Goal: Transaction & Acquisition: Purchase product/service

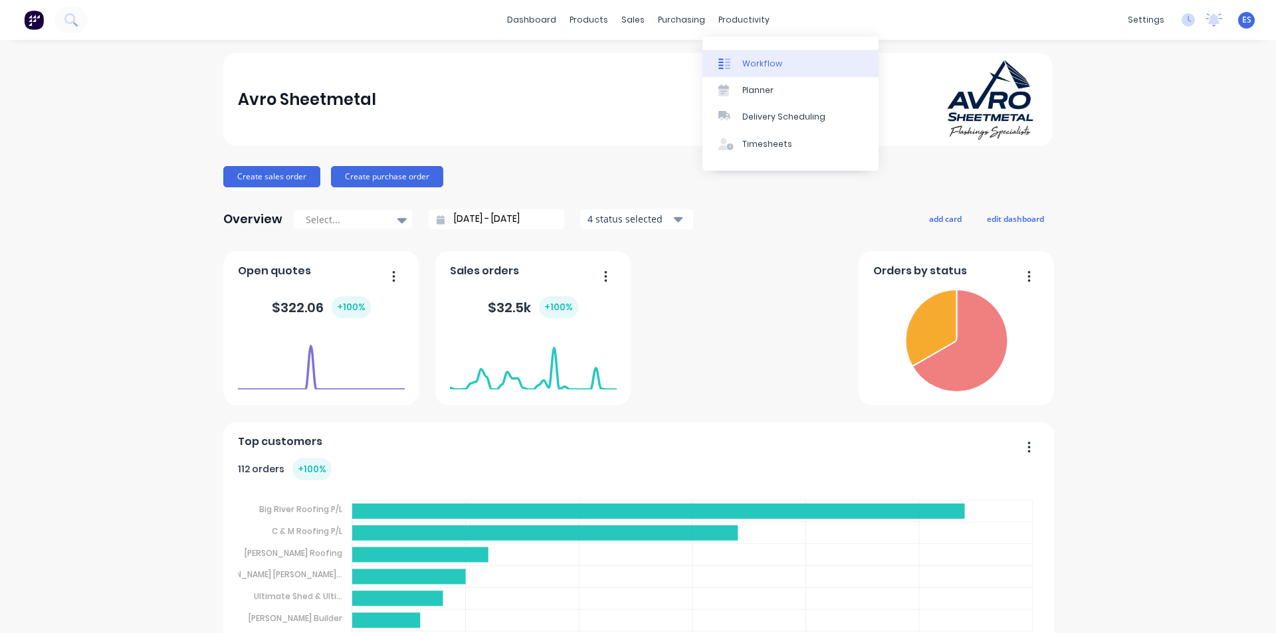
click at [755, 62] on div "Workflow" at bounding box center [762, 64] width 40 height 12
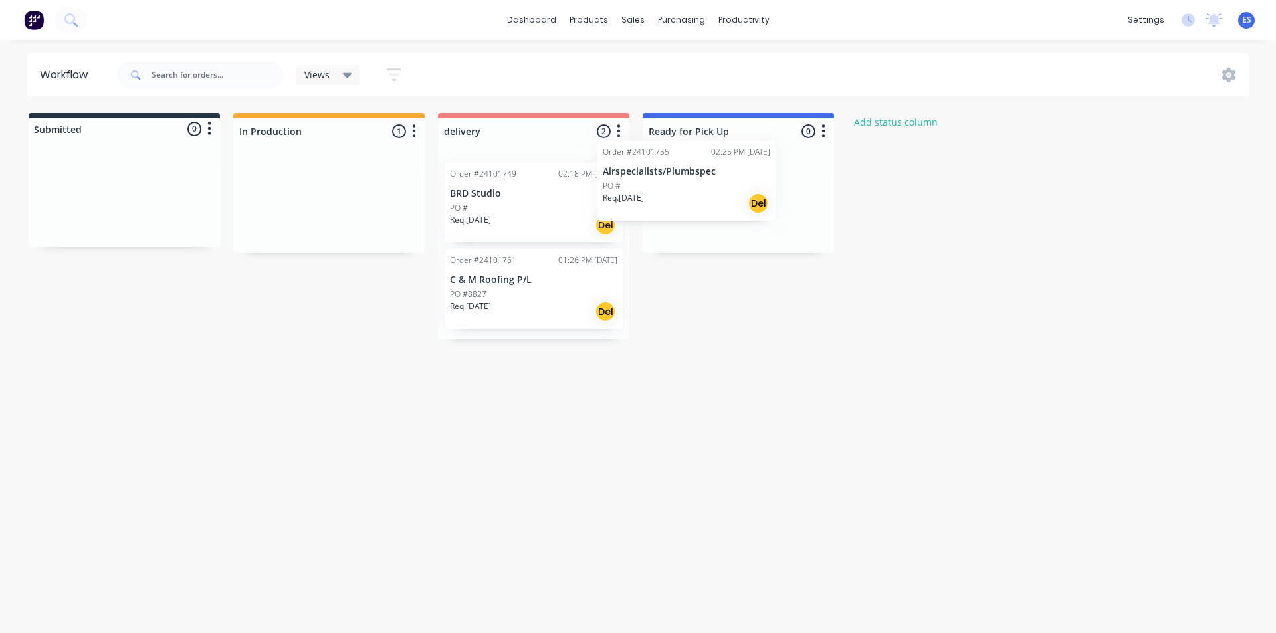
drag, startPoint x: 334, startPoint y: 227, endPoint x: 707, endPoint y: 201, distance: 373.6
click at [707, 201] on div "Submitted 0 Status colour #273444 hex #273444 Save Cancel Summaries Total order…" at bounding box center [616, 226] width 1252 height 227
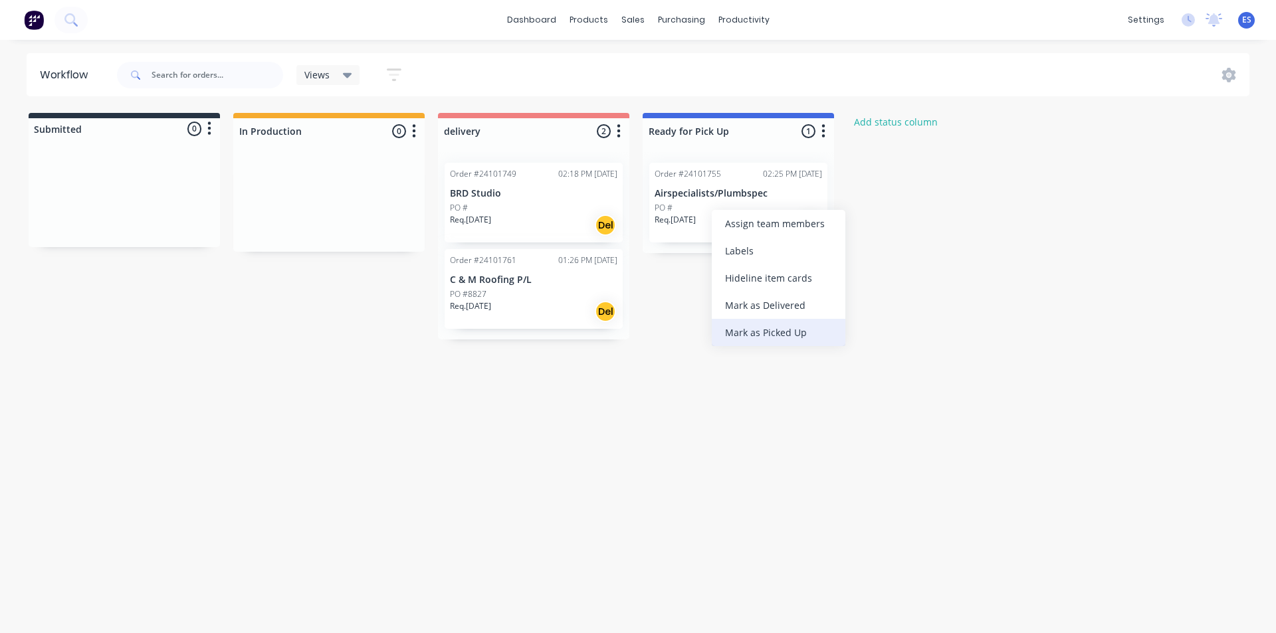
click at [746, 326] on div "Mark as Picked Up" at bounding box center [779, 332] width 134 height 27
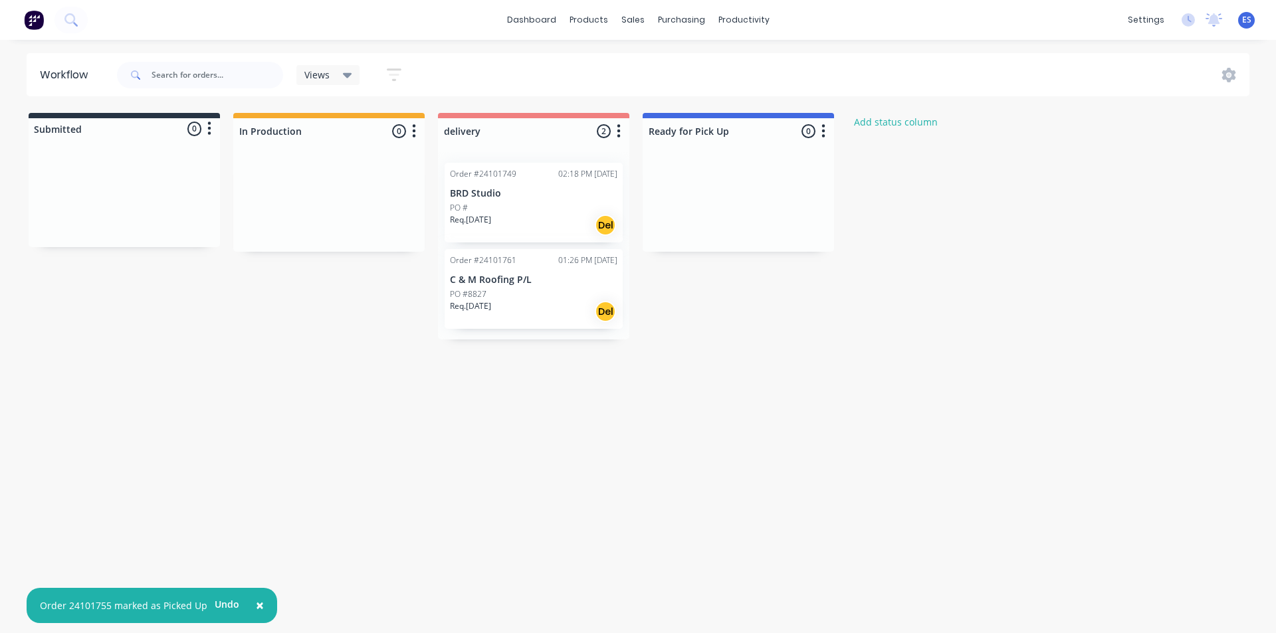
click at [351, 353] on div "Workflow Views Save new view None (Default) edit Show/Hide statuses Show line i…" at bounding box center [638, 329] width 1276 height 553
click at [41, 25] on img at bounding box center [34, 20] width 20 height 20
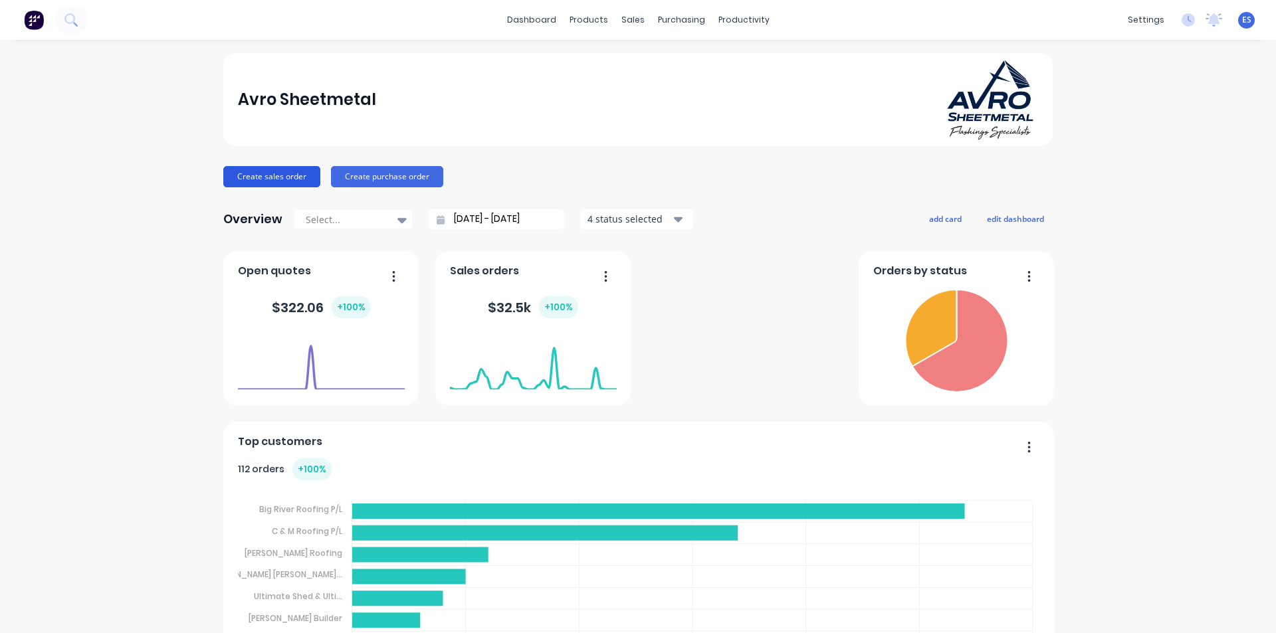
click at [275, 171] on button "Create sales order" at bounding box center [271, 176] width 97 height 21
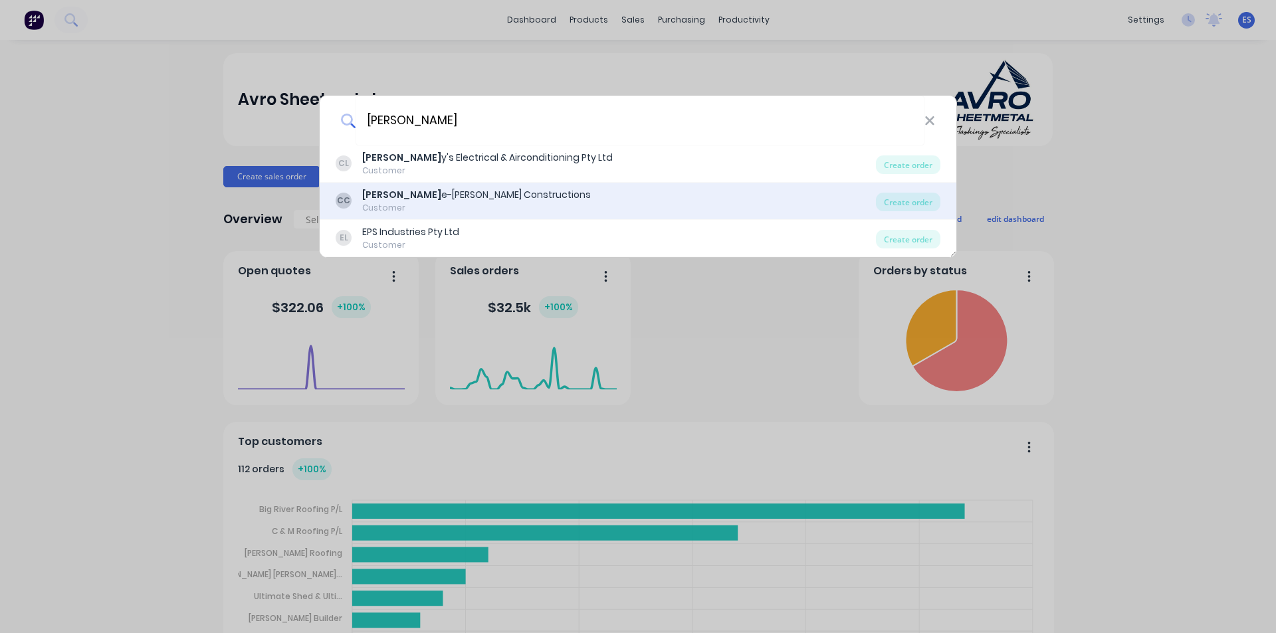
type input "[PERSON_NAME]"
click at [425, 199] on div "[PERSON_NAME] e-[PERSON_NAME] Constructions" at bounding box center [476, 195] width 229 height 14
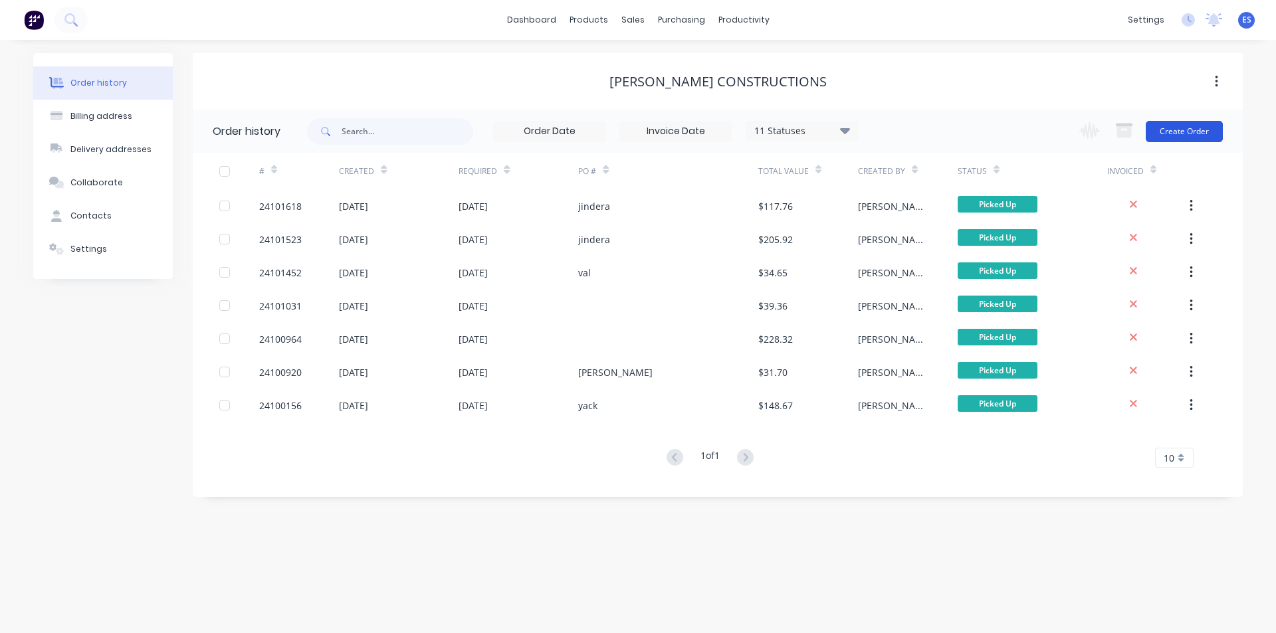
click at [1173, 131] on button "Create Order" at bounding box center [1183, 131] width 77 height 21
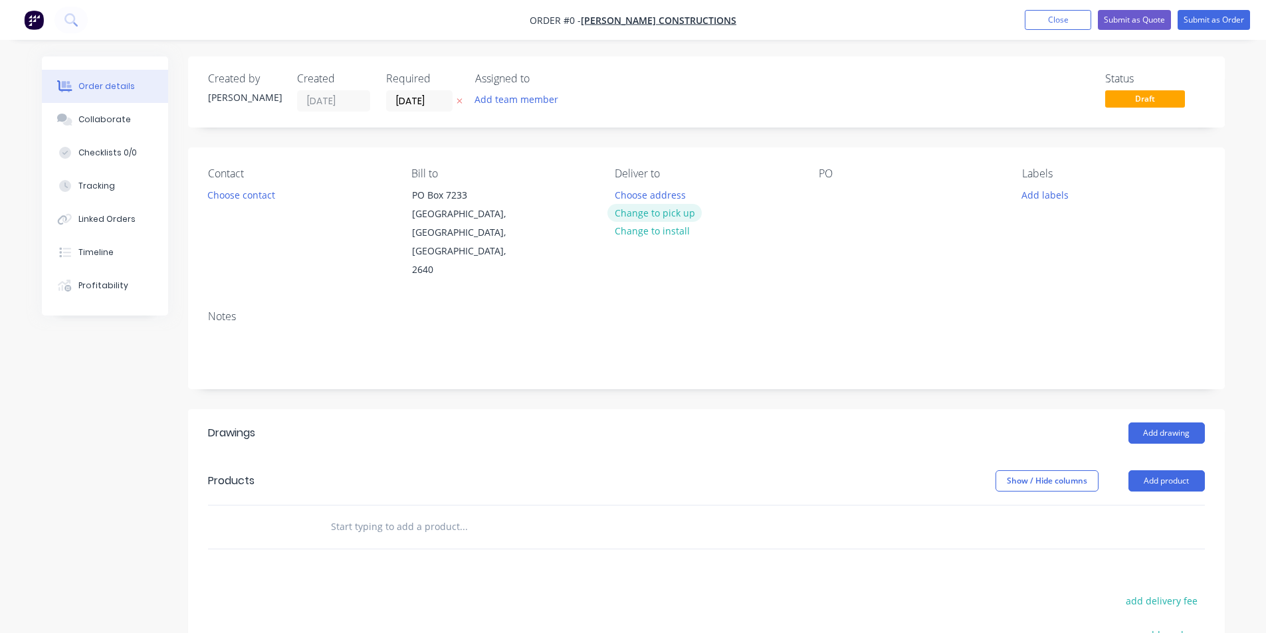
click at [648, 217] on button "Change to pick up" at bounding box center [654, 213] width 94 height 18
click at [826, 190] on div at bounding box center [828, 194] width 21 height 19
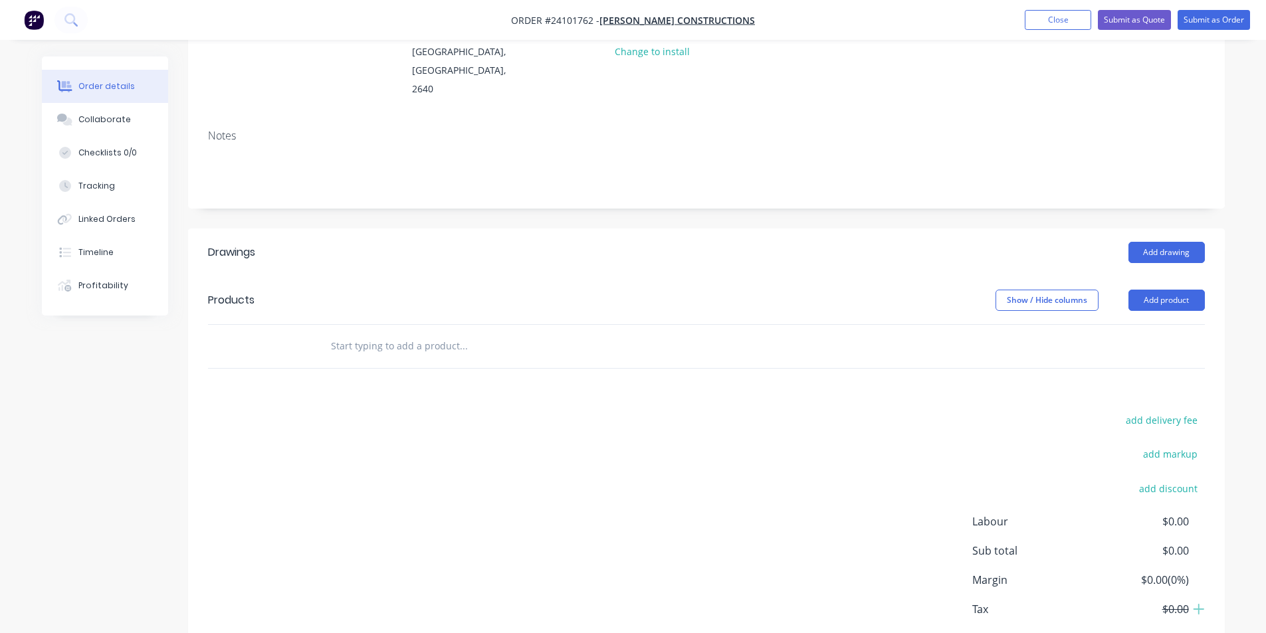
scroll to position [199, 0]
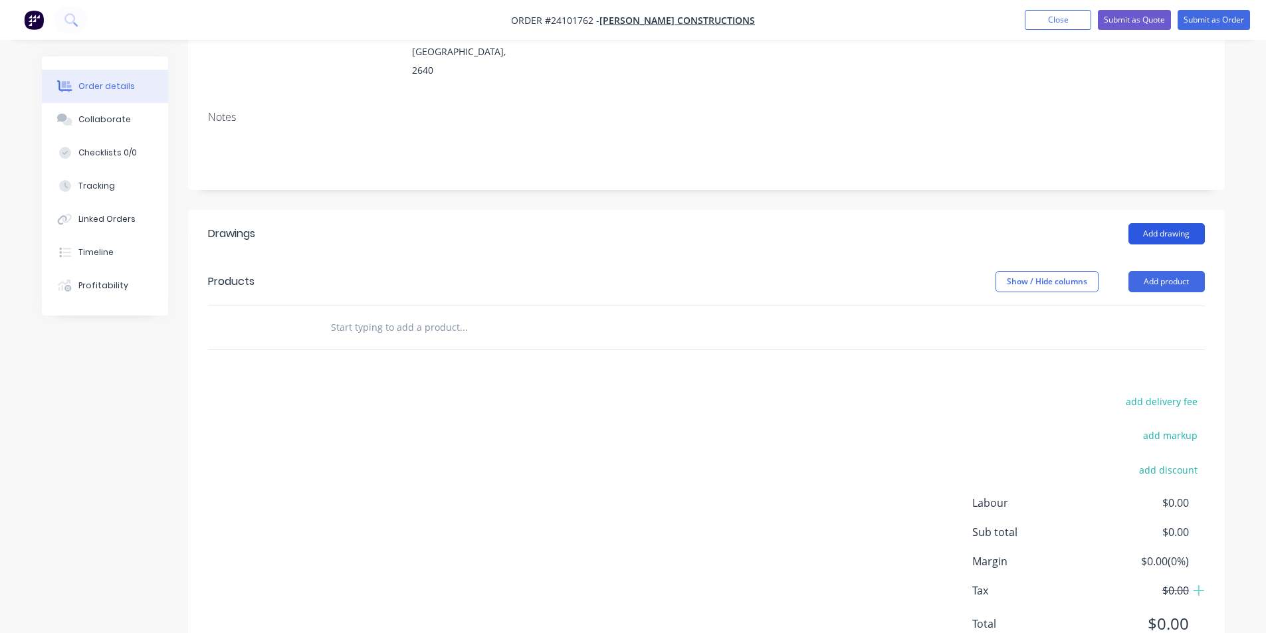
click at [1175, 223] on button "Add drawing" at bounding box center [1166, 233] width 76 height 21
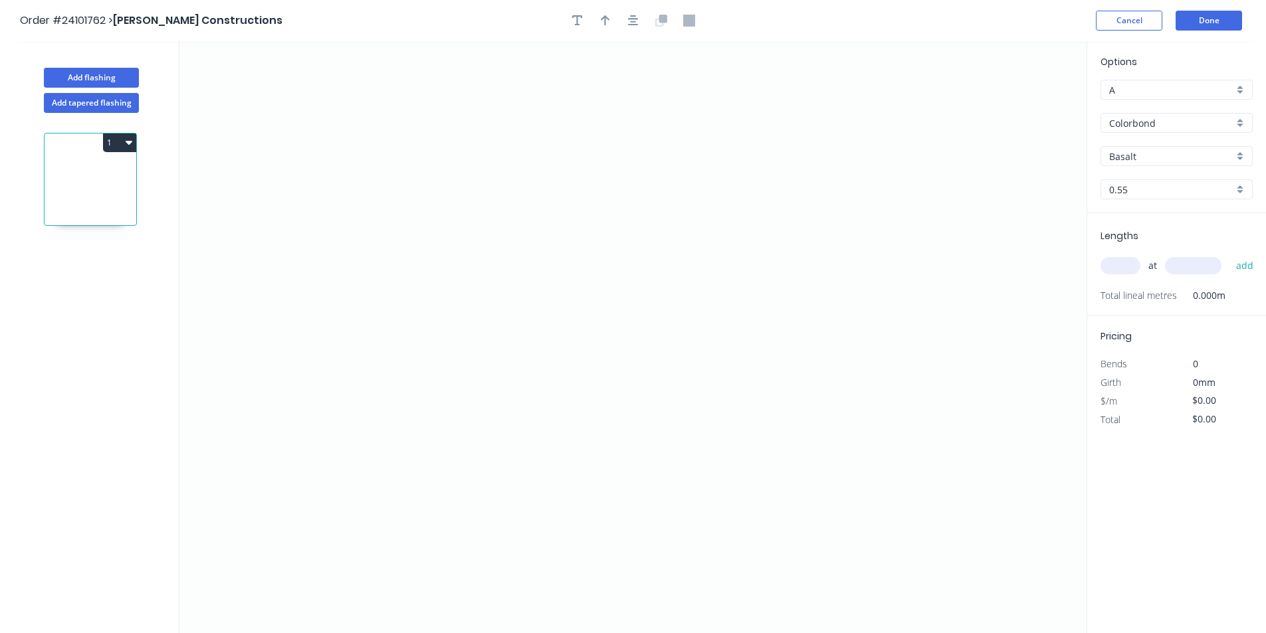
click at [1155, 155] on input "Basalt" at bounding box center [1171, 156] width 124 height 14
click at [1155, 224] on div "Classic Cream" at bounding box center [1176, 228] width 151 height 23
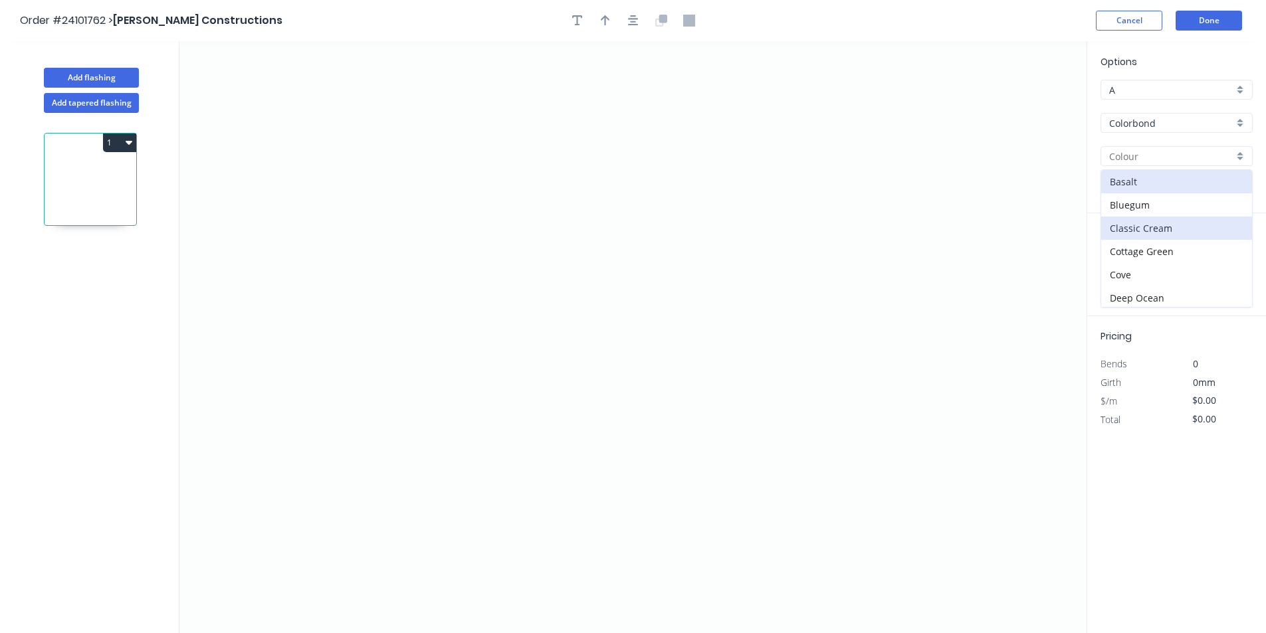
type input "Classic Cream"
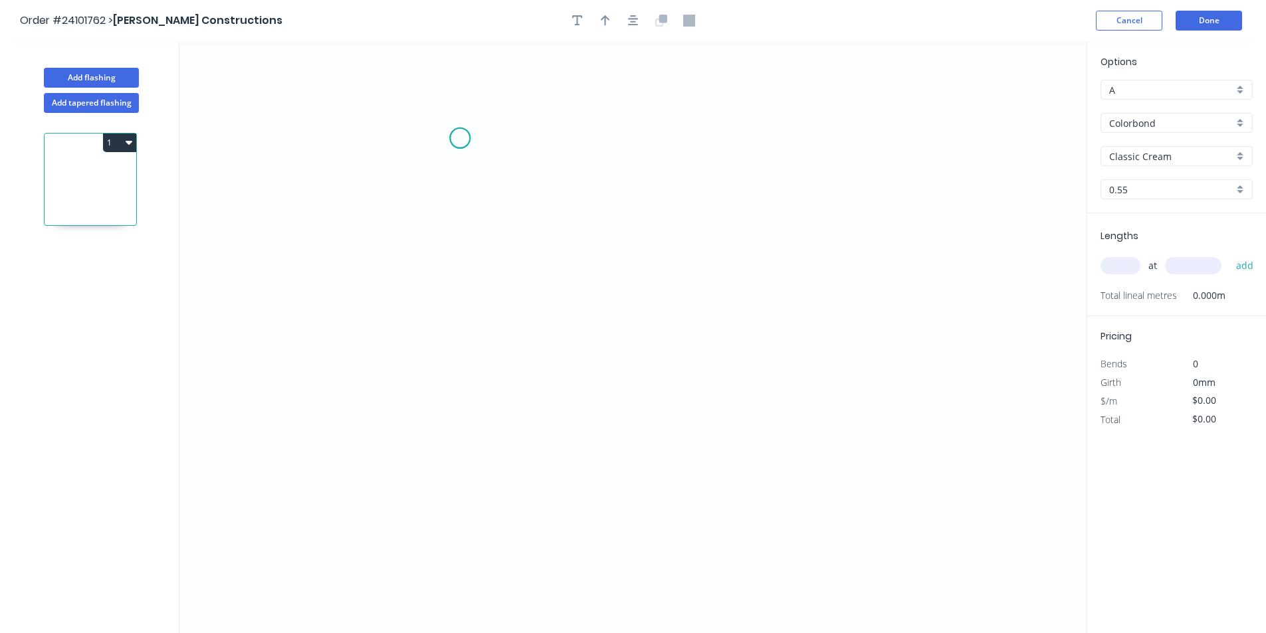
click at [460, 138] on icon "0" at bounding box center [632, 337] width 907 height 592
click at [456, 260] on icon "0" at bounding box center [632, 337] width 907 height 592
click at [717, 302] on icon "0 ?" at bounding box center [632, 337] width 907 height 592
click at [737, 335] on icon "0 ? ? ? º" at bounding box center [632, 337] width 907 height 592
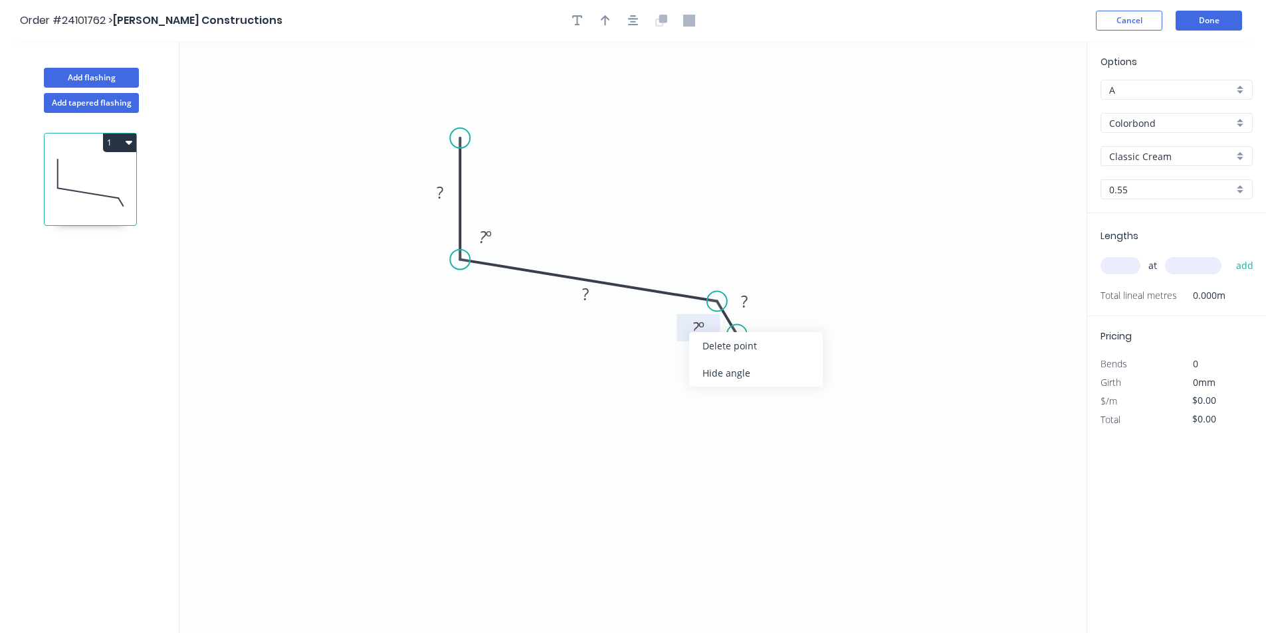
click at [735, 373] on div "Hide angle" at bounding box center [756, 372] width 134 height 27
click at [741, 306] on tspan "?" at bounding box center [744, 301] width 7 height 22
click at [593, 285] on rect at bounding box center [584, 293] width 43 height 27
click at [591, 300] on rect at bounding box center [585, 295] width 27 height 19
click at [450, 197] on rect at bounding box center [440, 193] width 27 height 19
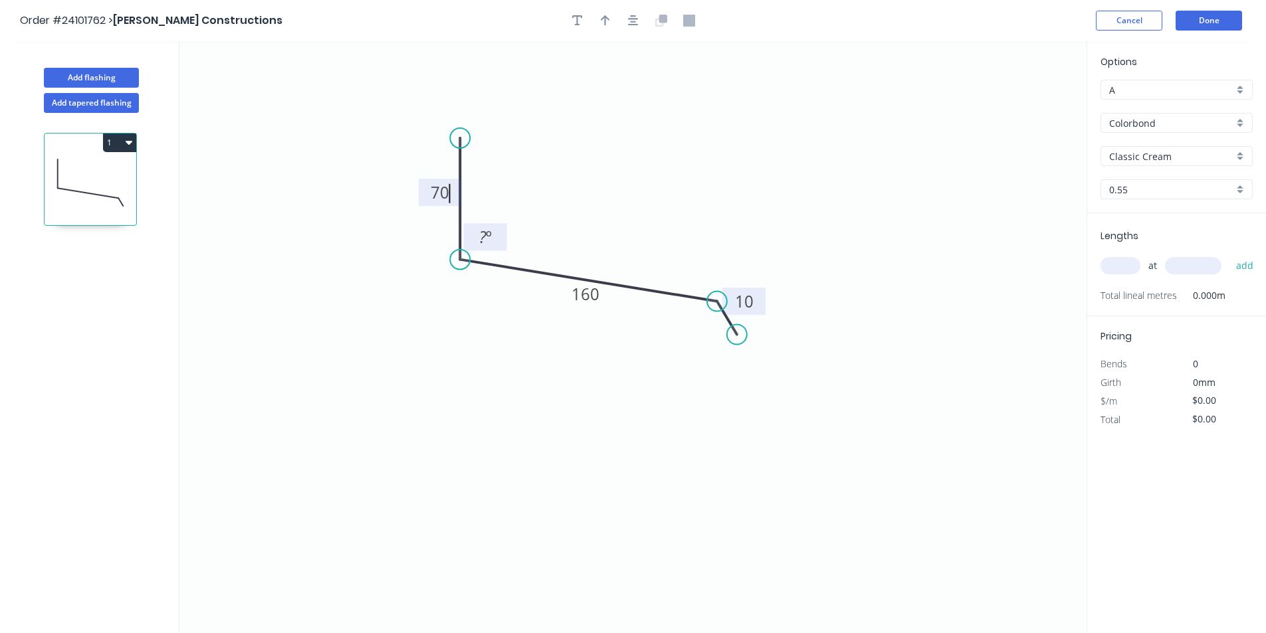
type input "$16.98"
click at [486, 243] on tspan "º" at bounding box center [489, 237] width 6 height 22
click at [1131, 268] on input "text" at bounding box center [1120, 265] width 40 height 17
type input "4"
click at [1190, 264] on input "text" at bounding box center [1193, 265] width 56 height 17
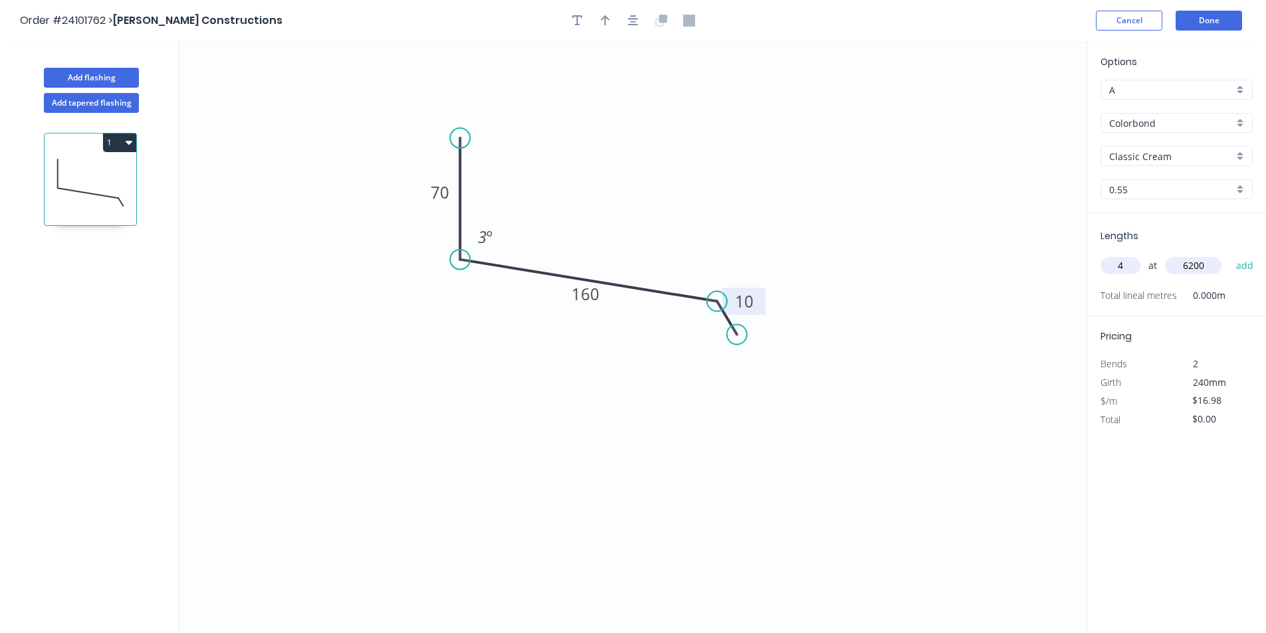
type input "6200"
click at [1229, 254] on button "add" at bounding box center [1244, 265] width 31 height 23
type input "$421.10"
type input "4"
click at [1190, 264] on input "text" at bounding box center [1193, 265] width 56 height 17
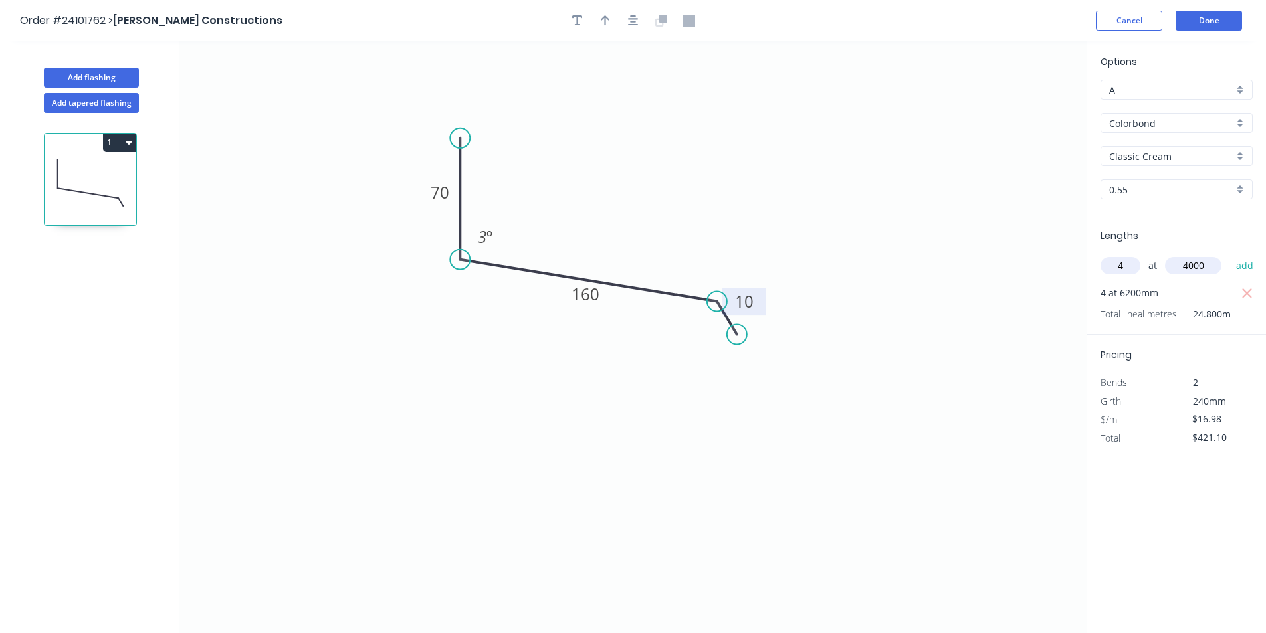
type input "4000"
click at [1229, 254] on button "add" at bounding box center [1244, 265] width 31 height 23
type input "$692.78"
type input "4"
click at [1190, 264] on input "text" at bounding box center [1193, 265] width 56 height 17
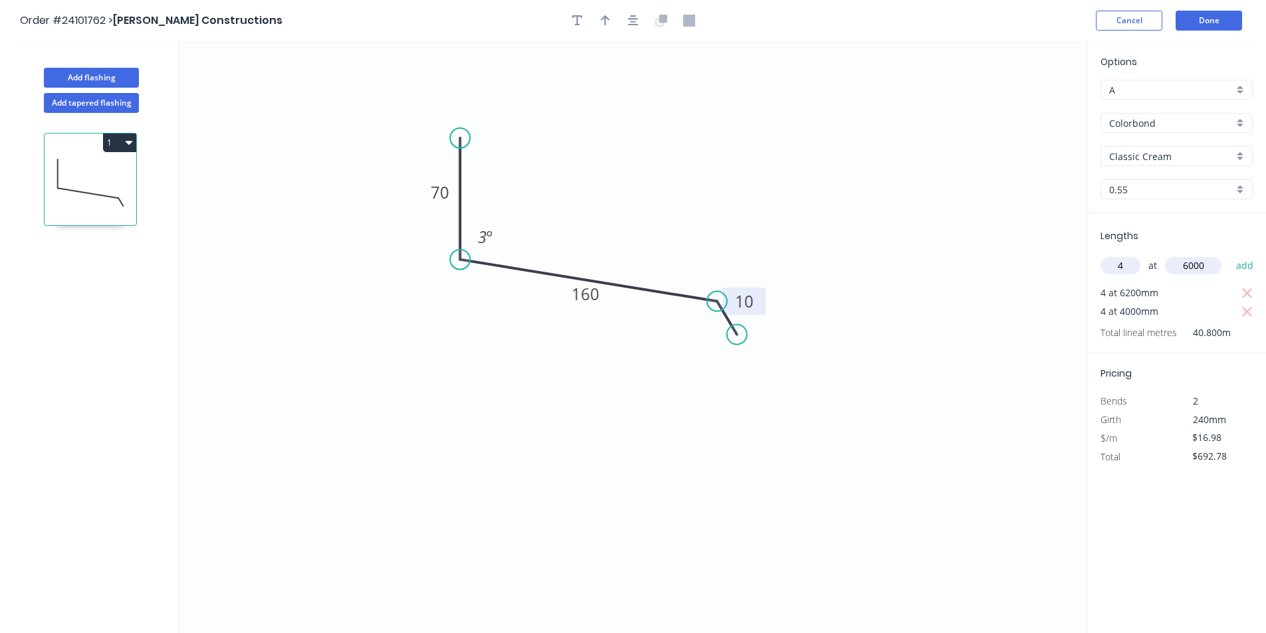
type input "6000"
click at [1229, 254] on button "add" at bounding box center [1244, 265] width 31 height 23
type input "$1,100.30"
click at [118, 78] on button "Add flashing" at bounding box center [91, 78] width 95 height 20
type input "$0.00"
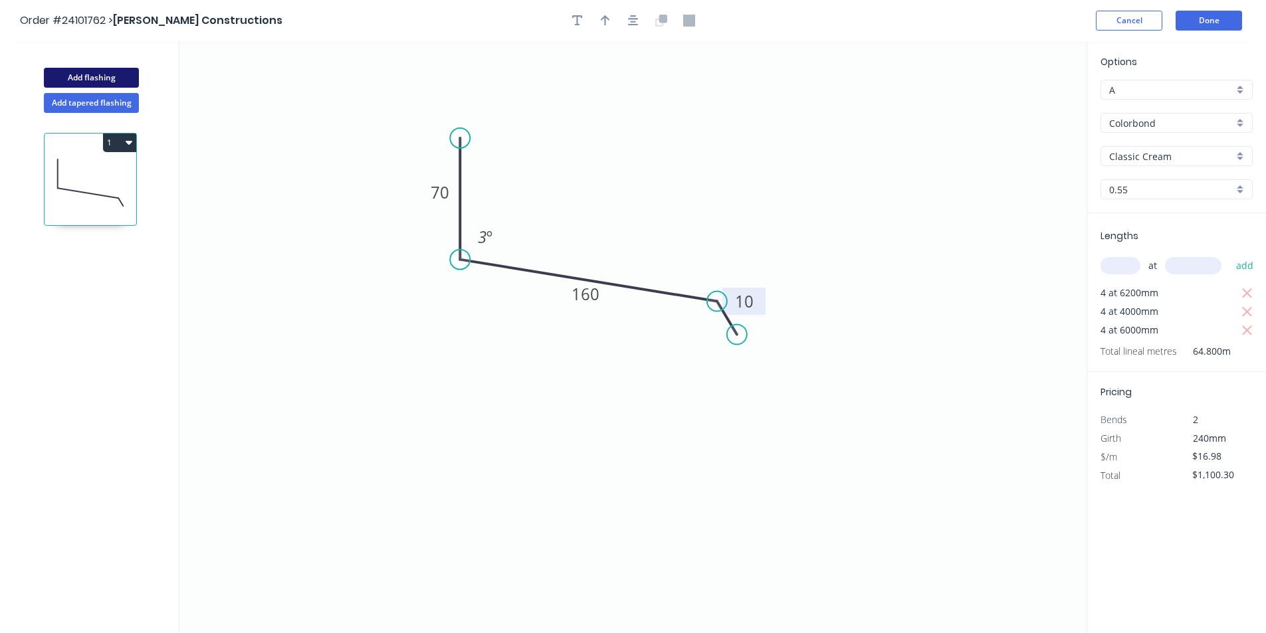
type input "$0.00"
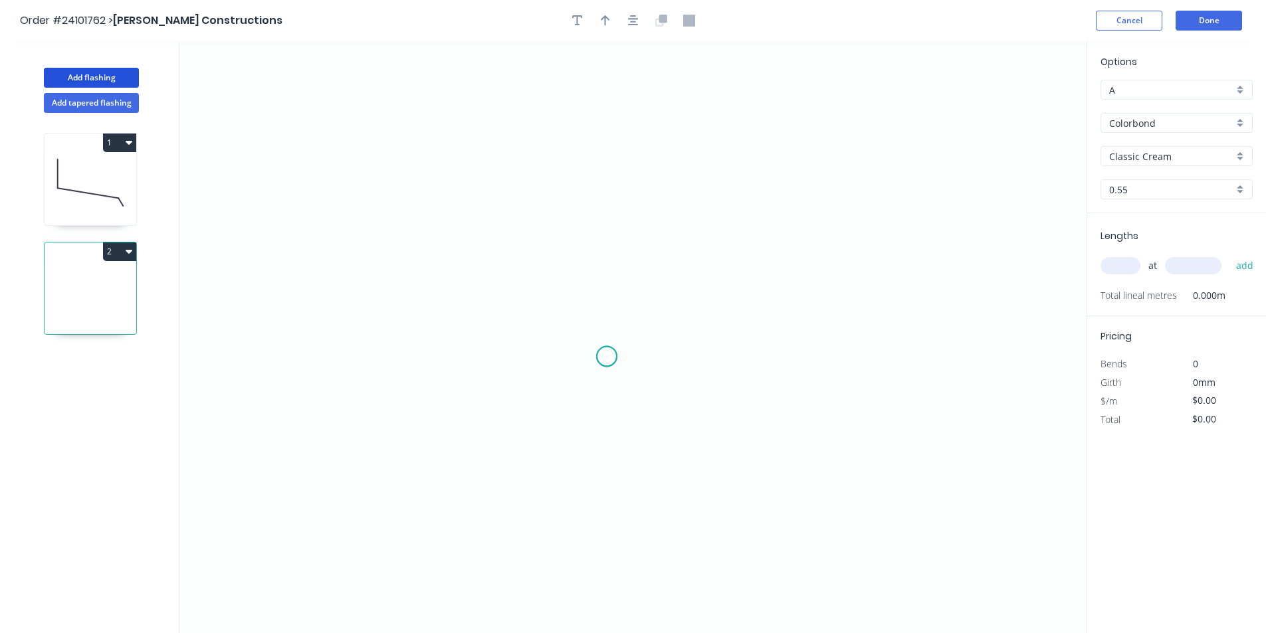
click at [607, 357] on icon "0" at bounding box center [632, 337] width 907 height 592
click at [579, 332] on icon "0" at bounding box center [632, 337] width 907 height 592
click at [581, 168] on icon "0 ?" at bounding box center [632, 337] width 907 height 592
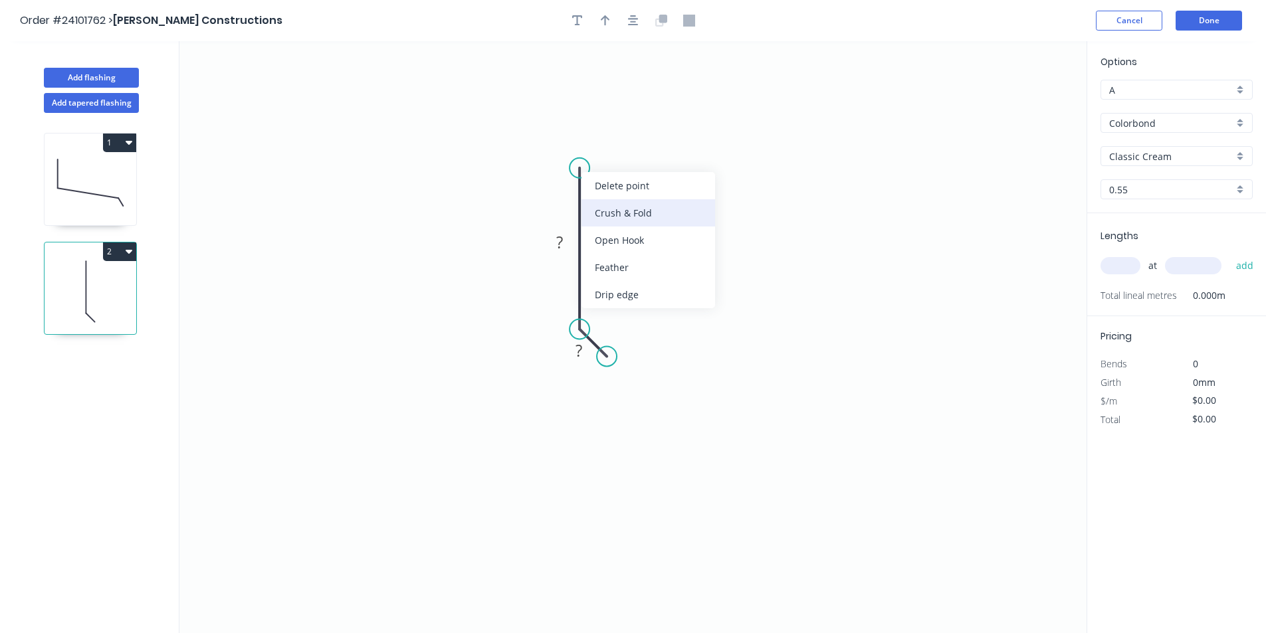
click at [625, 214] on div "Crush & Fold" at bounding box center [648, 212] width 134 height 27
click at [613, 212] on div "Flip bend" at bounding box center [654, 213] width 134 height 27
click at [557, 241] on tspan "?" at bounding box center [559, 242] width 7 height 22
click at [581, 351] on tspan "?" at bounding box center [578, 350] width 7 height 22
click at [1118, 262] on input "text" at bounding box center [1120, 265] width 40 height 17
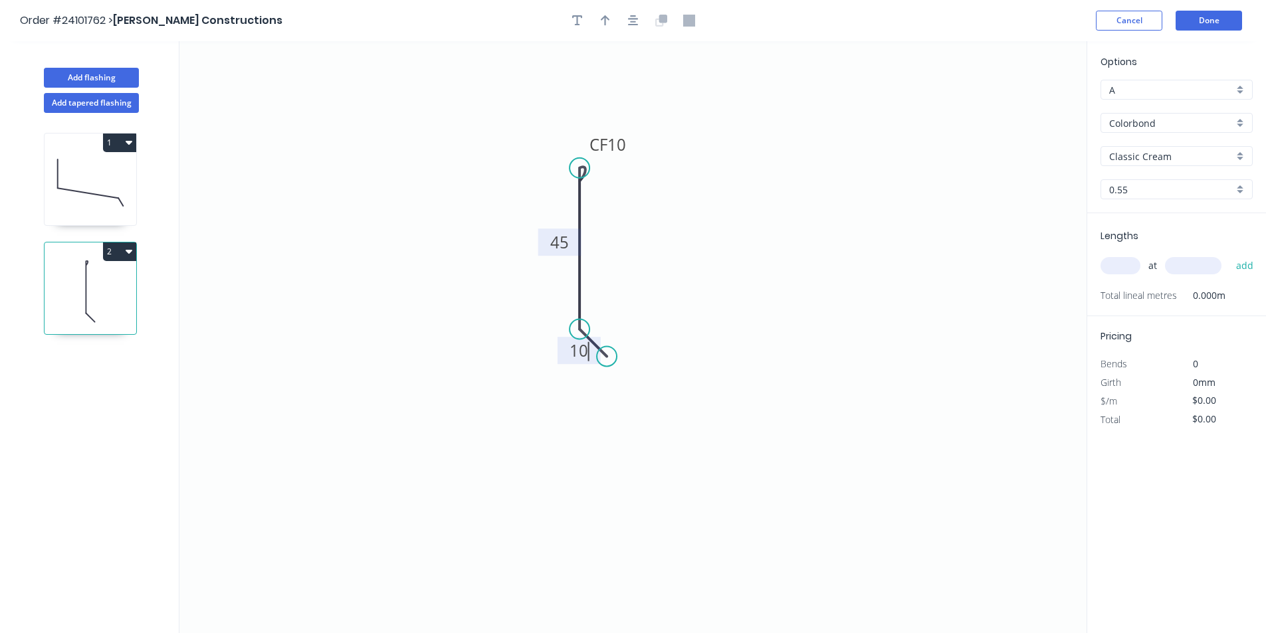
type input "$10.77"
type input "2"
click at [1216, 263] on input "text" at bounding box center [1193, 265] width 56 height 17
type input "6000"
click at [1229, 254] on button "add" at bounding box center [1244, 265] width 31 height 23
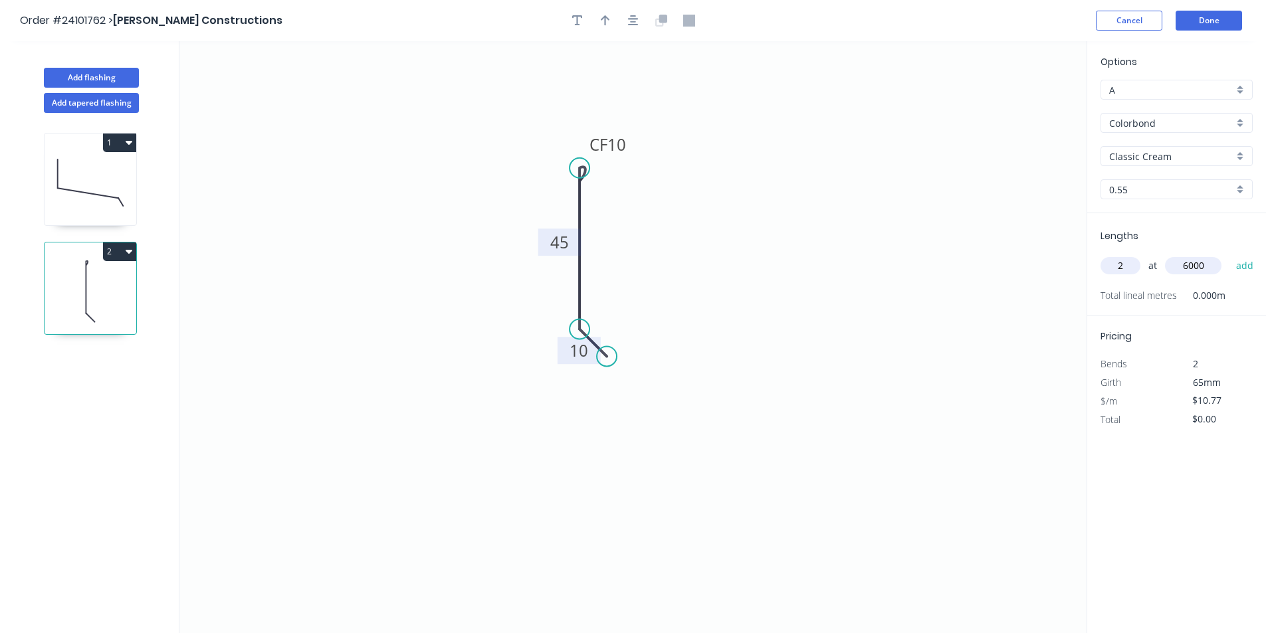
type input "$129.24"
type input "2"
click at [1216, 263] on input "text" at bounding box center [1193, 265] width 56 height 17
type input "6200"
click at [1229, 254] on button "add" at bounding box center [1244, 265] width 31 height 23
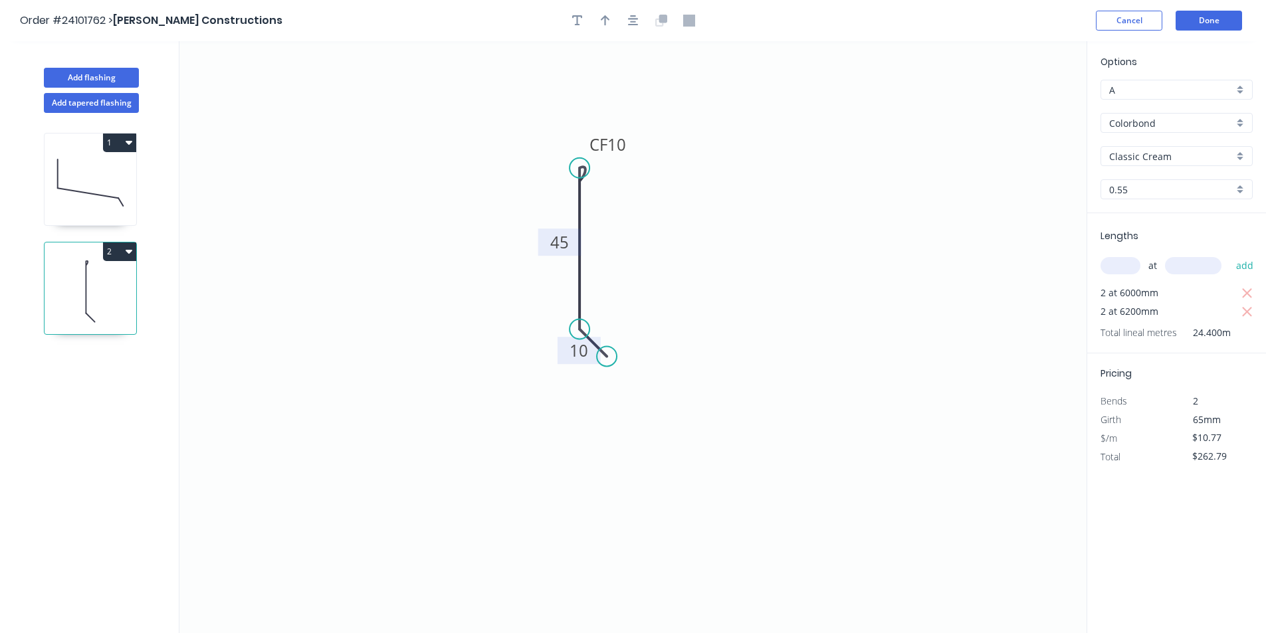
click at [134, 257] on button "2" at bounding box center [119, 251] width 33 height 19
click at [98, 280] on div "Duplicate" at bounding box center [73, 284] width 102 height 19
type input "$0.00"
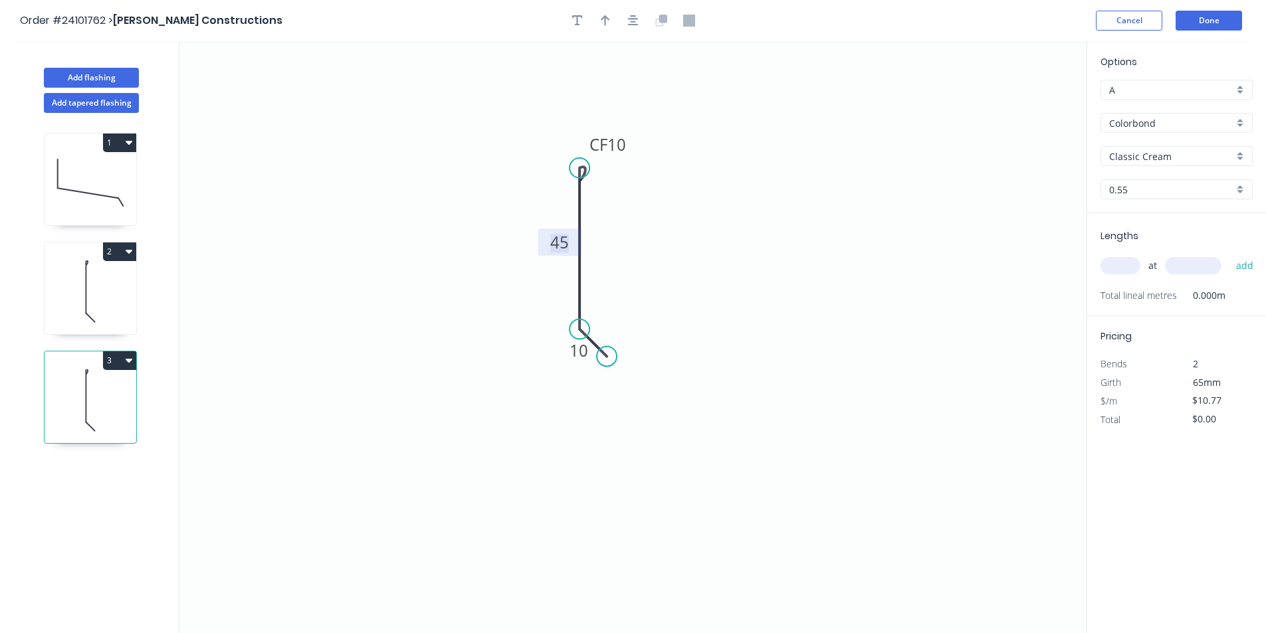
click at [555, 243] on tspan "45" at bounding box center [559, 242] width 19 height 22
click at [1127, 260] on input "text" at bounding box center [1120, 265] width 40 height 17
type input "2"
click at [1190, 266] on input "text" at bounding box center [1193, 265] width 56 height 17
type input "6200"
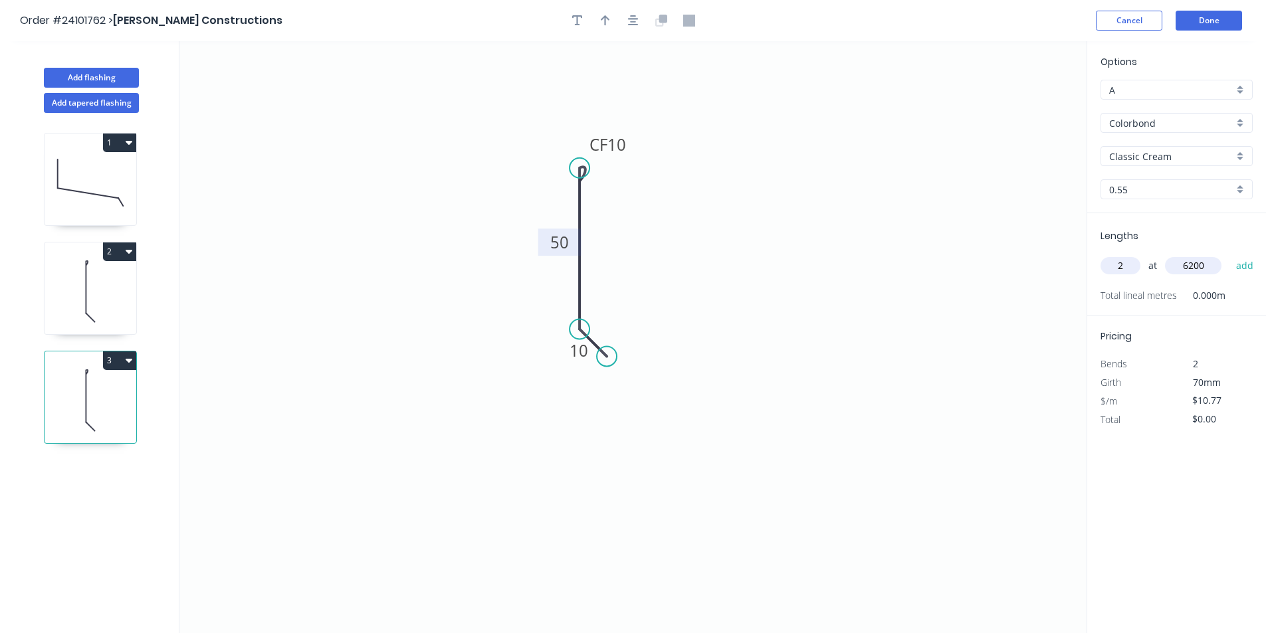
click at [1229, 254] on button "add" at bounding box center [1244, 265] width 31 height 23
type input "$133.55"
click at [1213, 18] on button "Done" at bounding box center [1208, 21] width 66 height 20
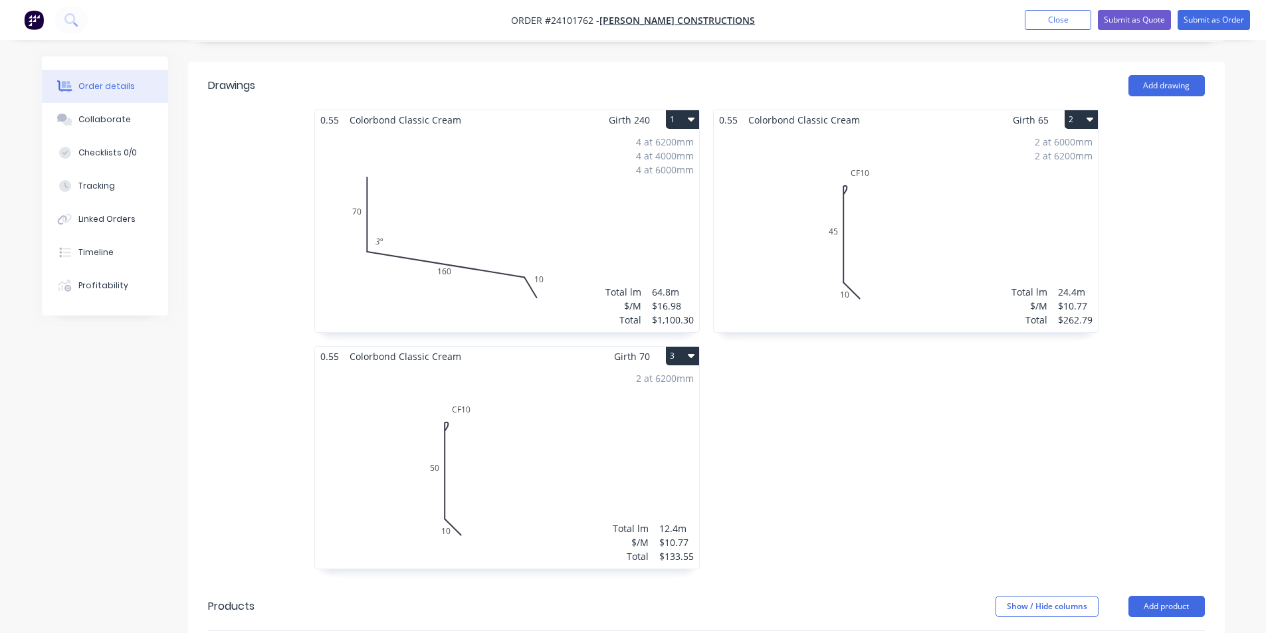
scroll to position [332, 0]
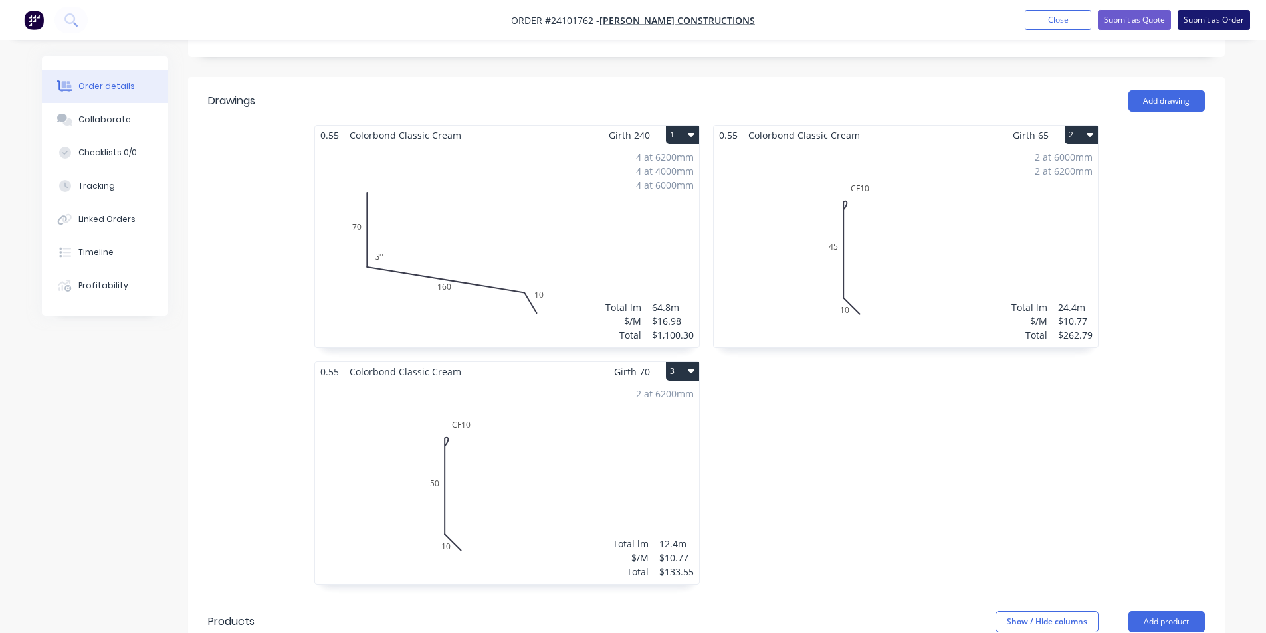
click at [1199, 19] on button "Submit as Order" at bounding box center [1213, 20] width 72 height 20
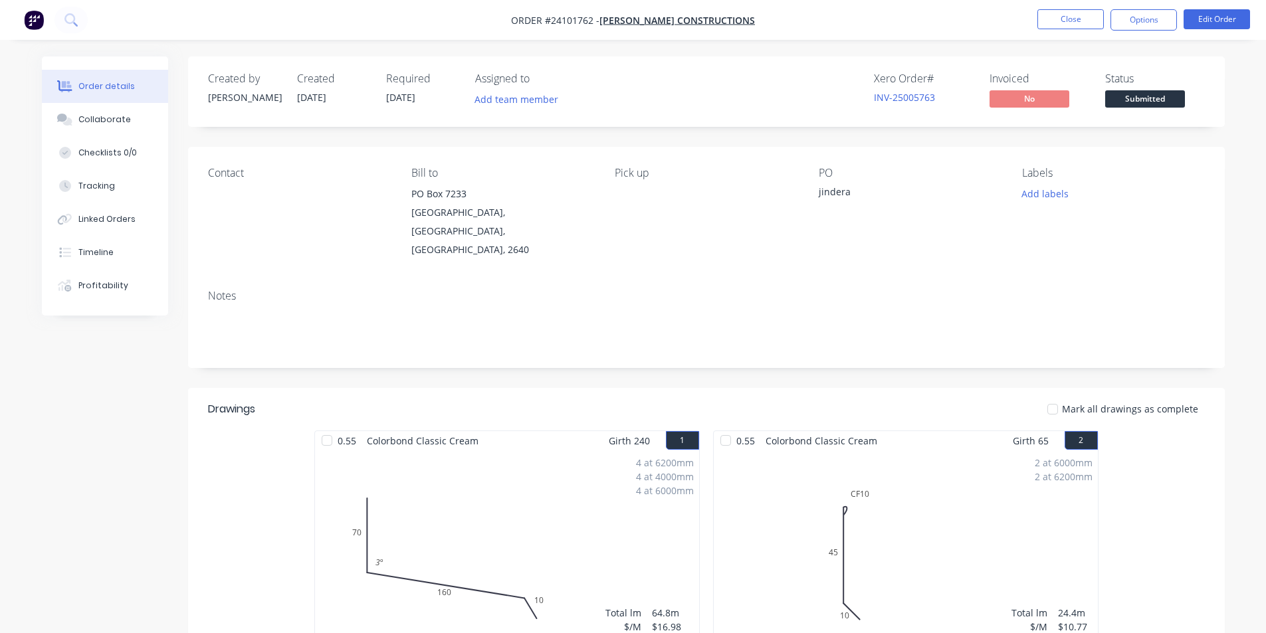
click at [27, 21] on img "button" at bounding box center [34, 20] width 20 height 20
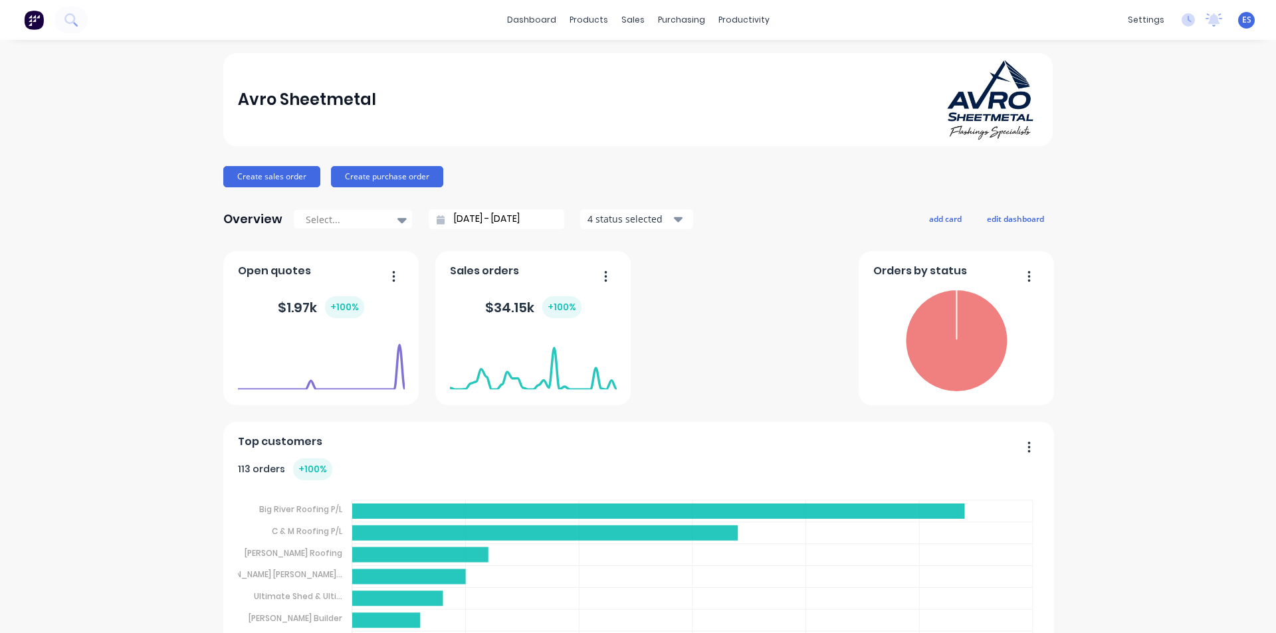
click at [42, 45] on div "dashboard products sales purchasing productivity dashboard products Product Cat…" at bounding box center [638, 316] width 1276 height 633
click at [35, 28] on img at bounding box center [34, 20] width 20 height 20
click at [256, 179] on button "Create sales order" at bounding box center [271, 176] width 97 height 21
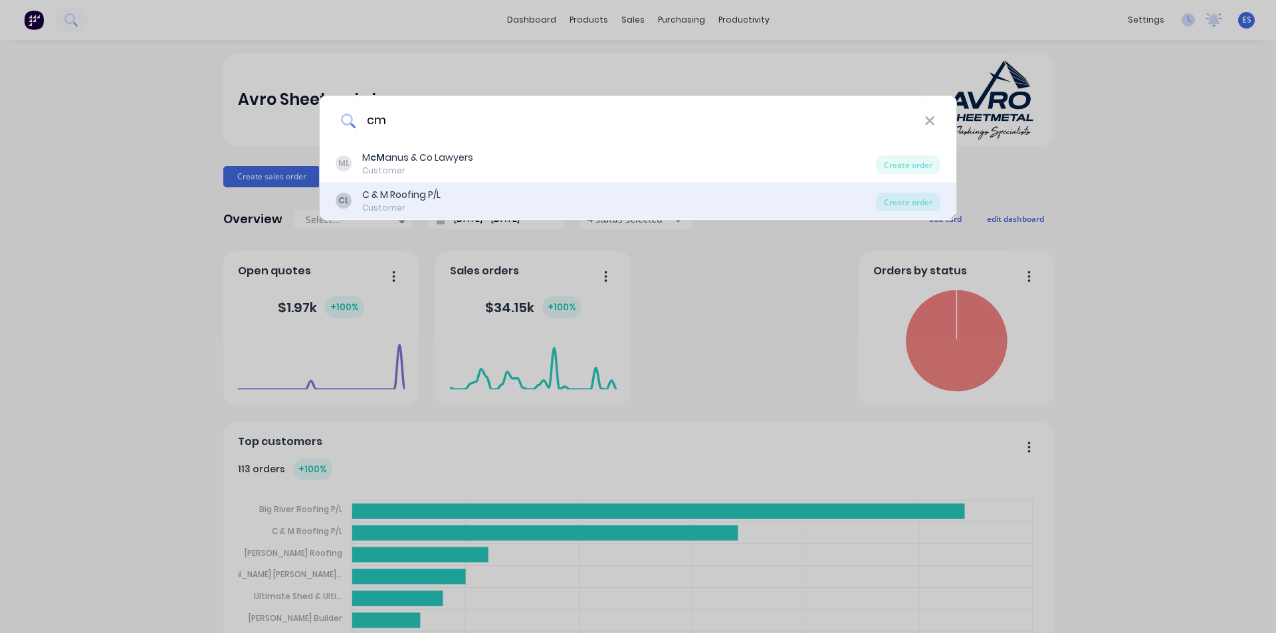
type input "cm"
click at [476, 208] on div "CL C & M Roofing P/L Customer" at bounding box center [606, 201] width 540 height 26
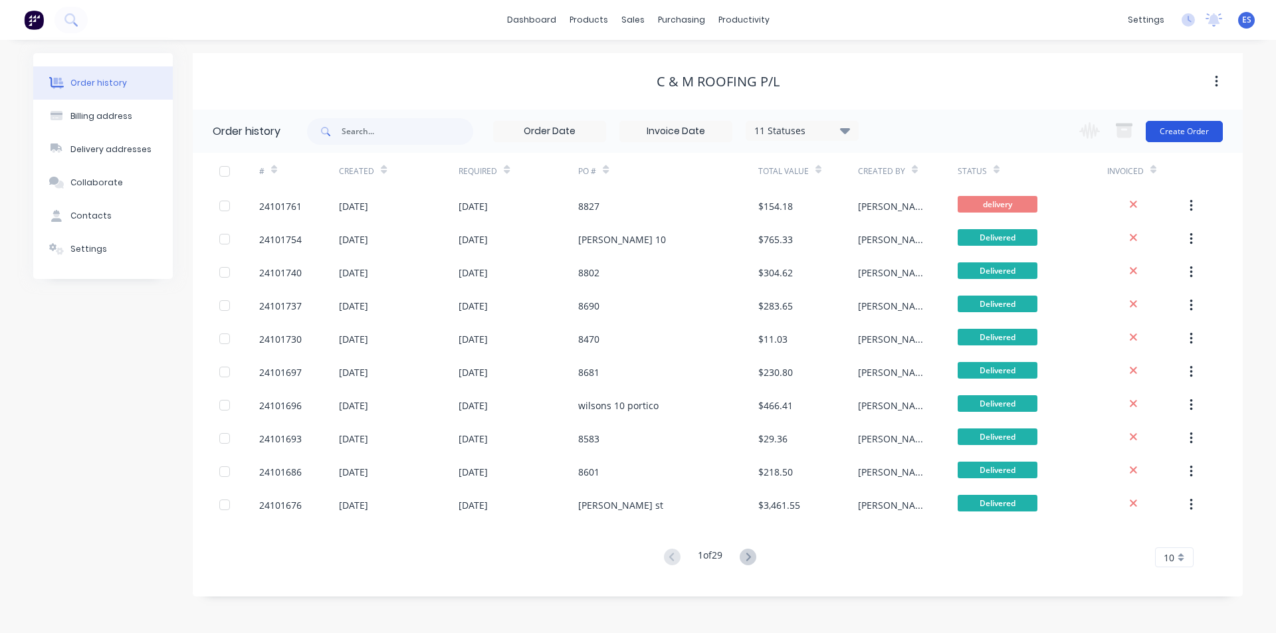
click at [1196, 135] on button "Create Order" at bounding box center [1183, 131] width 77 height 21
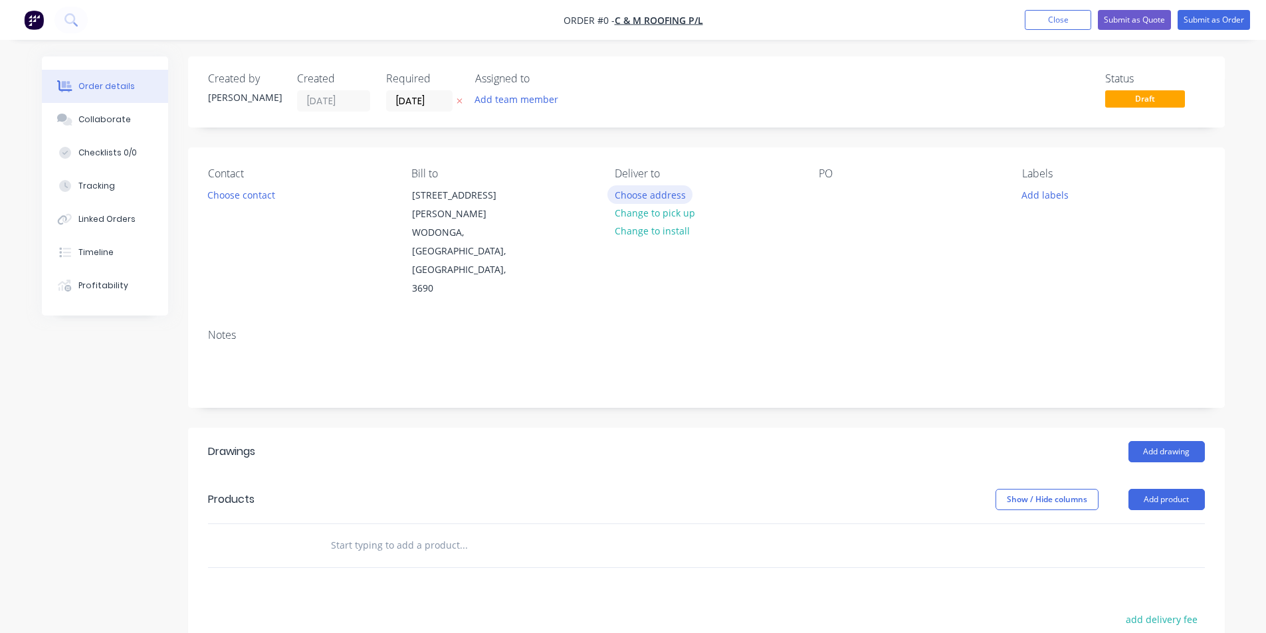
click at [665, 193] on button "Choose address" at bounding box center [649, 194] width 85 height 18
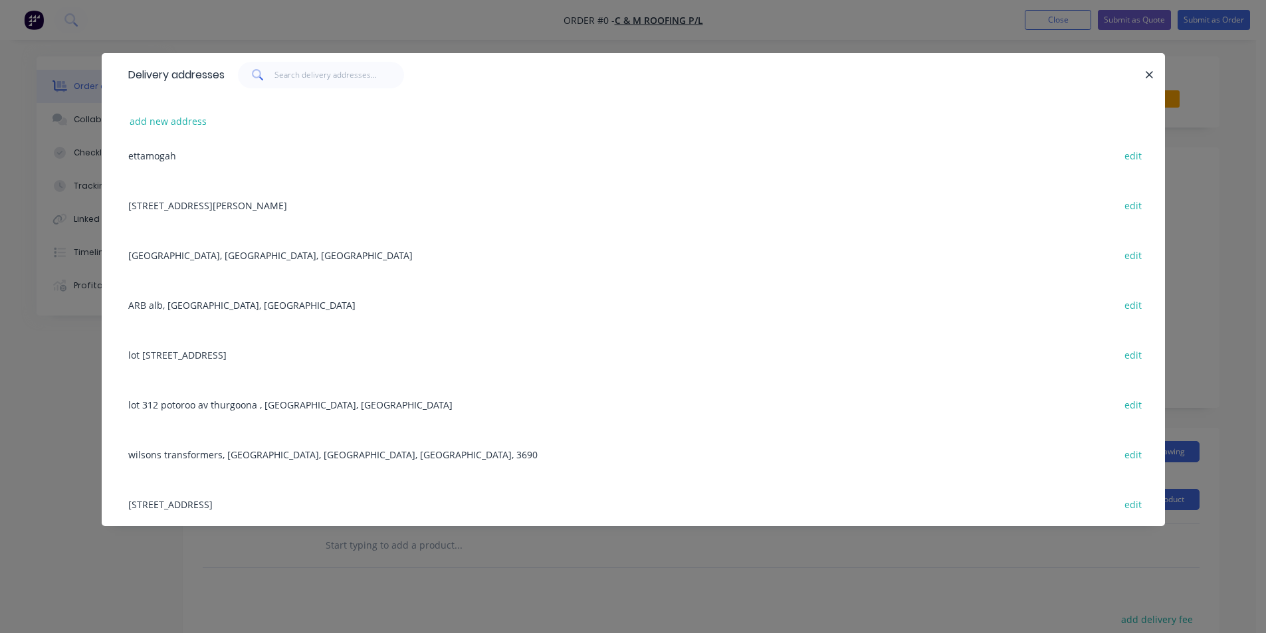
scroll to position [1794, 0]
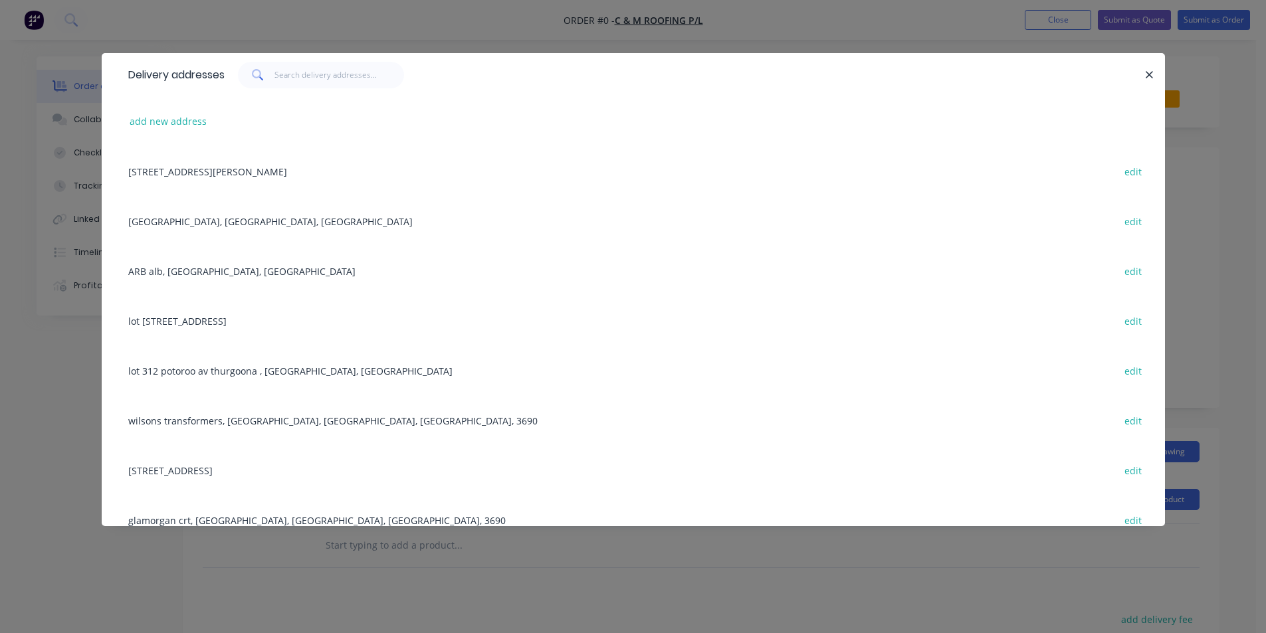
click at [244, 419] on div "wilsons transformers, WODONGA, [GEOGRAPHIC_DATA], [GEOGRAPHIC_DATA], 3690 edit" at bounding box center [633, 420] width 1023 height 50
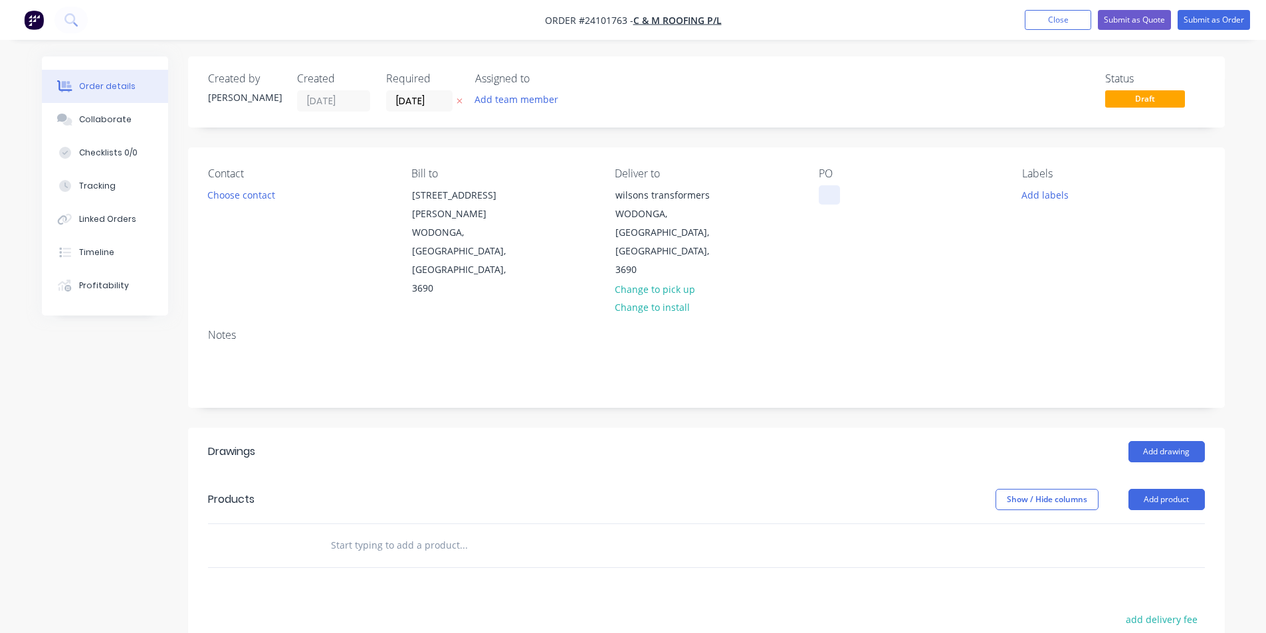
click at [831, 200] on div at bounding box center [828, 194] width 21 height 19
click at [1157, 441] on button "Add drawing" at bounding box center [1166, 451] width 76 height 21
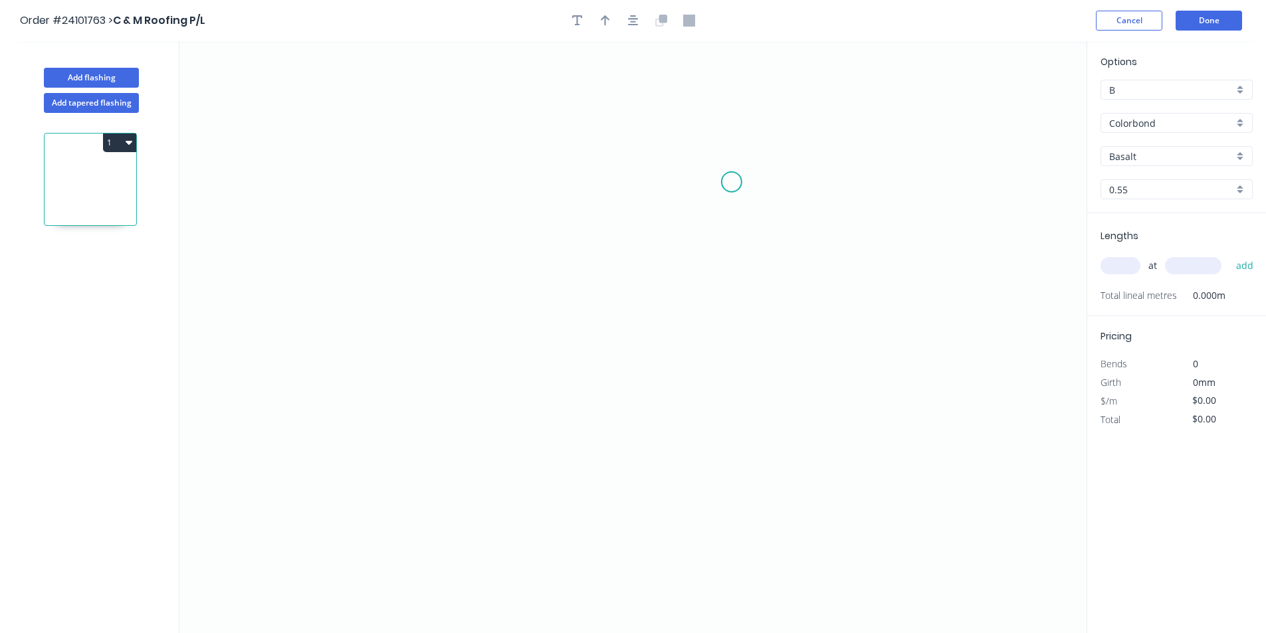
click at [731, 182] on icon "0" at bounding box center [632, 337] width 907 height 592
click at [524, 182] on icon "0" at bounding box center [632, 337] width 907 height 592
click at [517, 391] on icon "0 ?" at bounding box center [632, 337] width 907 height 592
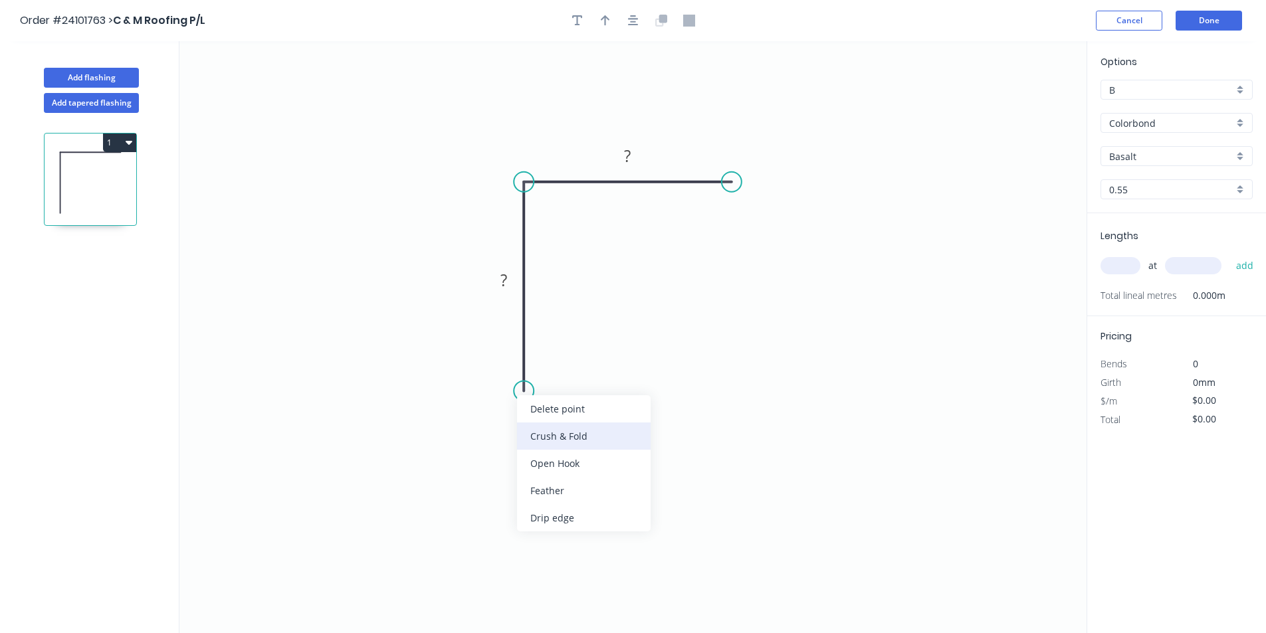
click at [538, 427] on div "Crush & Fold" at bounding box center [584, 436] width 134 height 27
click at [563, 432] on div "Flip bend" at bounding box center [585, 432] width 134 height 27
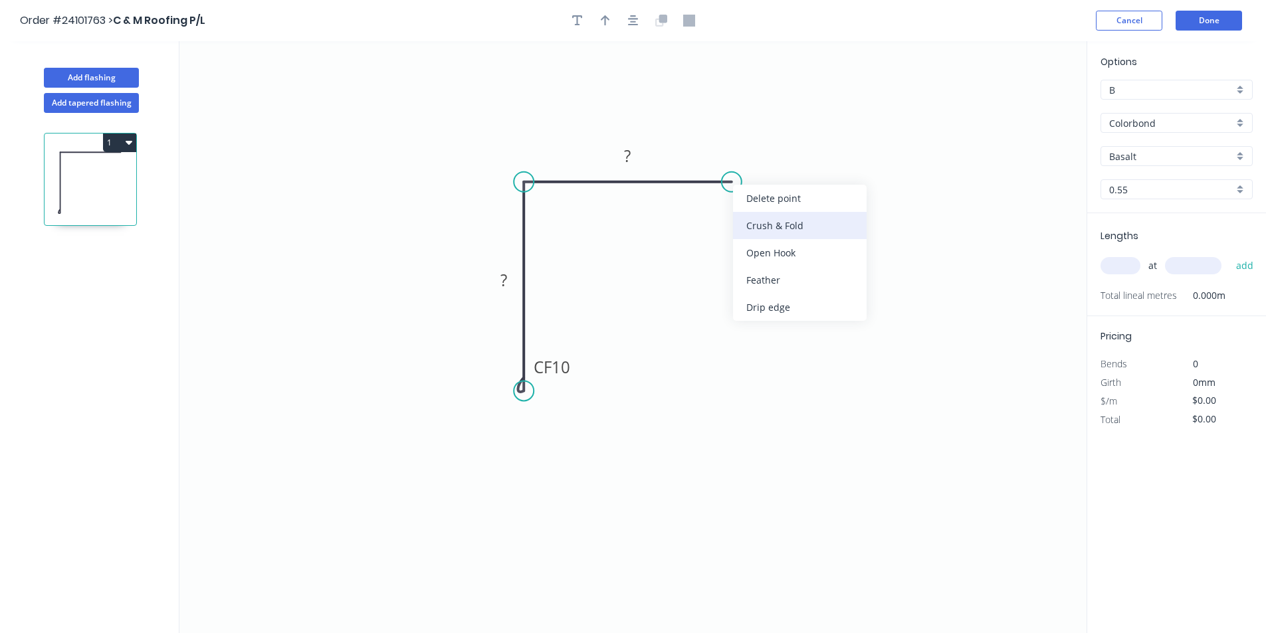
click at [754, 227] on div "Crush & Fold" at bounding box center [800, 225] width 134 height 27
click at [640, 158] on rect at bounding box center [628, 156] width 27 height 19
click at [510, 275] on rect at bounding box center [503, 281] width 27 height 19
click at [1126, 269] on input "text" at bounding box center [1120, 265] width 40 height 17
type input "$7.42"
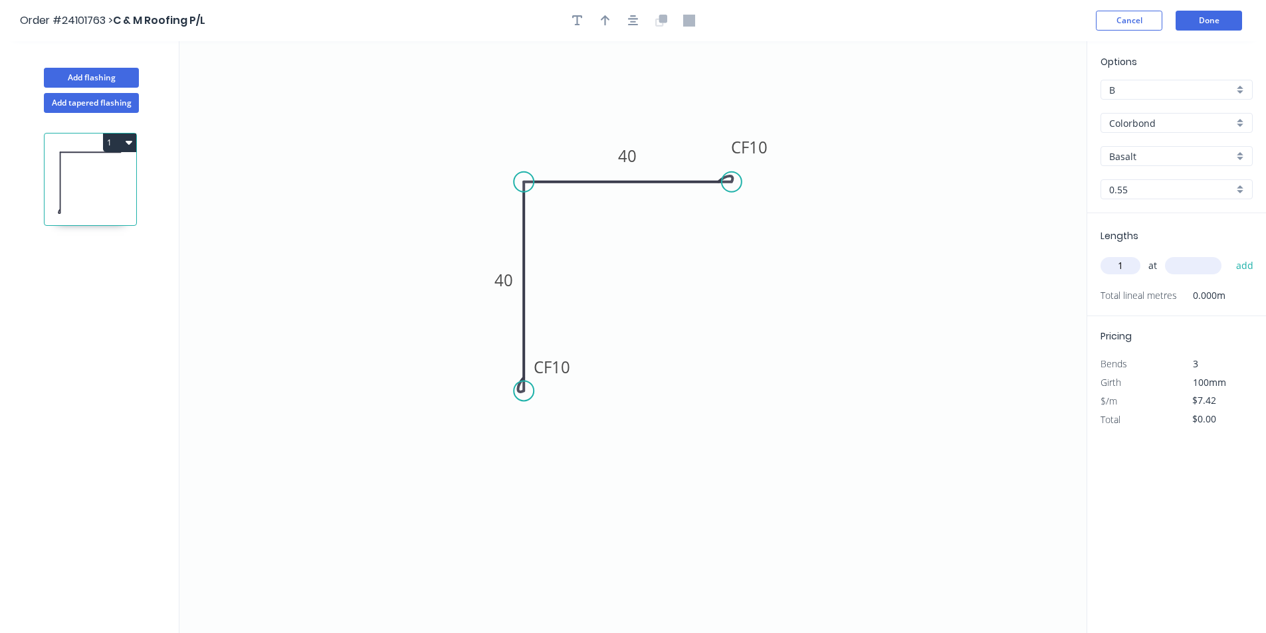
type input "1"
click at [1181, 264] on input "text" at bounding box center [1193, 265] width 56 height 17
type input "1200"
click at [1229, 254] on button "add" at bounding box center [1244, 265] width 31 height 23
type input "$8.90"
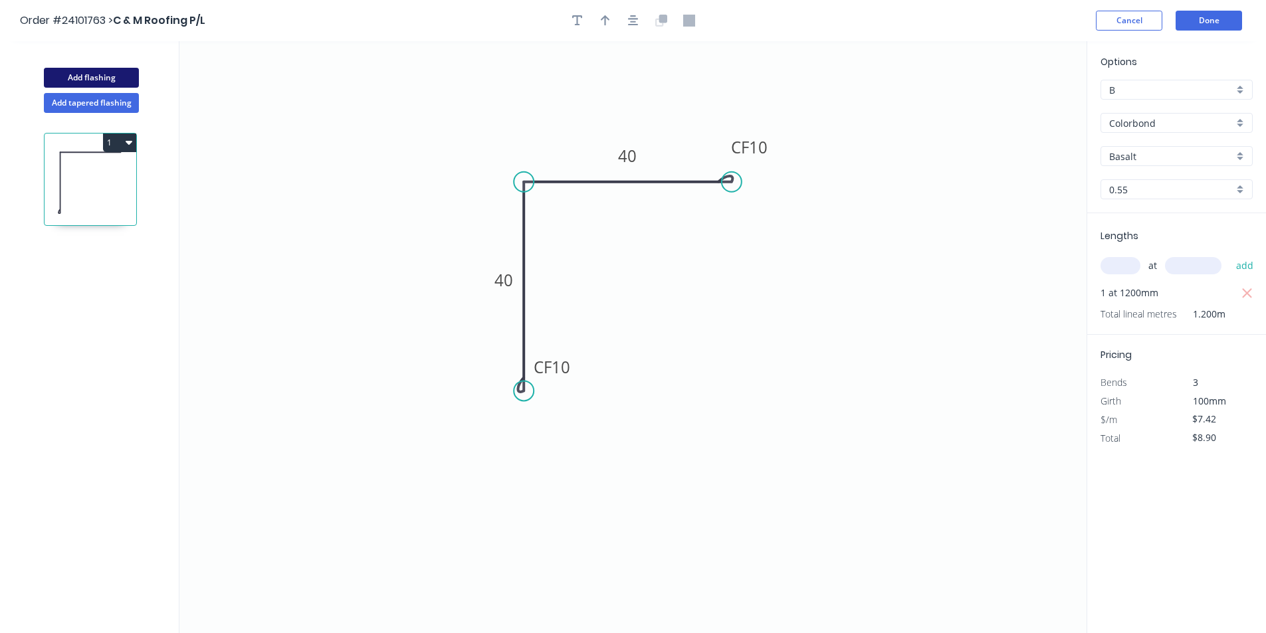
click at [108, 83] on button "Add flashing" at bounding box center [91, 78] width 95 height 20
type input "$0.00"
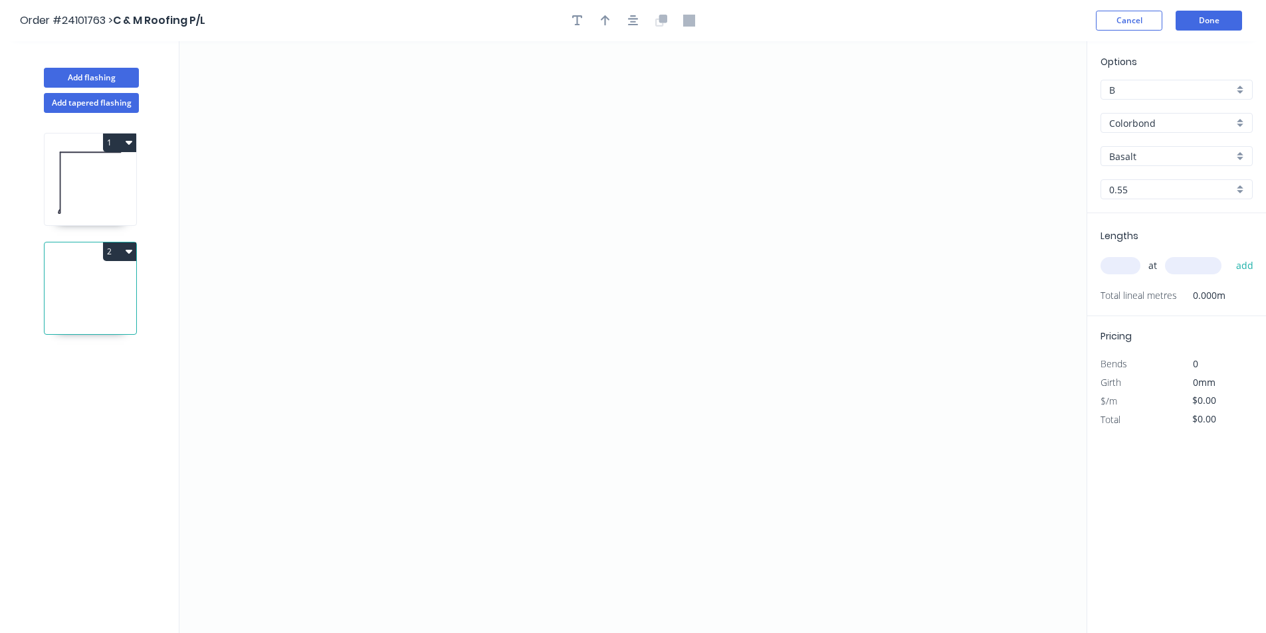
click at [1130, 150] on input "Basalt" at bounding box center [1171, 156] width 124 height 14
click at [1133, 178] on div "Surfmist" at bounding box center [1176, 181] width 151 height 23
type input "Surfmist"
click at [466, 137] on icon "0" at bounding box center [632, 337] width 907 height 592
click at [451, 322] on icon "0" at bounding box center [632, 337] width 907 height 592
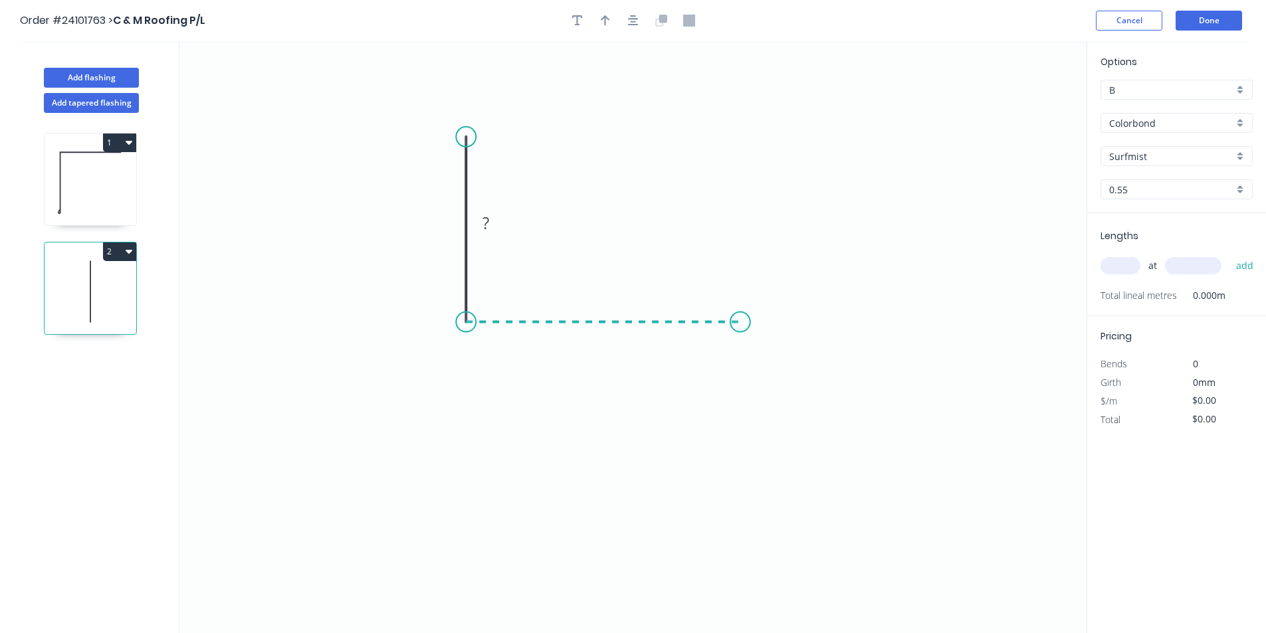
click at [740, 311] on icon "0 ?" at bounding box center [632, 337] width 907 height 592
click at [779, 369] on icon "0 ? ?" at bounding box center [632, 337] width 907 height 592
click at [779, 369] on circle at bounding box center [779, 369] width 20 height 20
click at [777, 326] on tspan "?" at bounding box center [774, 327] width 7 height 22
click at [603, 338] on tspan "?" at bounding box center [603, 335] width 7 height 22
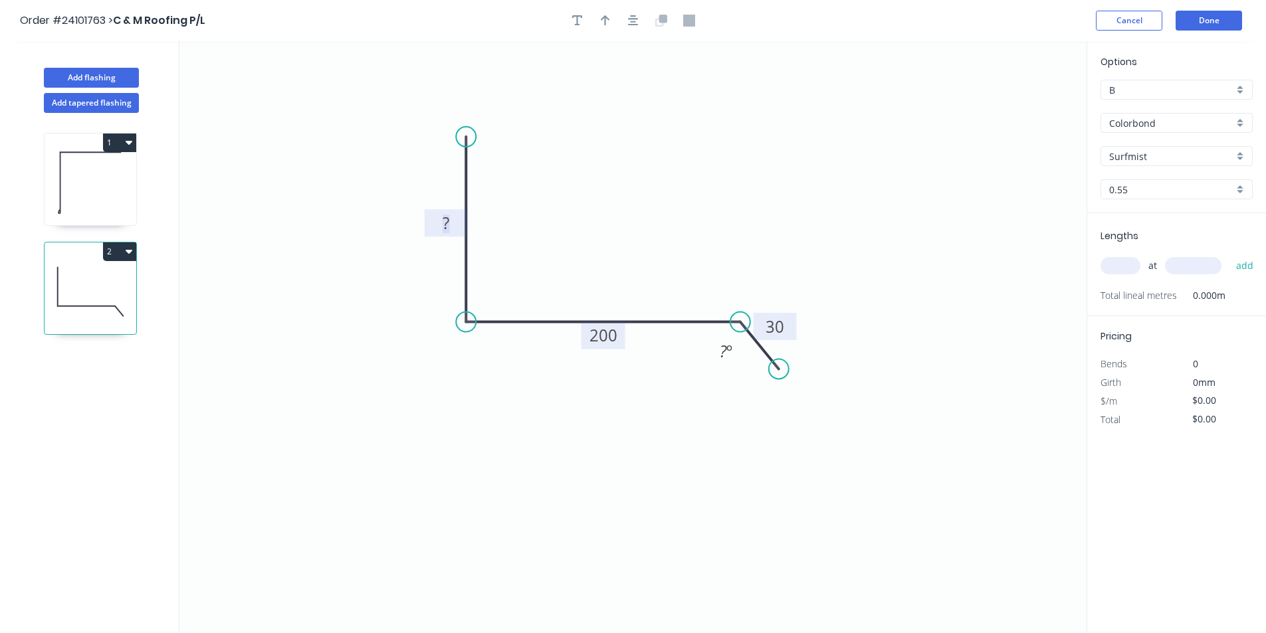
click at [456, 229] on rect at bounding box center [445, 224] width 27 height 19
click at [1125, 276] on div "at add" at bounding box center [1177, 265] width 155 height 23
type input "$15.77"
click at [1129, 266] on input "text" at bounding box center [1120, 265] width 40 height 17
type input "4"
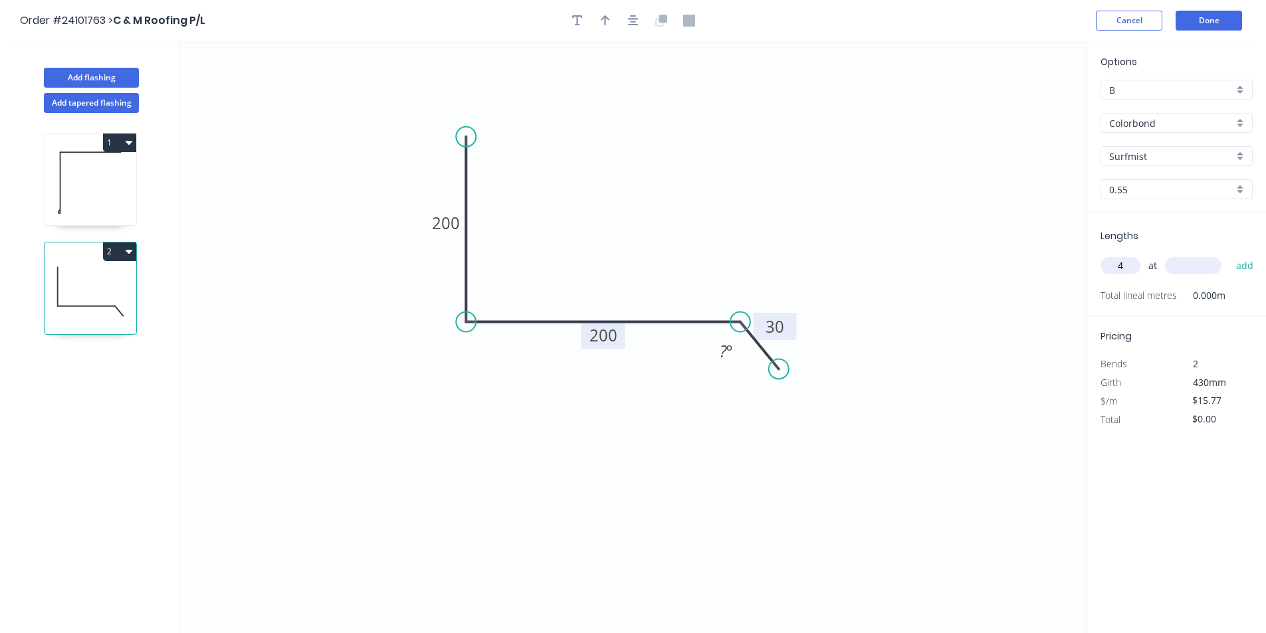
click at [1208, 263] on input "text" at bounding box center [1193, 265] width 56 height 17
type input "4800"
click at [1229, 254] on button "add" at bounding box center [1244, 265] width 31 height 23
type input "$302.78"
click at [123, 75] on button "Add flashing" at bounding box center [91, 78] width 95 height 20
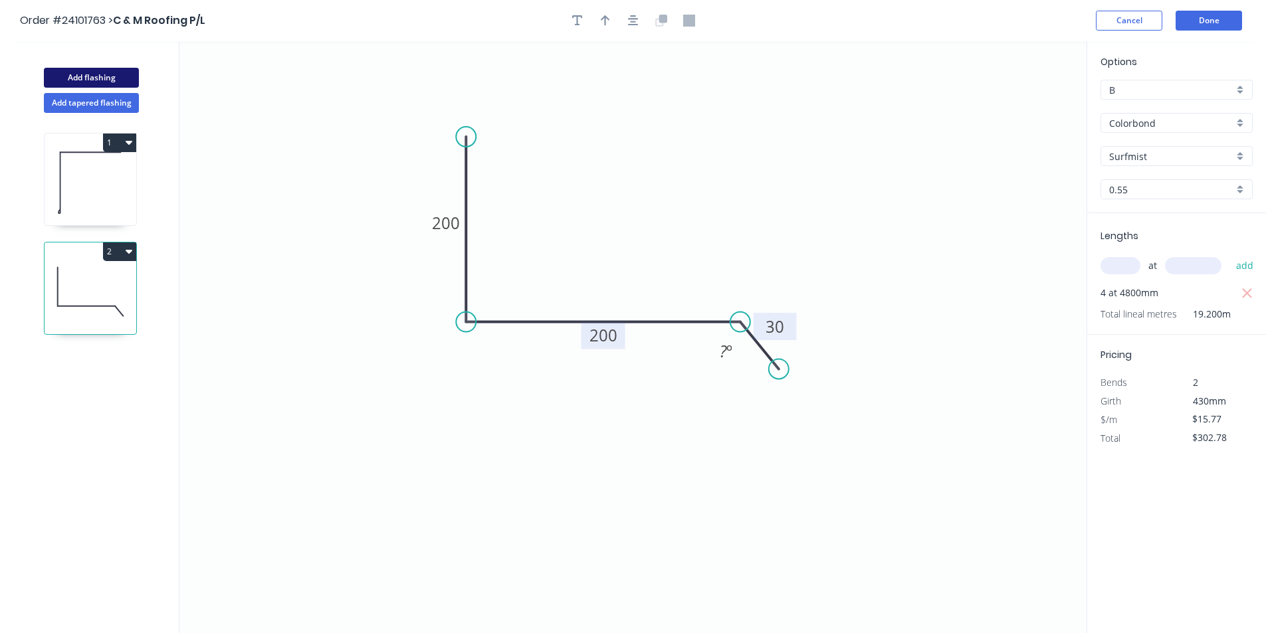
type input "$0.00"
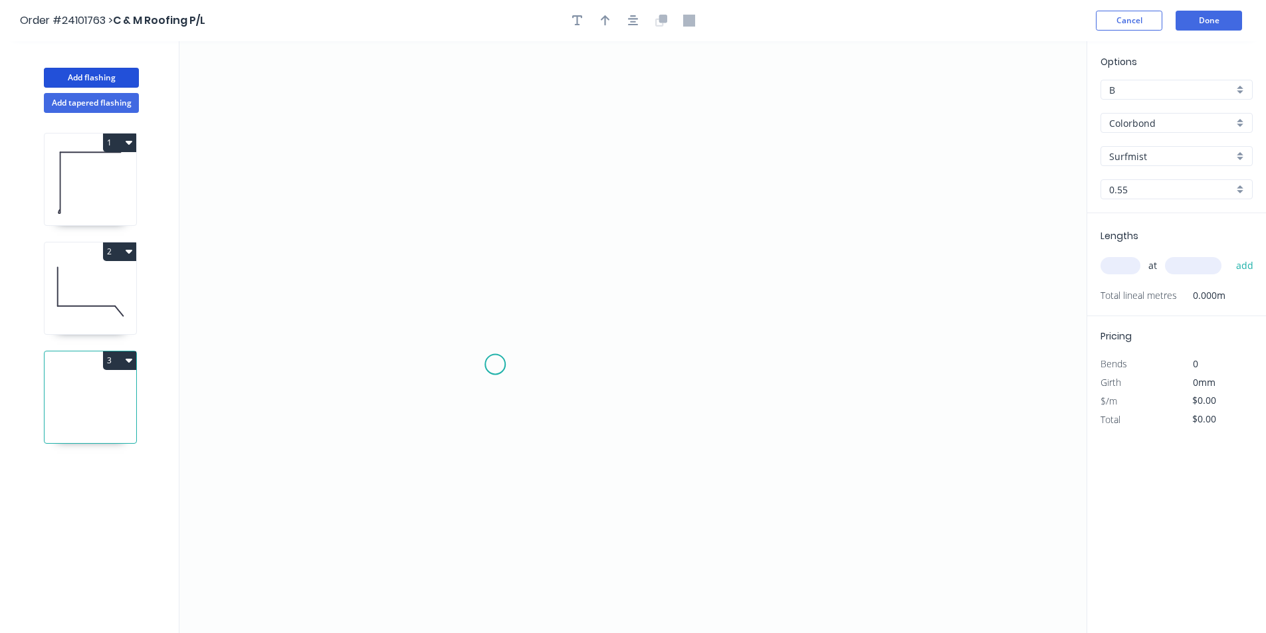
click at [494, 365] on icon "0" at bounding box center [632, 337] width 907 height 592
click at [512, 344] on icon "0" at bounding box center [632, 337] width 907 height 592
click at [528, 147] on icon "0 ?" at bounding box center [632, 337] width 907 height 592
click at [528, 147] on icon "0 ? ?" at bounding box center [632, 337] width 907 height 592
click at [518, 151] on circle at bounding box center [512, 148] width 20 height 20
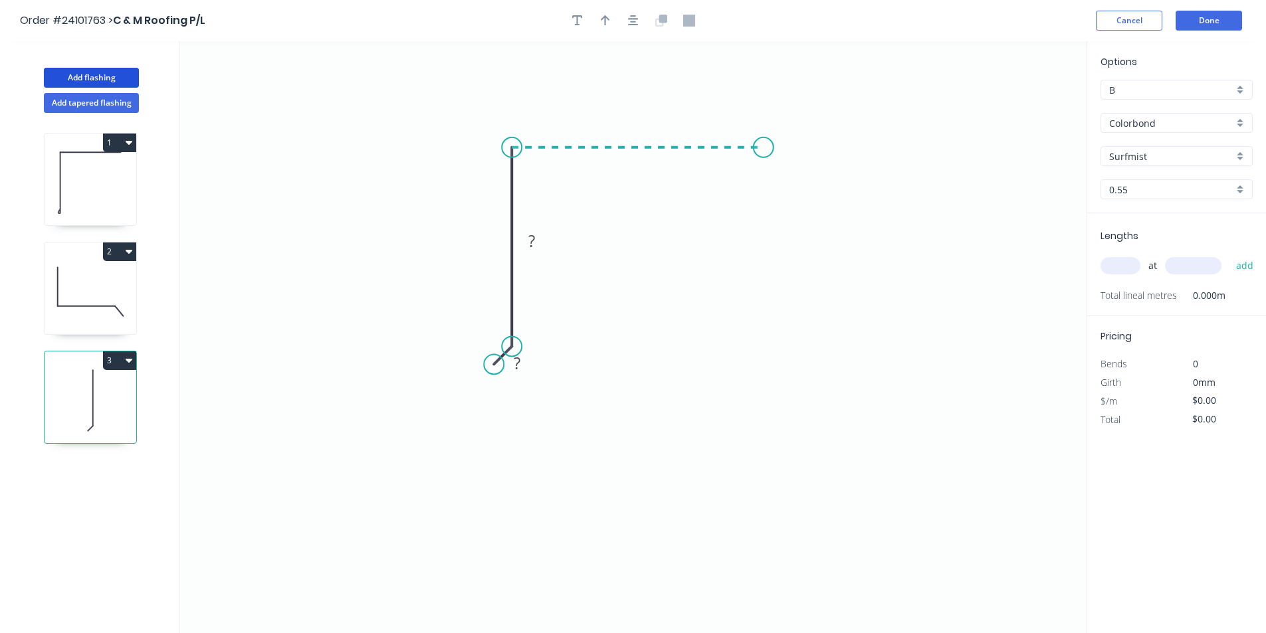
click at [763, 145] on icon "0 ? ?" at bounding box center [632, 337] width 907 height 592
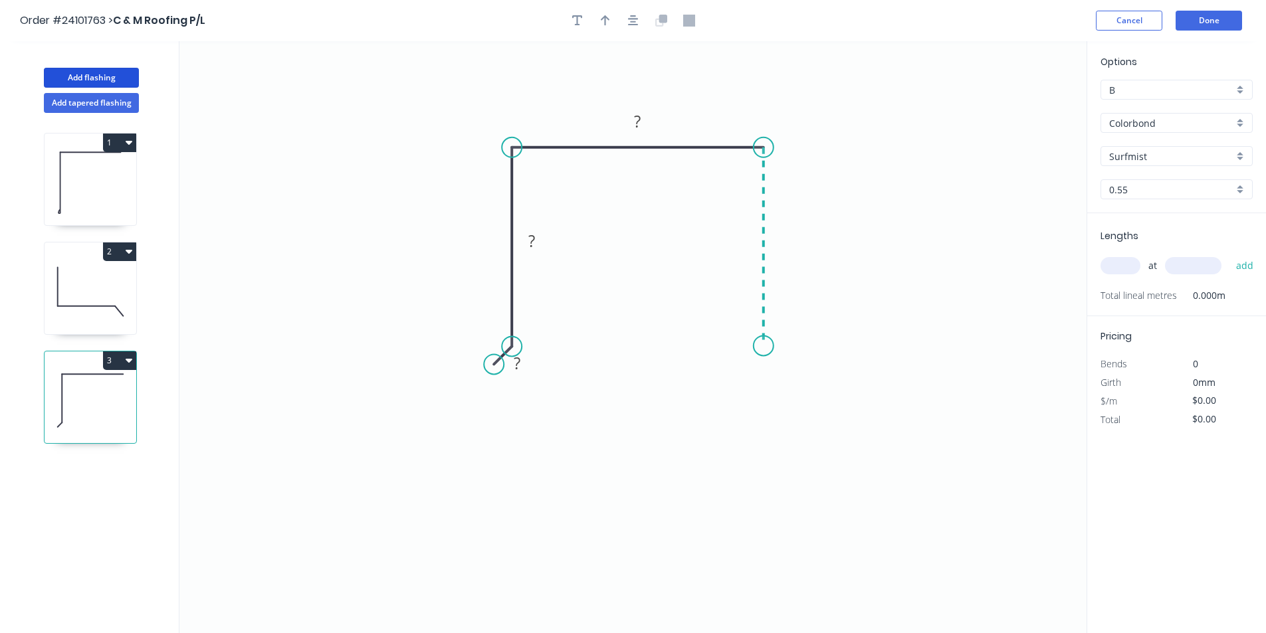
click at [767, 346] on icon "0 ? ? ?" at bounding box center [632, 337] width 907 height 592
click at [786, 365] on icon "0 ? ? ? ?" at bounding box center [632, 337] width 907 height 592
click at [786, 365] on circle at bounding box center [786, 364] width 20 height 20
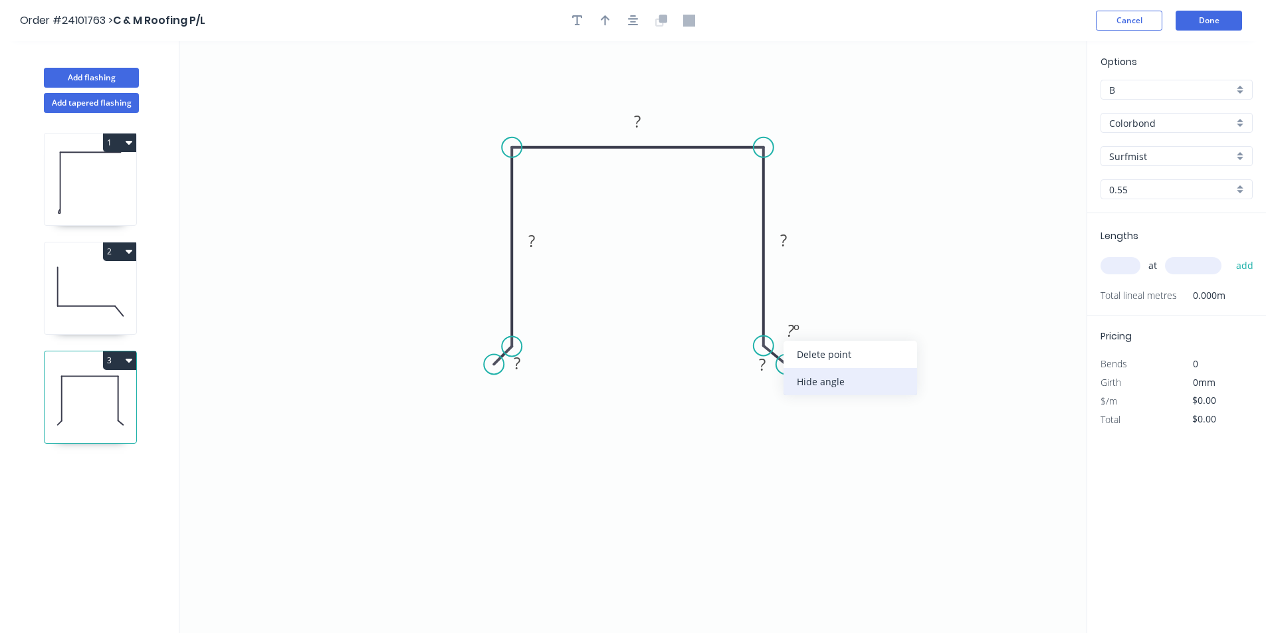
click at [806, 383] on div "Hide angle" at bounding box center [850, 381] width 134 height 27
click at [767, 372] on rect at bounding box center [762, 365] width 27 height 19
click at [525, 367] on rect at bounding box center [517, 364] width 27 height 19
click at [543, 239] on rect at bounding box center [531, 242] width 27 height 19
click at [789, 240] on rect at bounding box center [783, 241] width 27 height 19
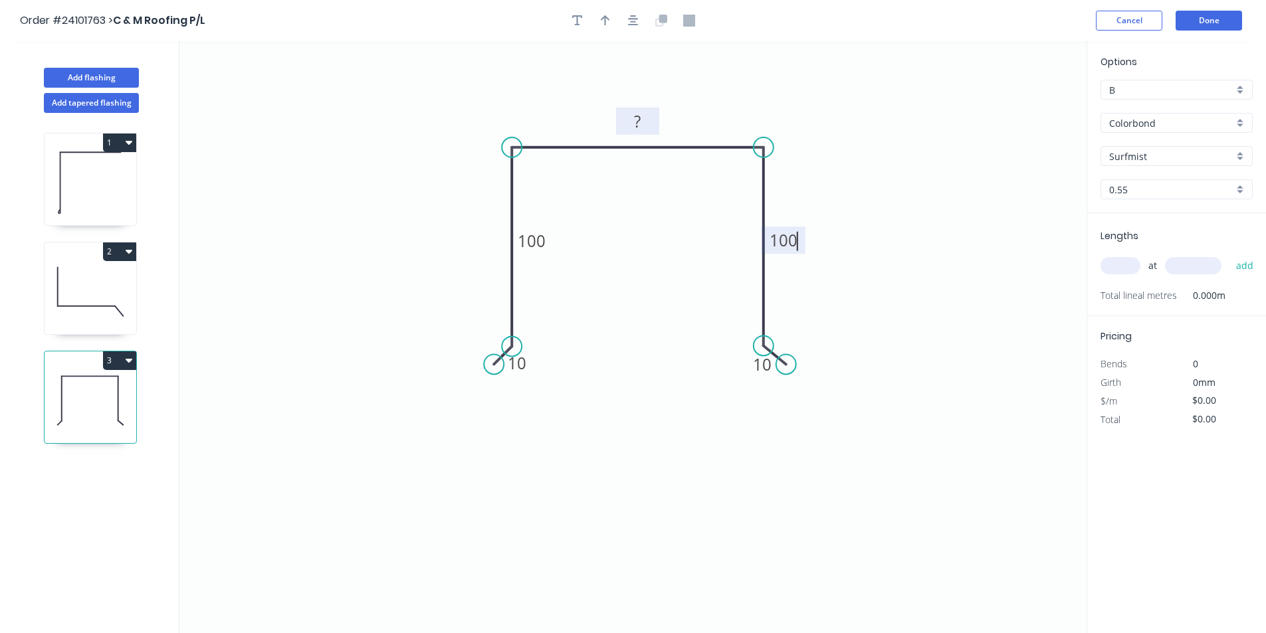
click at [644, 114] on rect at bounding box center [638, 122] width 27 height 19
click at [1131, 268] on input "text" at bounding box center [1120, 265] width 40 height 17
type input "$17.68"
type input "4"
click at [1173, 269] on input "text" at bounding box center [1193, 265] width 56 height 17
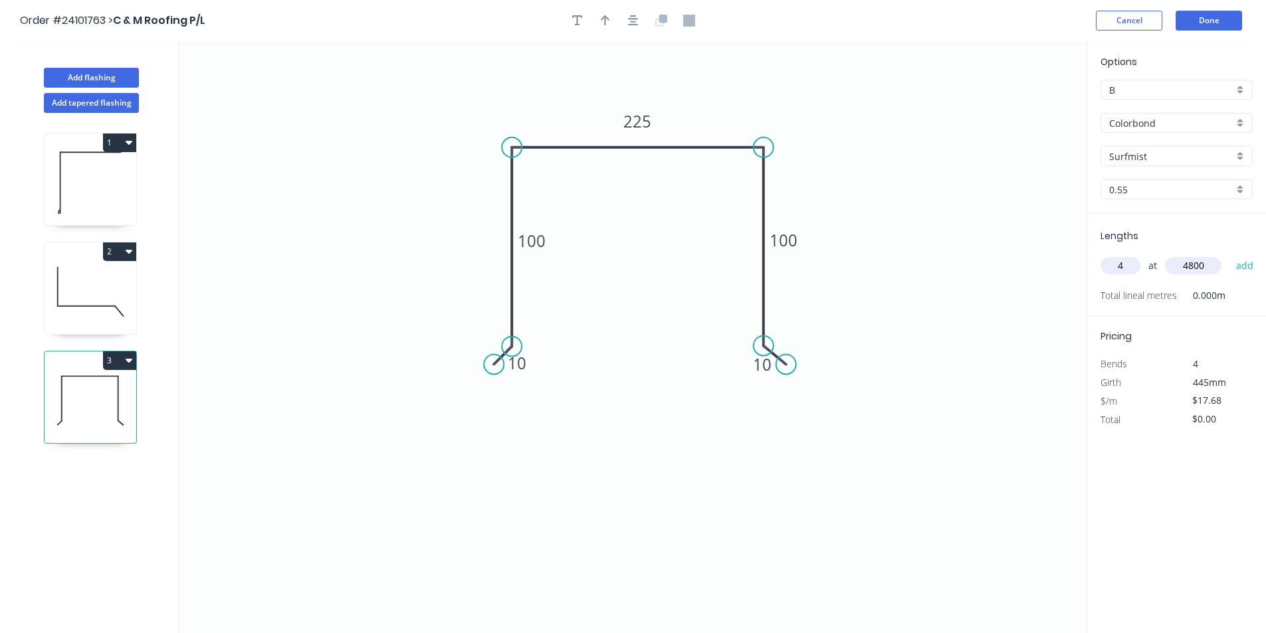
type input "4800"
click at [1229, 254] on button "add" at bounding box center [1244, 265] width 31 height 23
type input "$339.46"
click at [77, 77] on button "Add flashing" at bounding box center [91, 78] width 95 height 20
type input "$0.00"
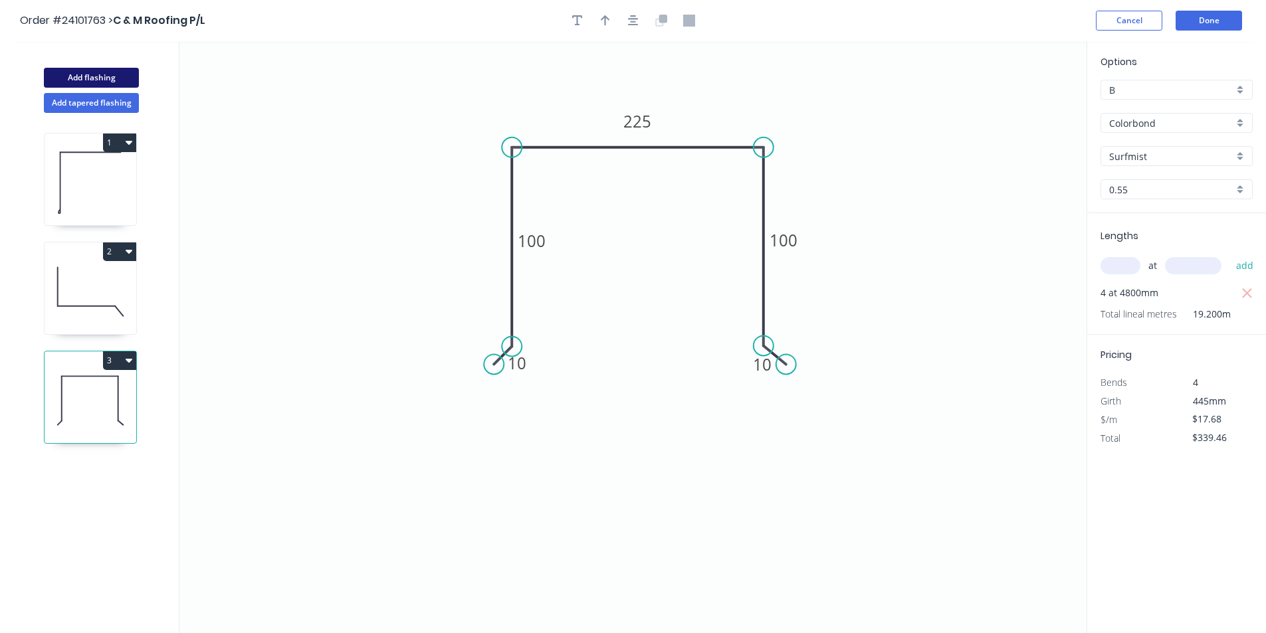
type input "$0.00"
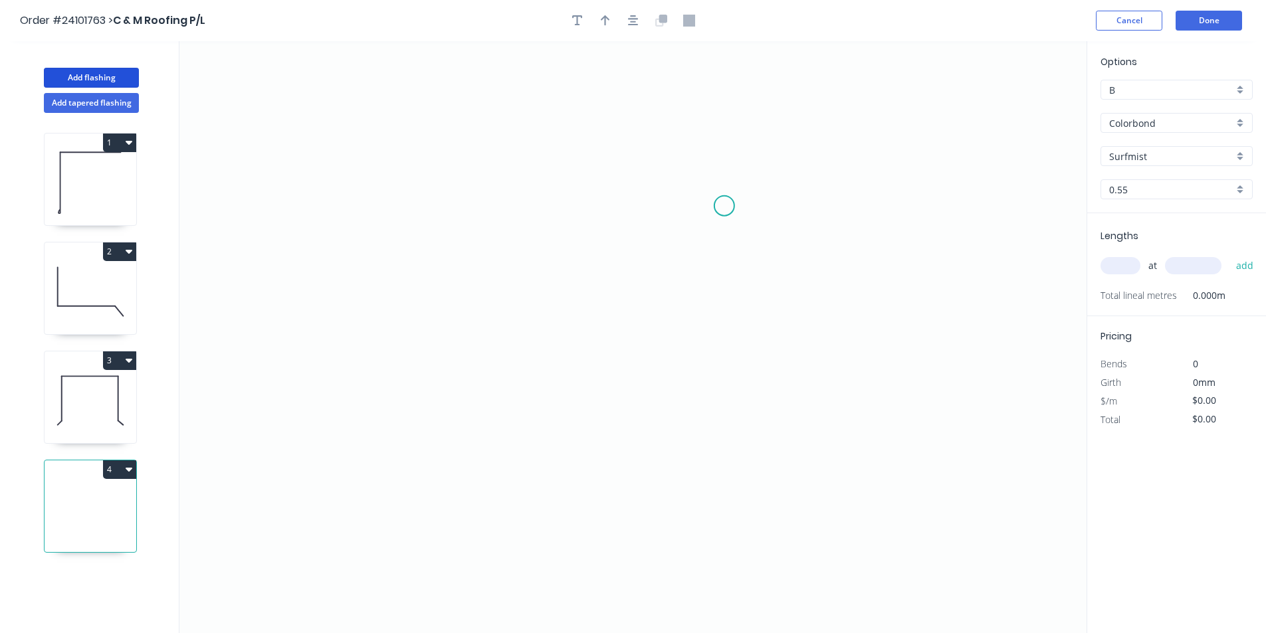
click at [724, 206] on icon "0" at bounding box center [632, 337] width 907 height 592
click at [510, 211] on icon "0" at bounding box center [632, 337] width 907 height 592
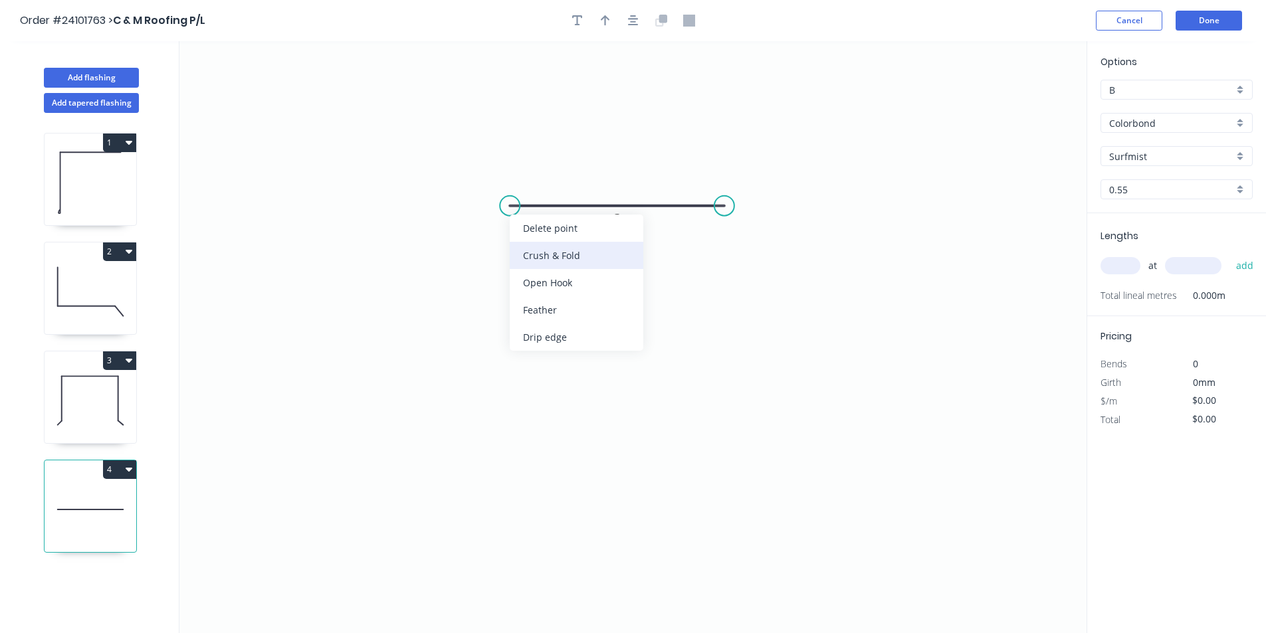
click at [533, 250] on div "Crush & Fold" at bounding box center [577, 255] width 134 height 27
click at [629, 227] on rect at bounding box center [617, 220] width 27 height 19
click at [1123, 270] on input "text" at bounding box center [1120, 265] width 40 height 17
type input "$5.51"
type input "1"
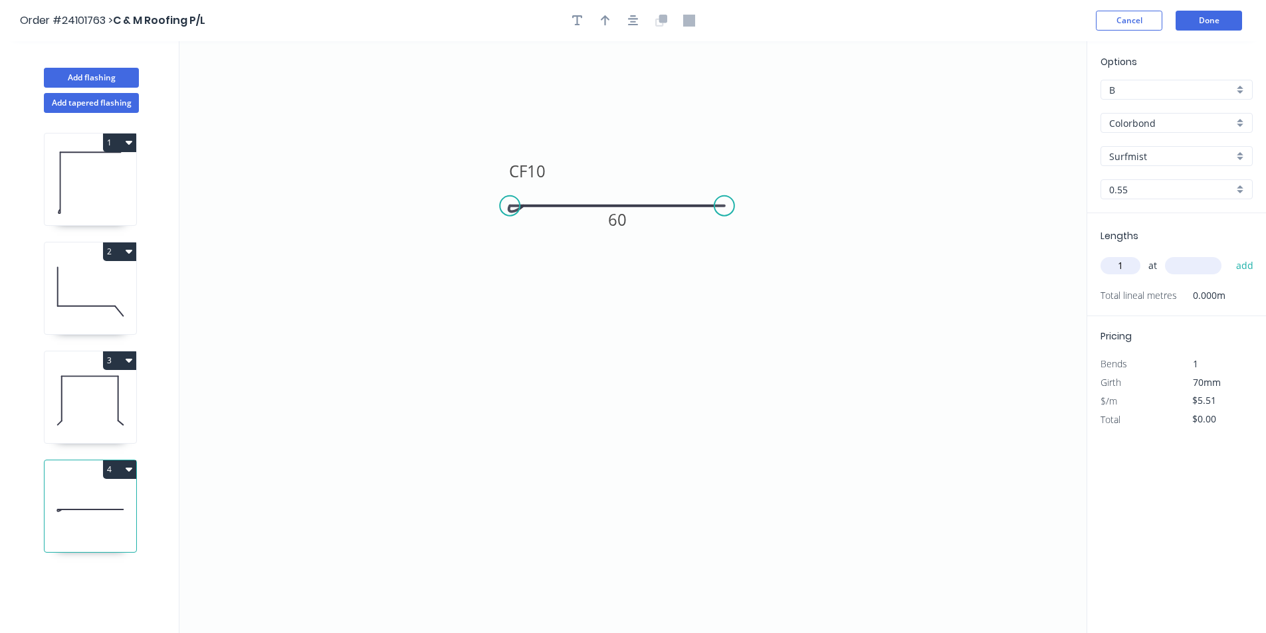
click at [1204, 267] on input "text" at bounding box center [1193, 265] width 56 height 17
type input "2100"
click at [1229, 254] on button "add" at bounding box center [1244, 265] width 31 height 23
type input "$11.57"
click at [113, 76] on button "Add flashing" at bounding box center [91, 78] width 95 height 20
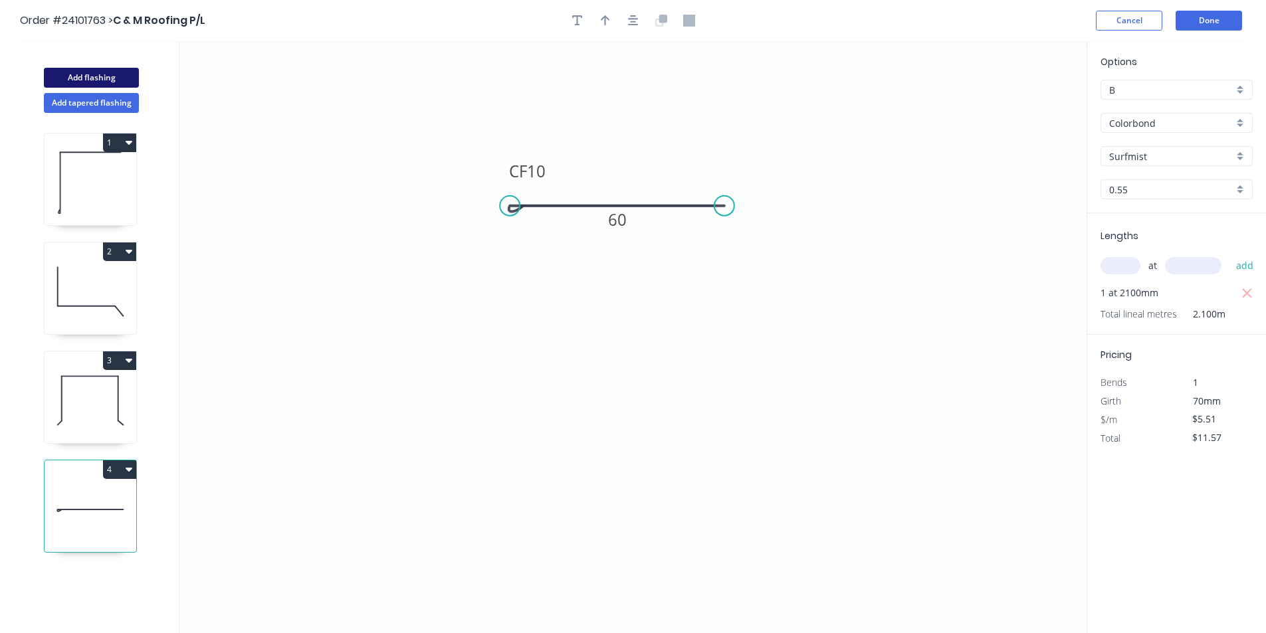
type input "$0.00"
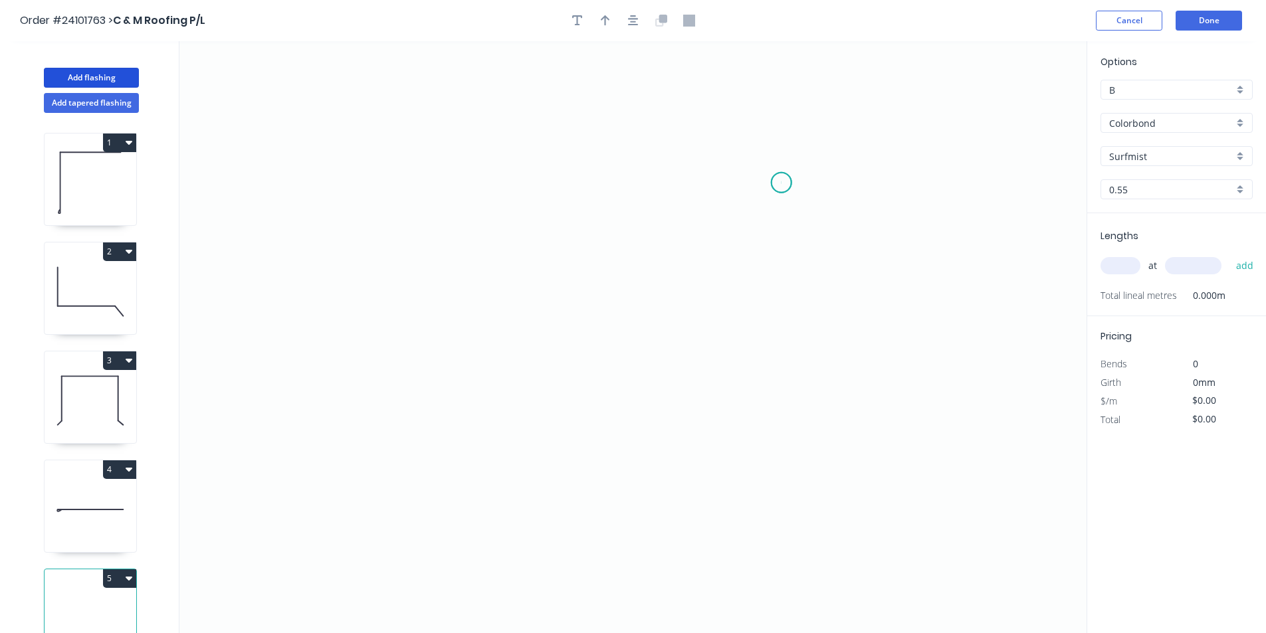
click at [781, 183] on icon "0" at bounding box center [632, 337] width 907 height 592
click at [733, 238] on icon "0" at bounding box center [632, 337] width 907 height 592
click at [497, 235] on icon "0 ?" at bounding box center [632, 337] width 907 height 592
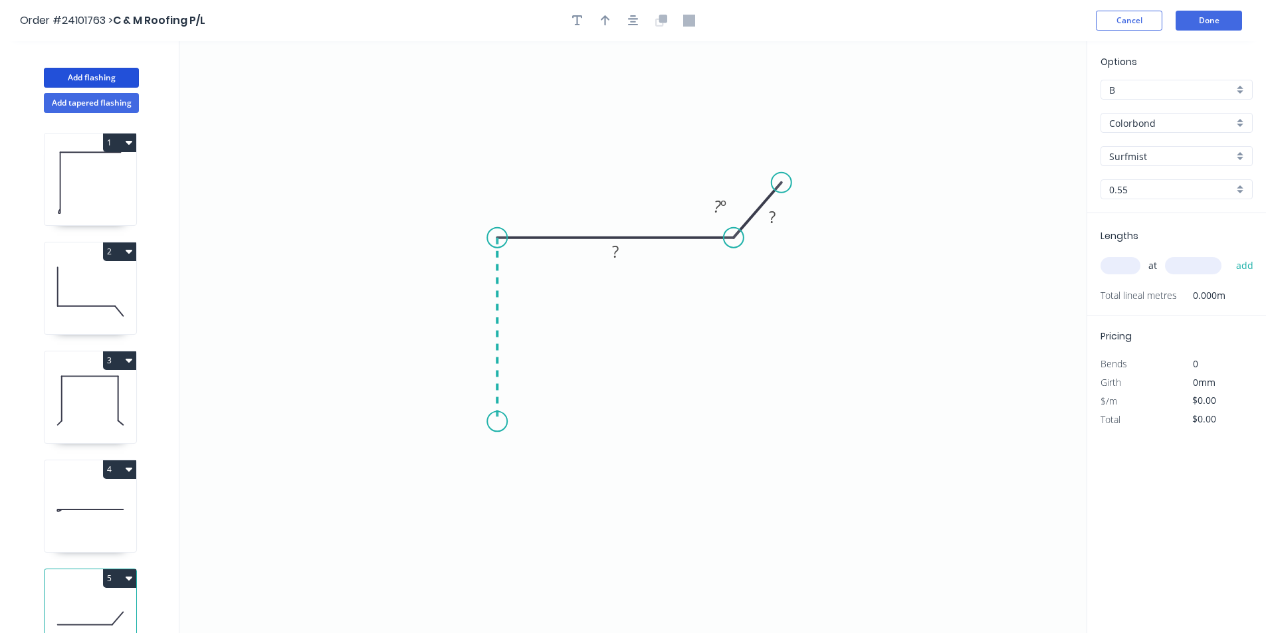
click at [498, 422] on icon "0 ? ? ? º" at bounding box center [632, 337] width 907 height 592
click at [442, 472] on icon "0 ? ? ? ? º" at bounding box center [632, 337] width 907 height 592
click at [442, 472] on circle at bounding box center [442, 476] width 20 height 20
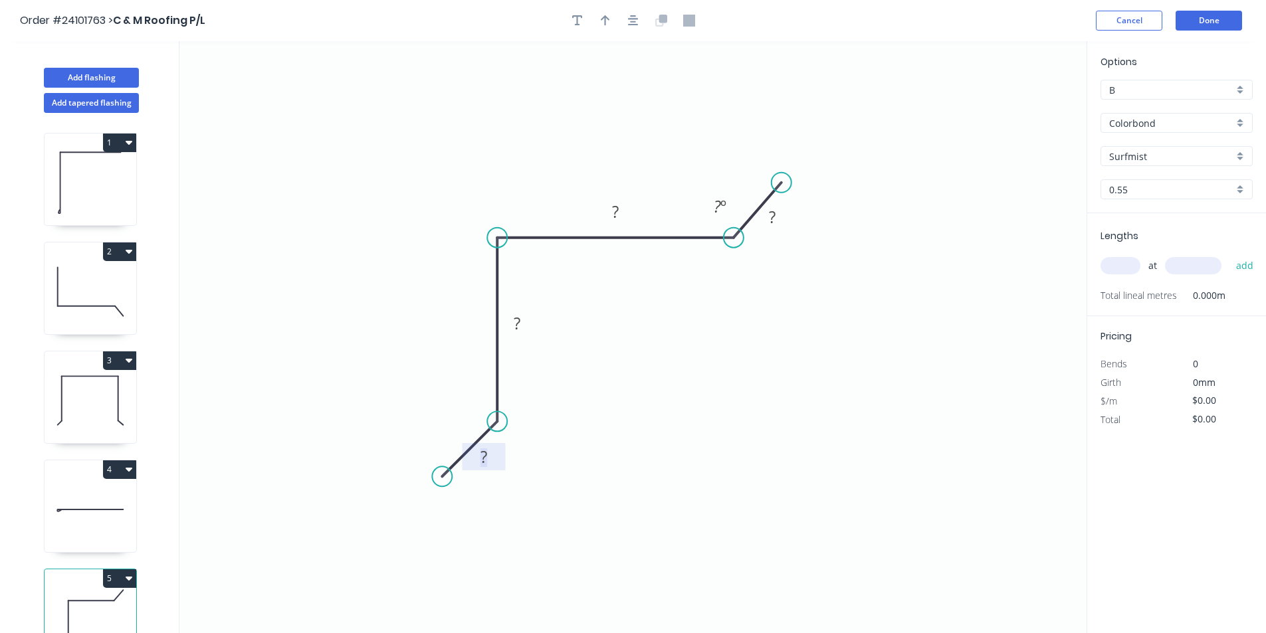
click at [487, 457] on tspan "?" at bounding box center [483, 457] width 7 height 22
click at [772, 212] on tspan "?" at bounding box center [772, 217] width 7 height 22
click at [774, 258] on div "Hide angle" at bounding box center [790, 257] width 134 height 27
click at [636, 215] on rect at bounding box center [615, 211] width 43 height 27
click at [626, 215] on rect at bounding box center [615, 212] width 27 height 19
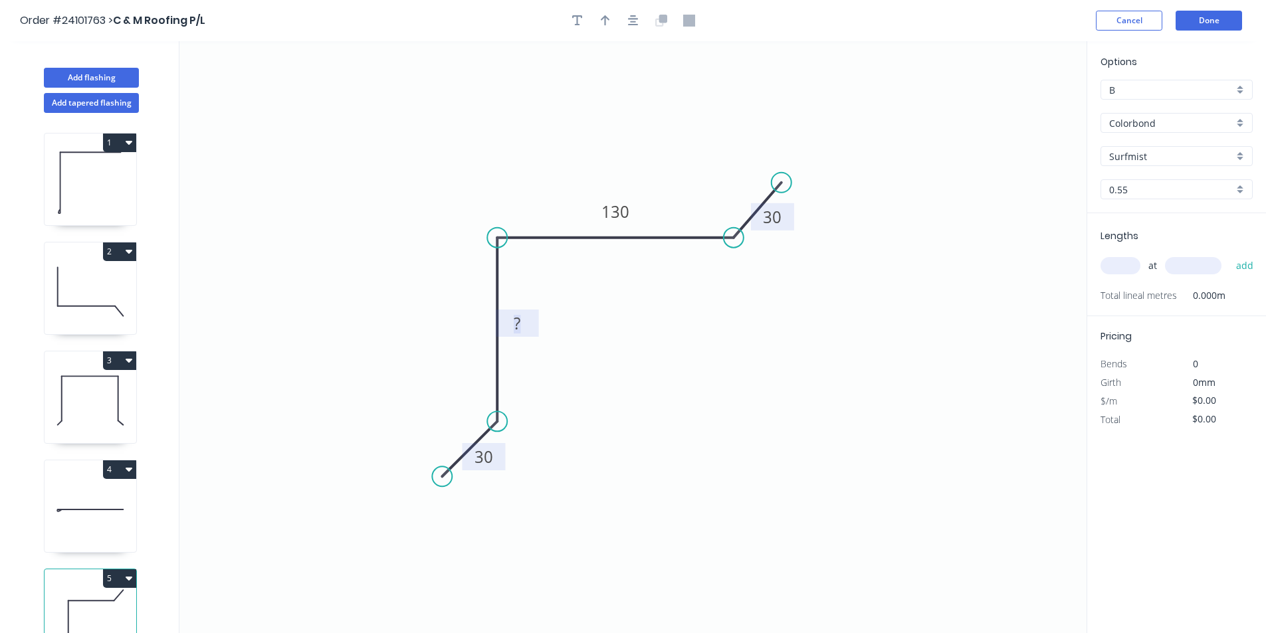
click at [516, 326] on tspan "?" at bounding box center [517, 323] width 7 height 22
click at [1113, 264] on input "text" at bounding box center [1120, 265] width 40 height 17
type input "$14.06"
type input "1"
click at [1183, 260] on input "text" at bounding box center [1193, 265] width 56 height 17
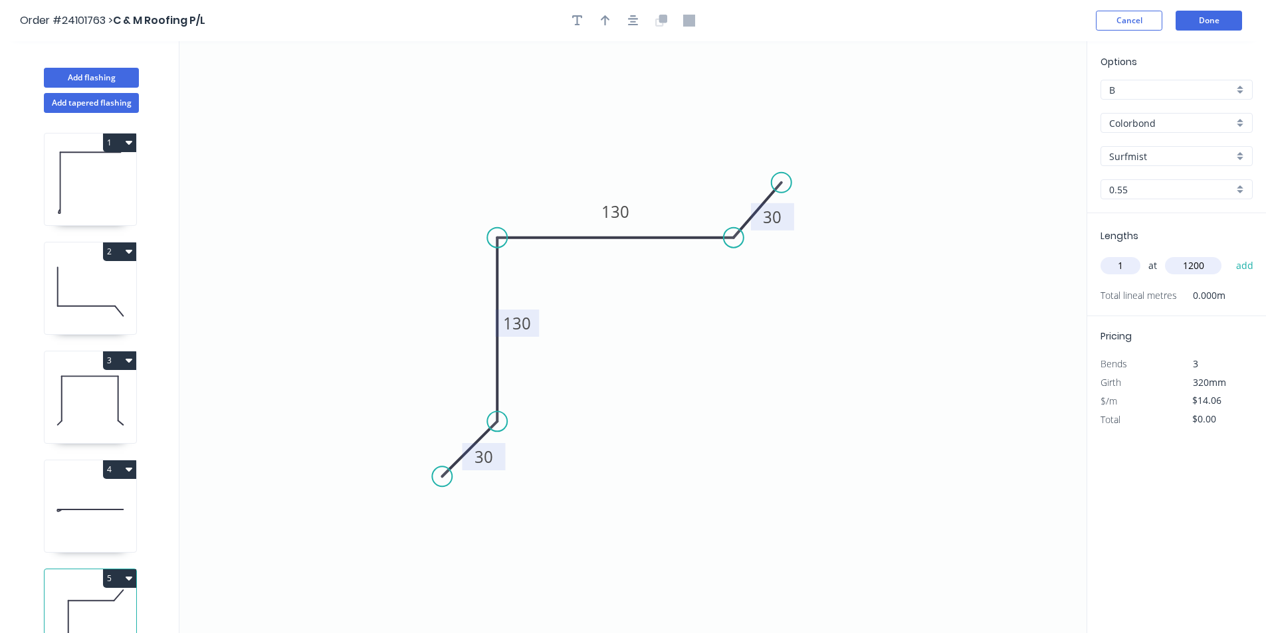
type input "1200"
click at [1229, 254] on button "add" at bounding box center [1244, 265] width 31 height 23
type input "$16.87"
click at [1190, 23] on button "Done" at bounding box center [1208, 21] width 66 height 20
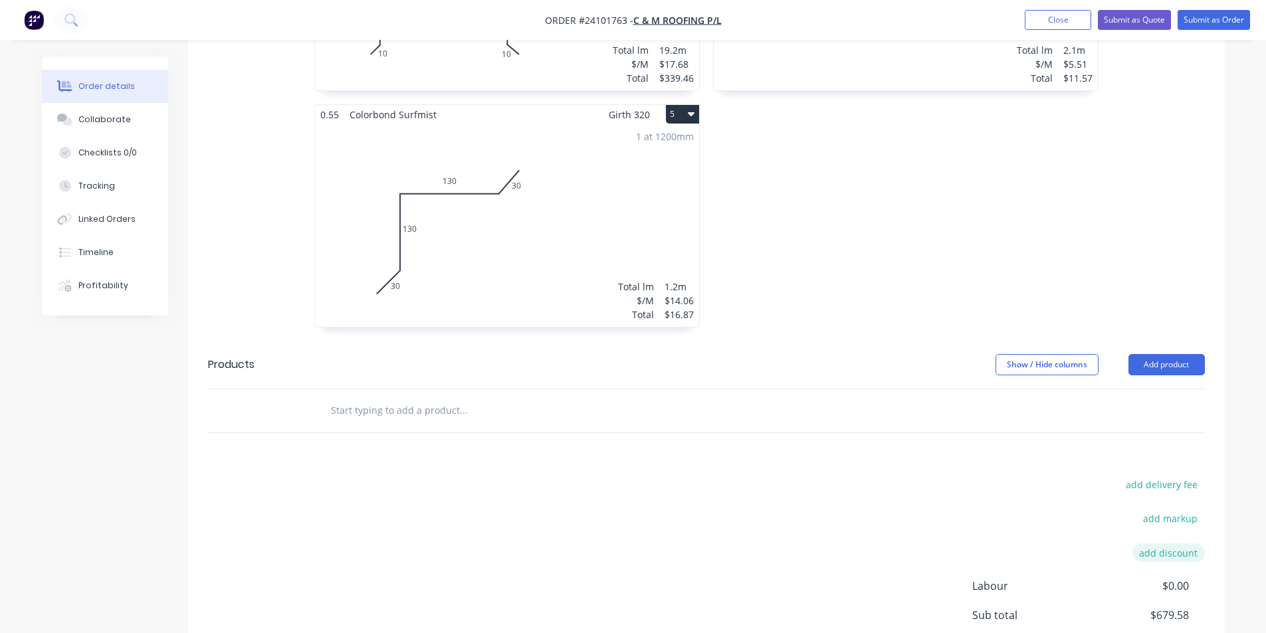
scroll to position [864, 0]
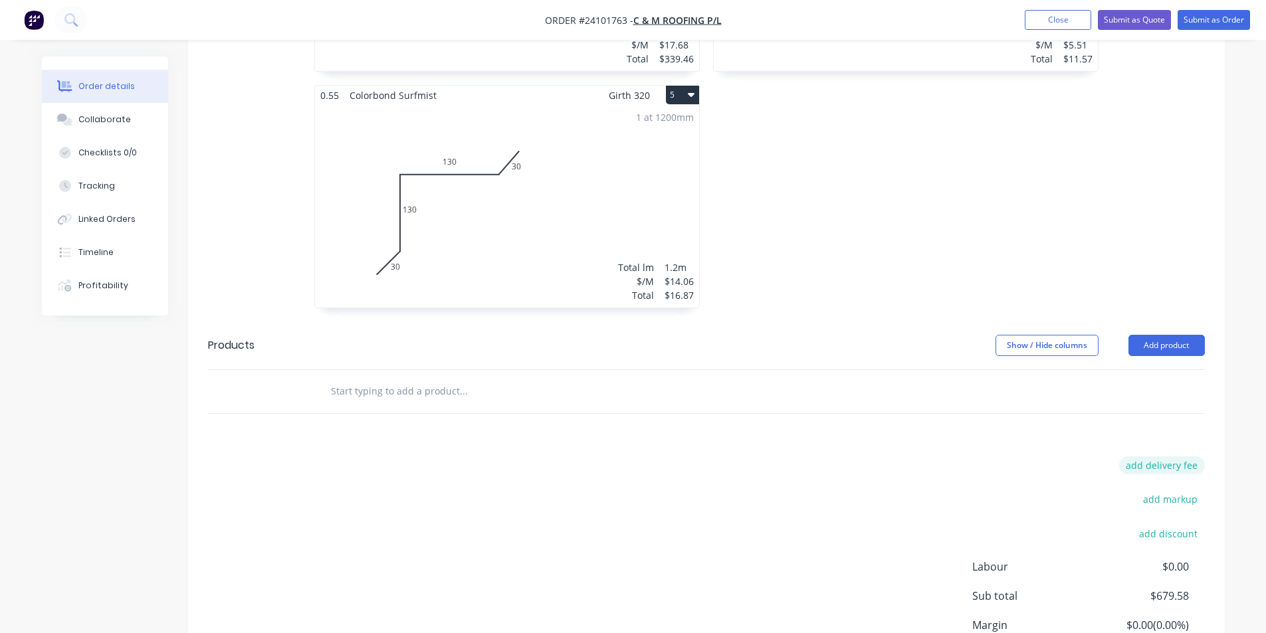
click at [1189, 456] on button "add delivery fee" at bounding box center [1162, 465] width 86 height 18
type input "50"
click input "submit" at bounding box center [0, 0] width 0 height 0
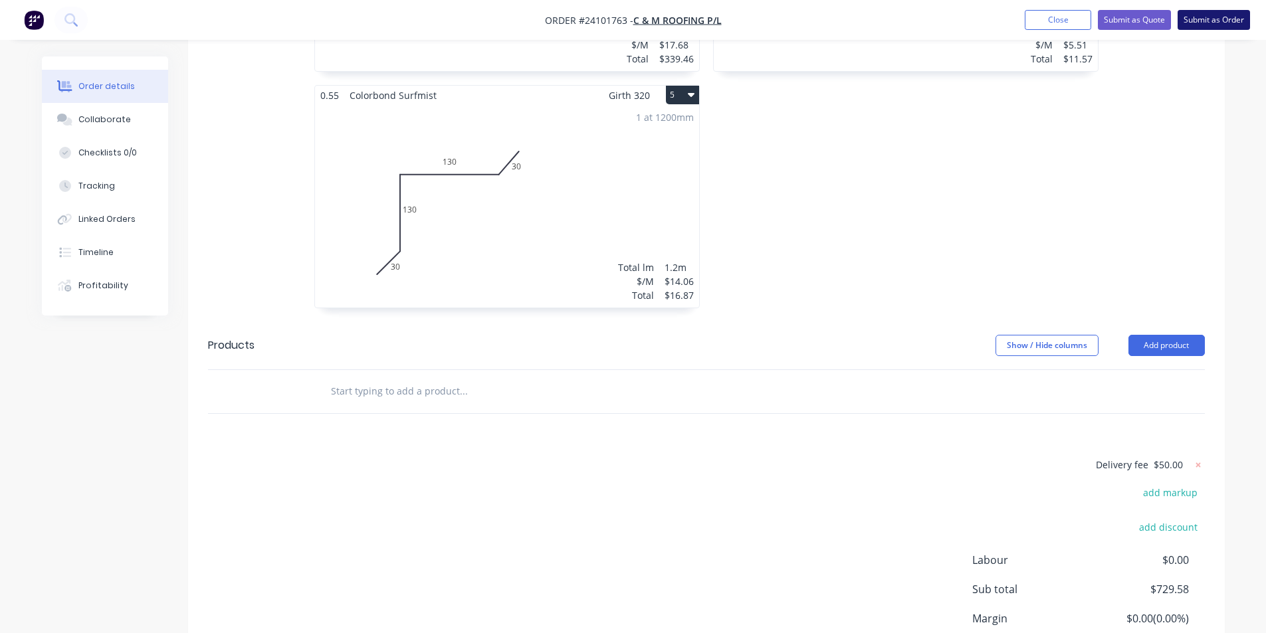
click at [1204, 12] on button "Submit as Order" at bounding box center [1213, 20] width 72 height 20
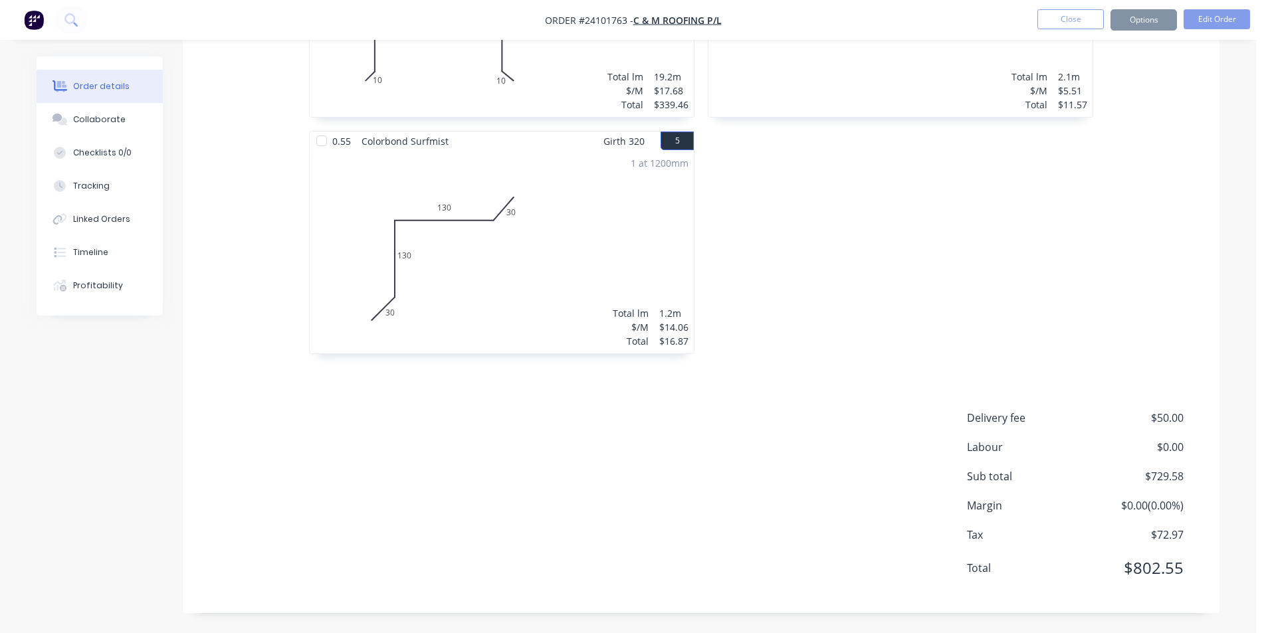
scroll to position [0, 0]
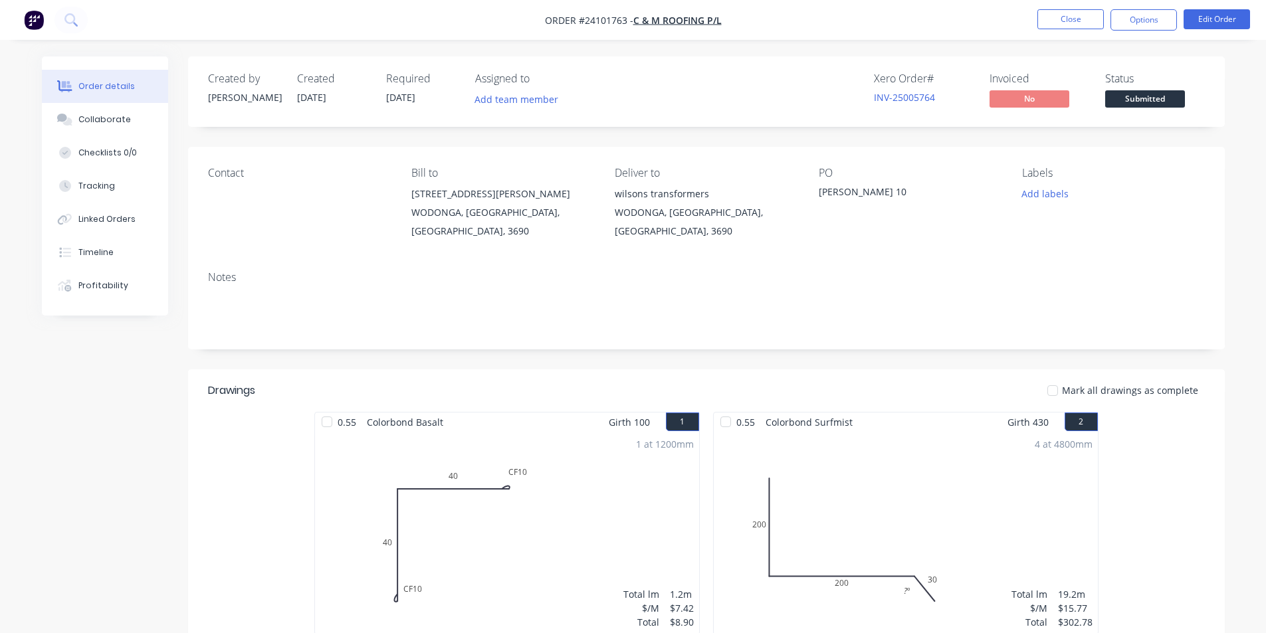
click at [45, 25] on button "button" at bounding box center [34, 19] width 28 height 21
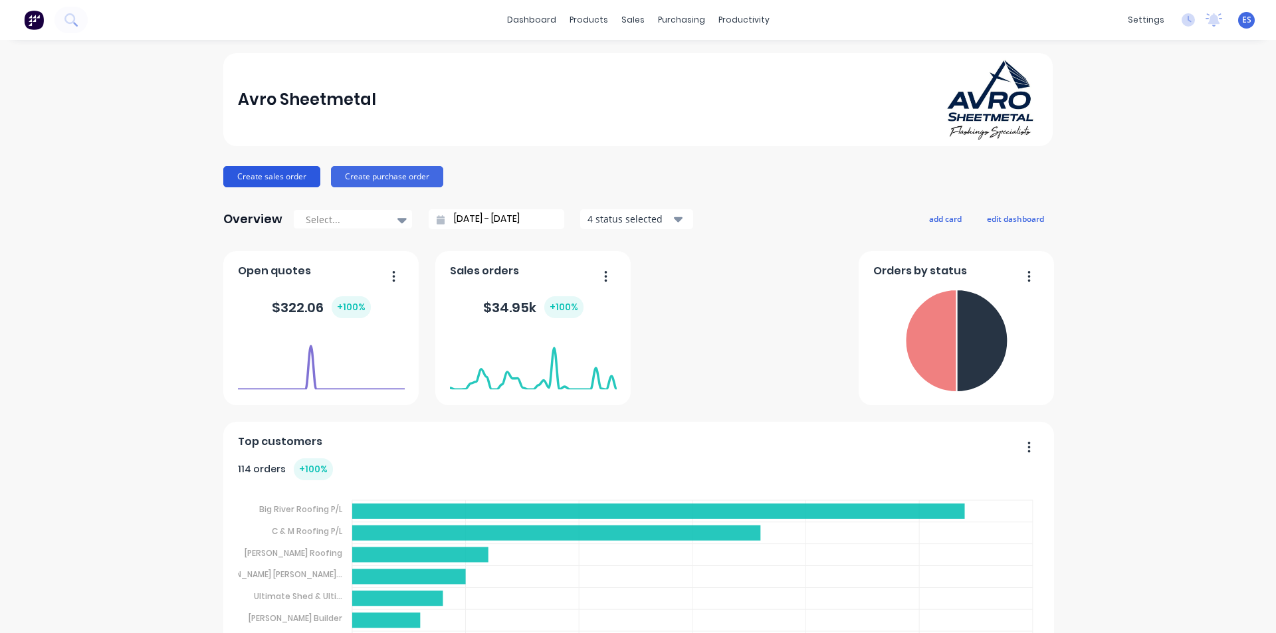
click at [270, 179] on button "Create sales order" at bounding box center [271, 176] width 97 height 21
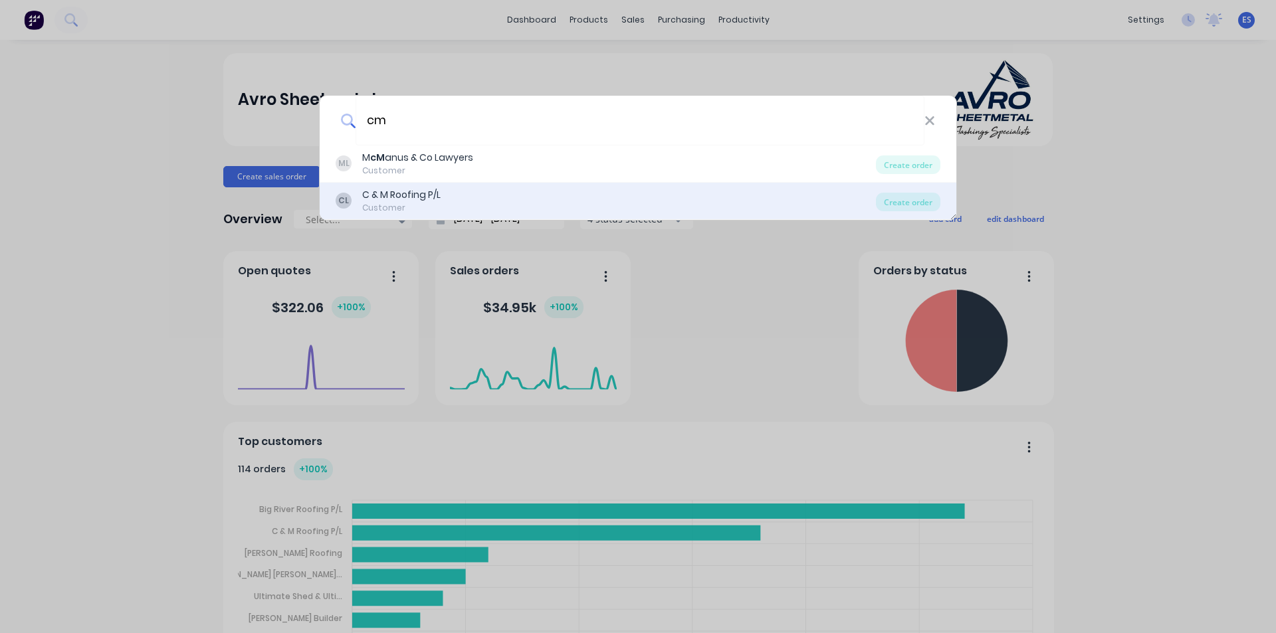
type input "cm"
click at [431, 206] on div "Customer" at bounding box center [401, 208] width 78 height 12
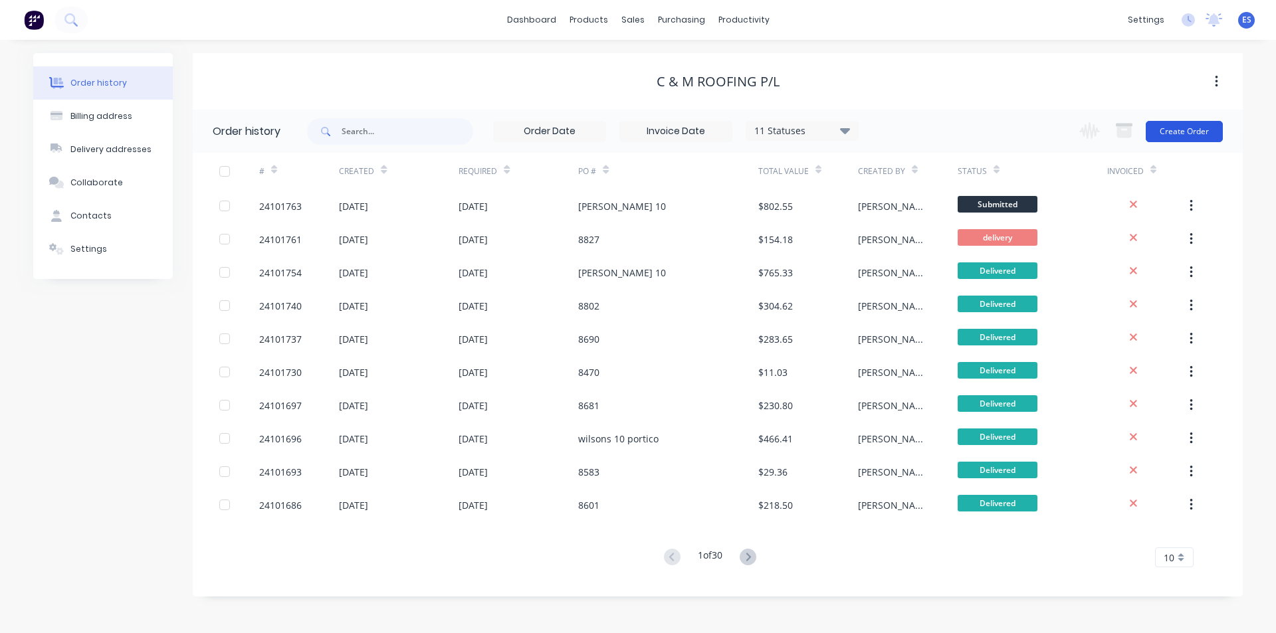
click at [1173, 129] on button "Create Order" at bounding box center [1183, 131] width 77 height 21
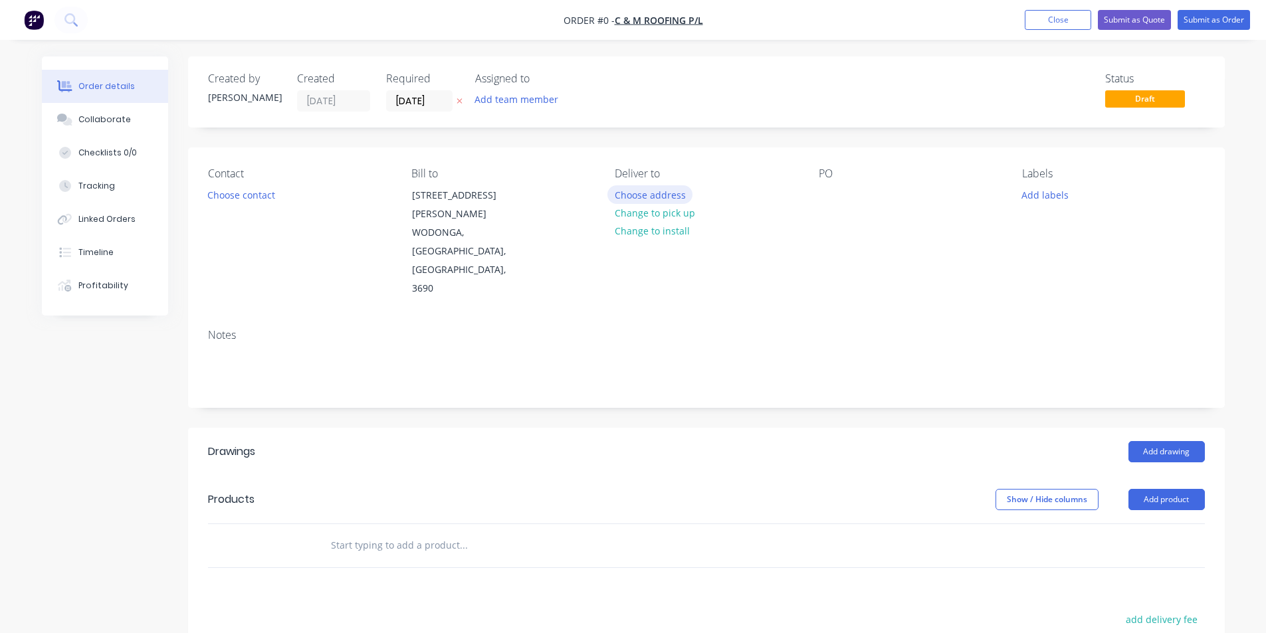
click at [671, 192] on button "Choose address" at bounding box center [649, 194] width 85 height 18
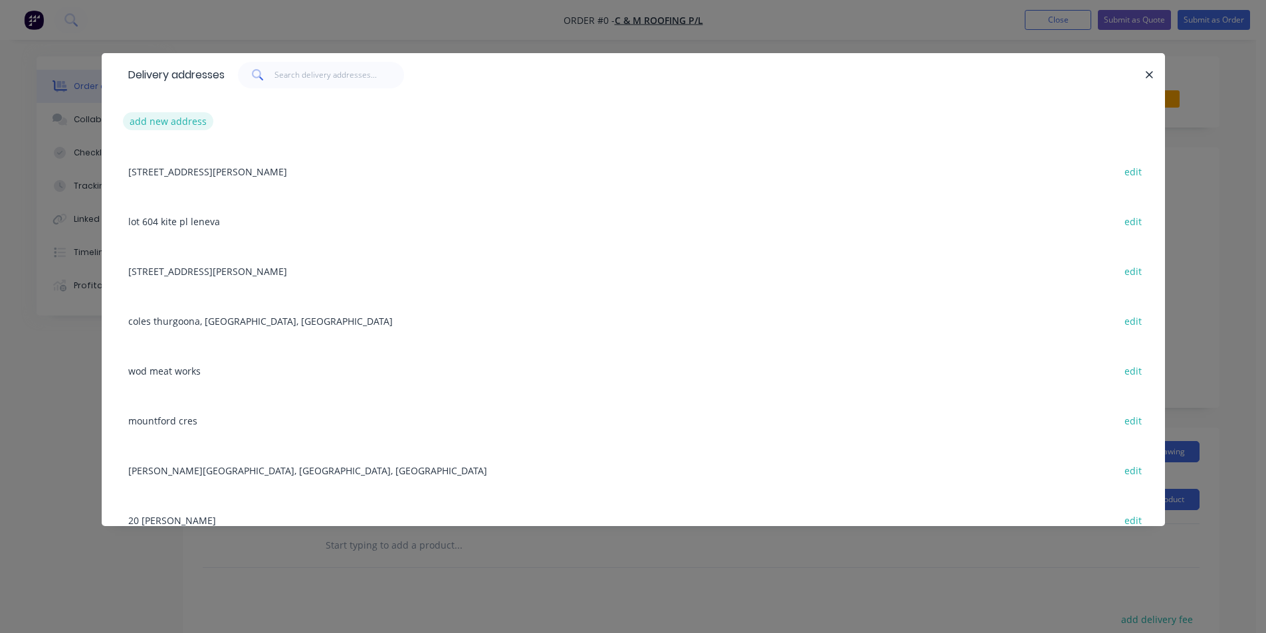
click at [166, 116] on button "add new address" at bounding box center [168, 121] width 91 height 18
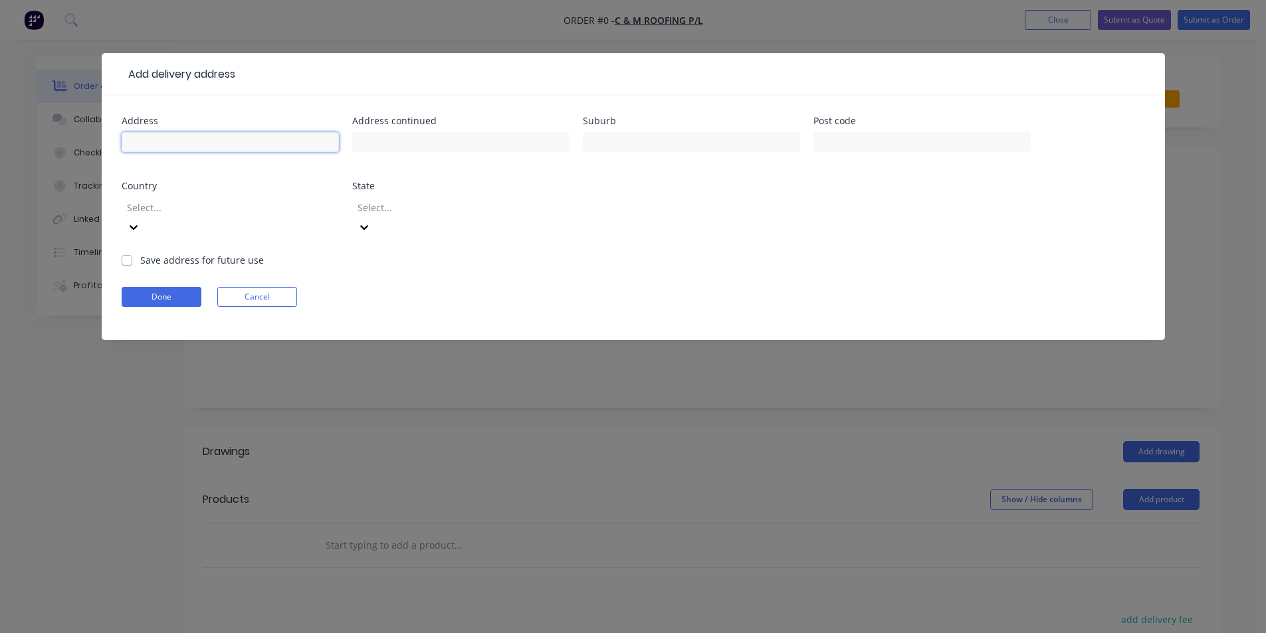
click at [226, 142] on input "text" at bounding box center [230, 142] width 217 height 20
type input "leneva"
click at [140, 253] on label "Save address for future use" at bounding box center [202, 260] width 124 height 14
click at [122, 253] on input "Save address for future use" at bounding box center [127, 259] width 11 height 13
click at [140, 253] on label "Save address for future use" at bounding box center [202, 260] width 124 height 14
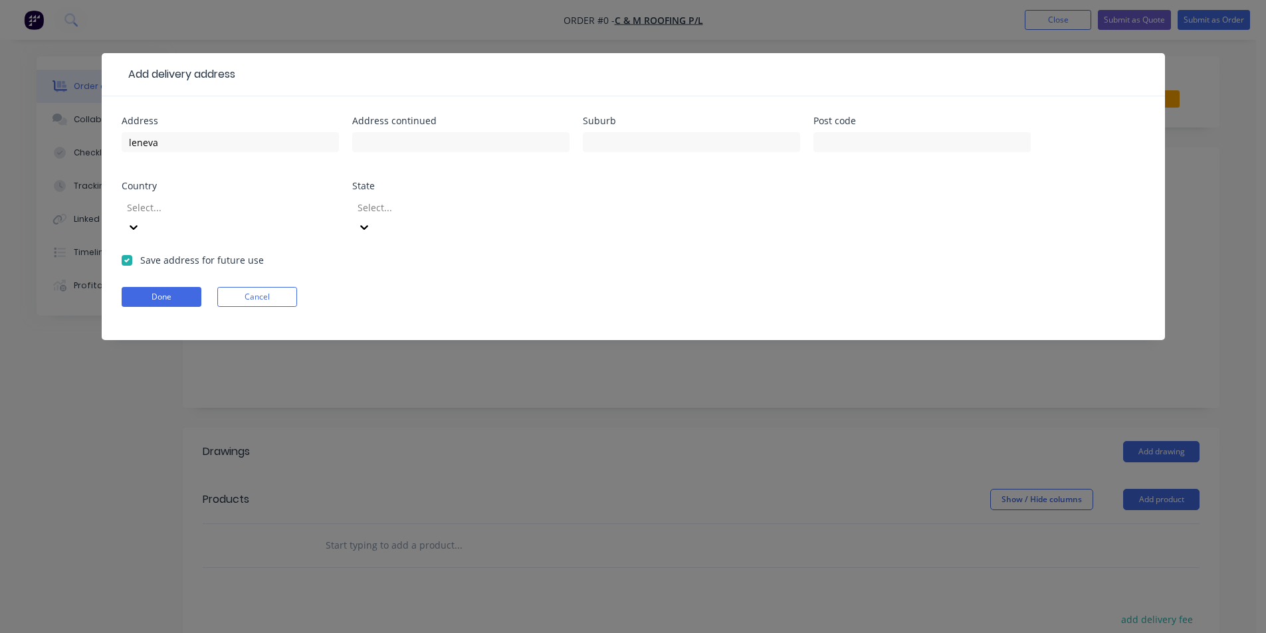
click at [123, 253] on input "Save address for future use" at bounding box center [127, 259] width 11 height 13
click at [140, 253] on label "Save address for future use" at bounding box center [202, 260] width 124 height 14
click at [126, 253] on input "Save address for future use" at bounding box center [127, 259] width 11 height 13
checkbox input "true"
click at [152, 287] on button "Done" at bounding box center [162, 297] width 80 height 20
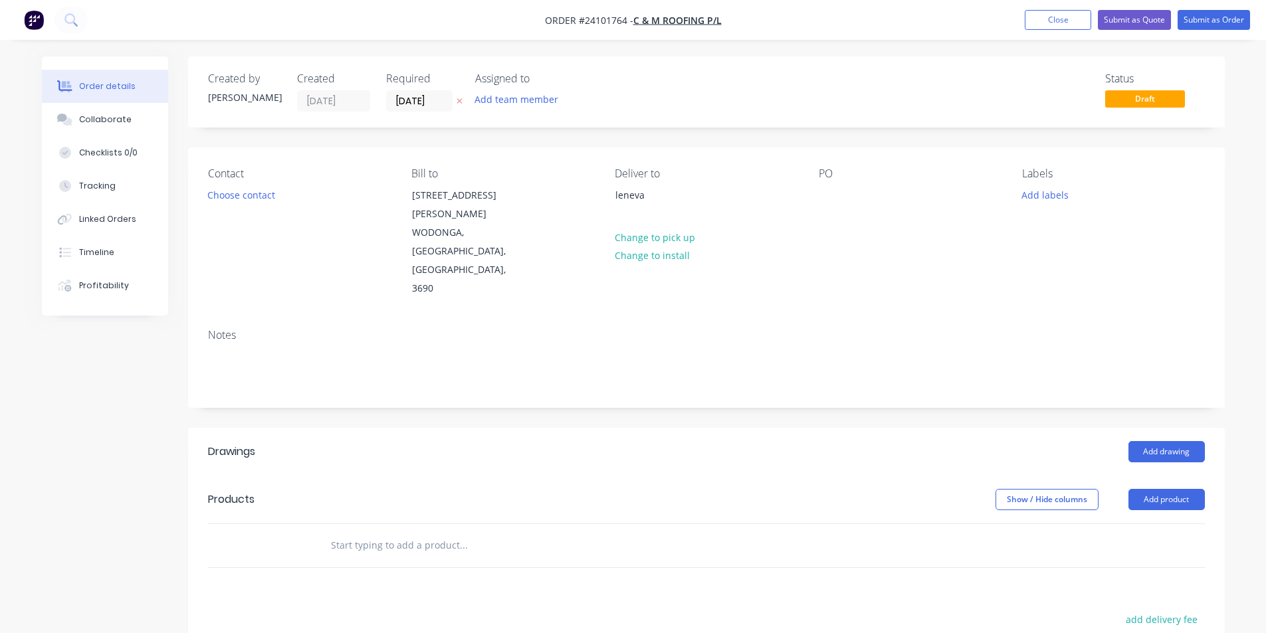
click at [841, 197] on div "PO" at bounding box center [909, 232] width 182 height 131
click at [817, 195] on div "Contact Choose contact Bill to [STREET_ADDRESS][PERSON_NAME] Deliver to leneva …" at bounding box center [706, 232] width 1036 height 171
click at [820, 196] on div at bounding box center [828, 194] width 21 height 19
click at [1185, 441] on button "Add drawing" at bounding box center [1166, 451] width 76 height 21
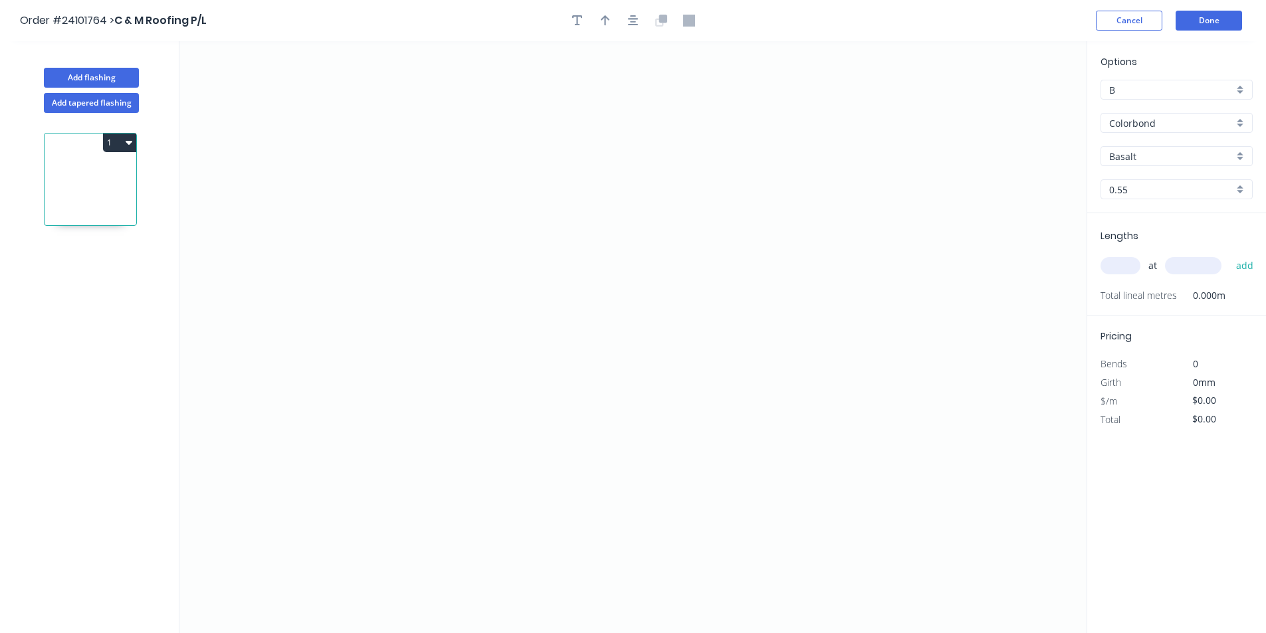
click at [1156, 156] on input "Basalt" at bounding box center [1171, 156] width 124 height 14
click at [1161, 172] on div "Surfmist" at bounding box center [1176, 181] width 151 height 23
type input "Surfmist"
click at [514, 172] on icon "0" at bounding box center [632, 337] width 907 height 592
click at [504, 342] on icon "0" at bounding box center [632, 337] width 907 height 592
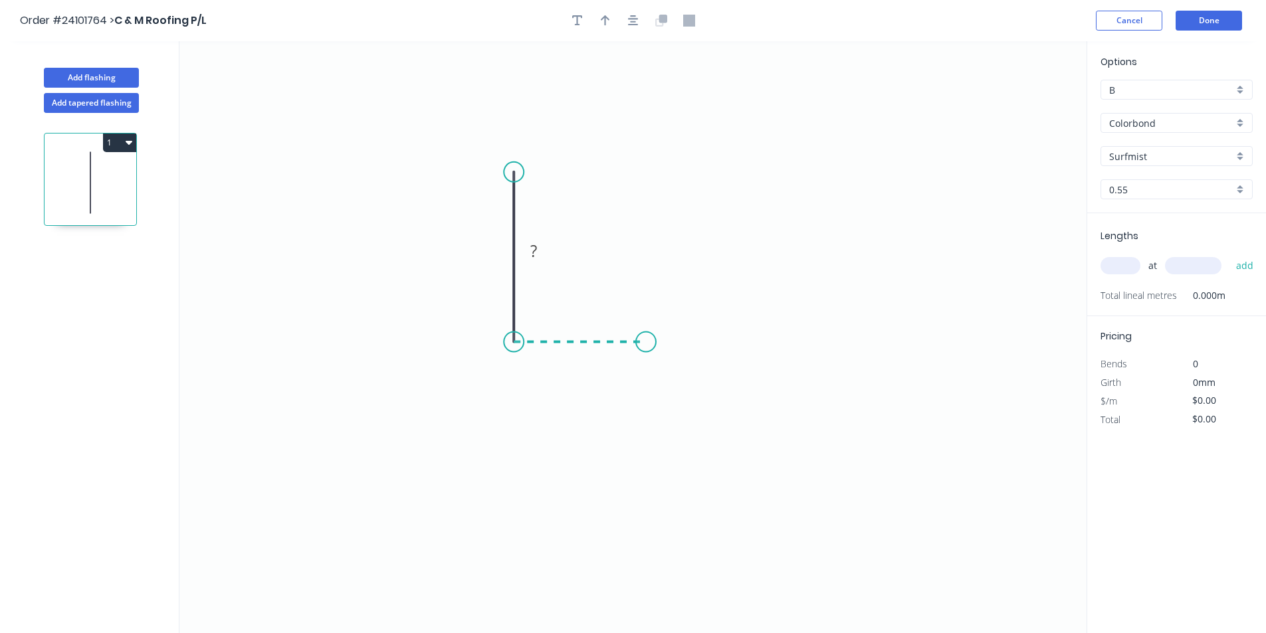
click at [646, 337] on icon "0 ?" at bounding box center [632, 337] width 907 height 592
click at [645, 507] on icon "0 ? ?" at bounding box center [632, 337] width 907 height 592
click at [645, 507] on circle at bounding box center [646, 506] width 20 height 20
click at [673, 421] on rect at bounding box center [665, 418] width 27 height 19
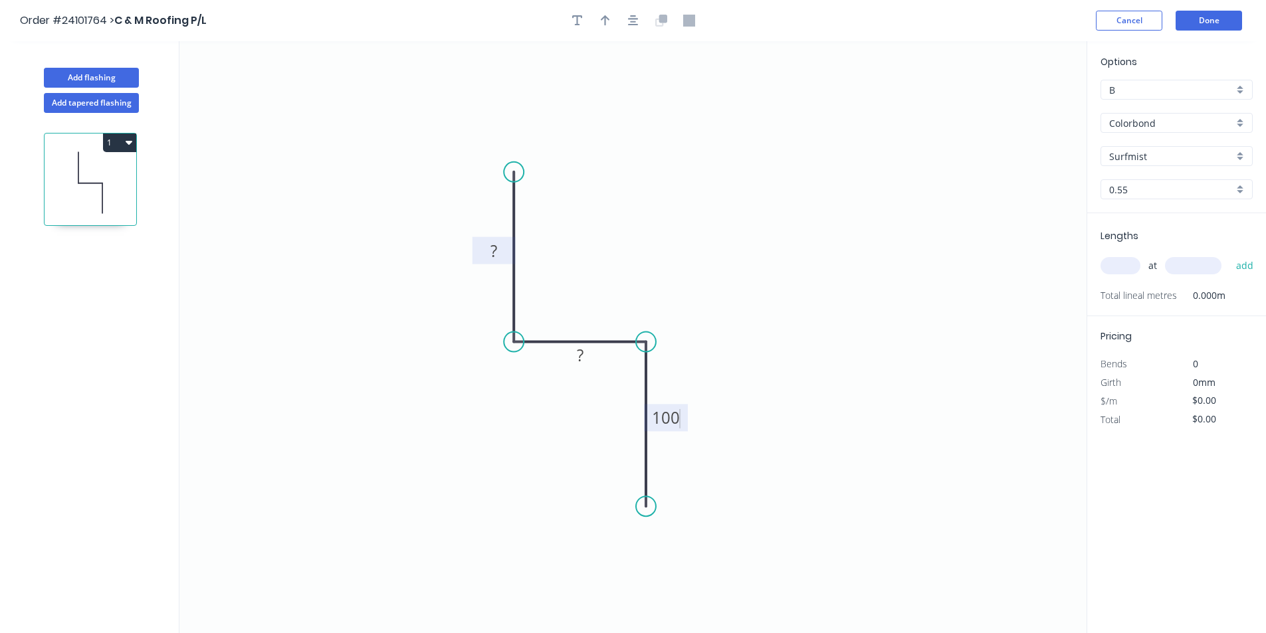
click at [502, 247] on rect at bounding box center [493, 251] width 27 height 19
click at [577, 352] on tspan "?" at bounding box center [580, 355] width 7 height 22
click at [1129, 264] on input "text" at bounding box center [1120, 265] width 40 height 17
type input "$9.13"
type input "2"
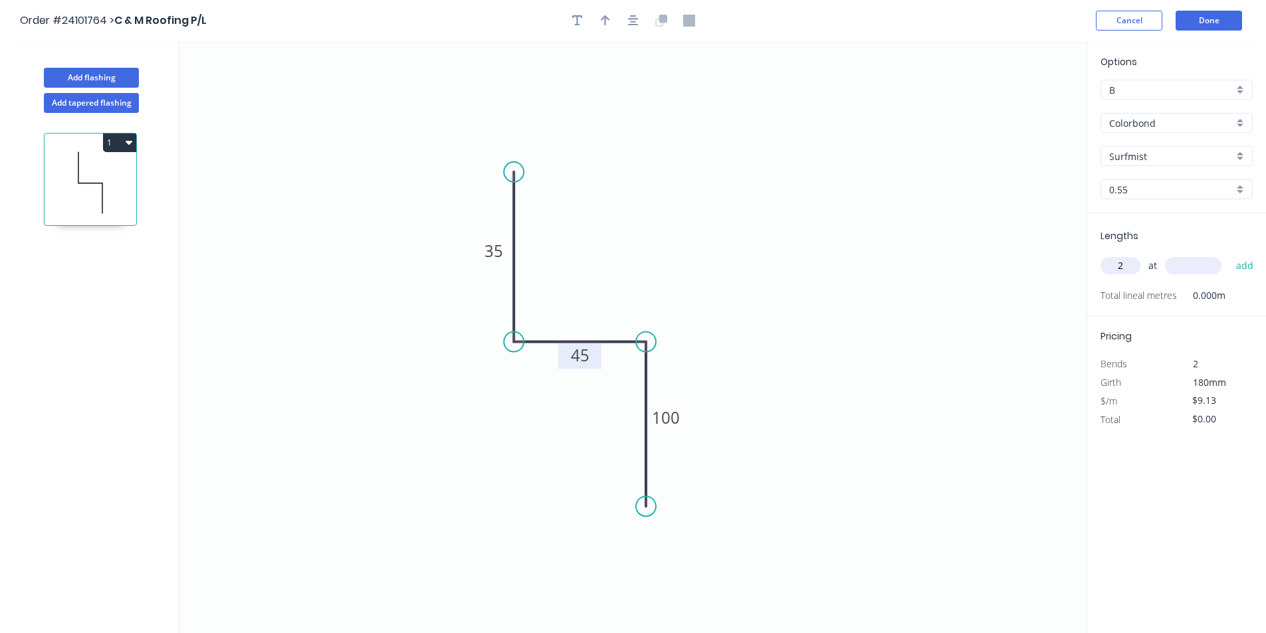
click at [1184, 260] on input "text" at bounding box center [1193, 265] width 56 height 17
type input "2400"
click at [1229, 254] on button "add" at bounding box center [1244, 265] width 31 height 23
type input "$43.82"
click at [1199, 15] on button "Done" at bounding box center [1208, 21] width 66 height 20
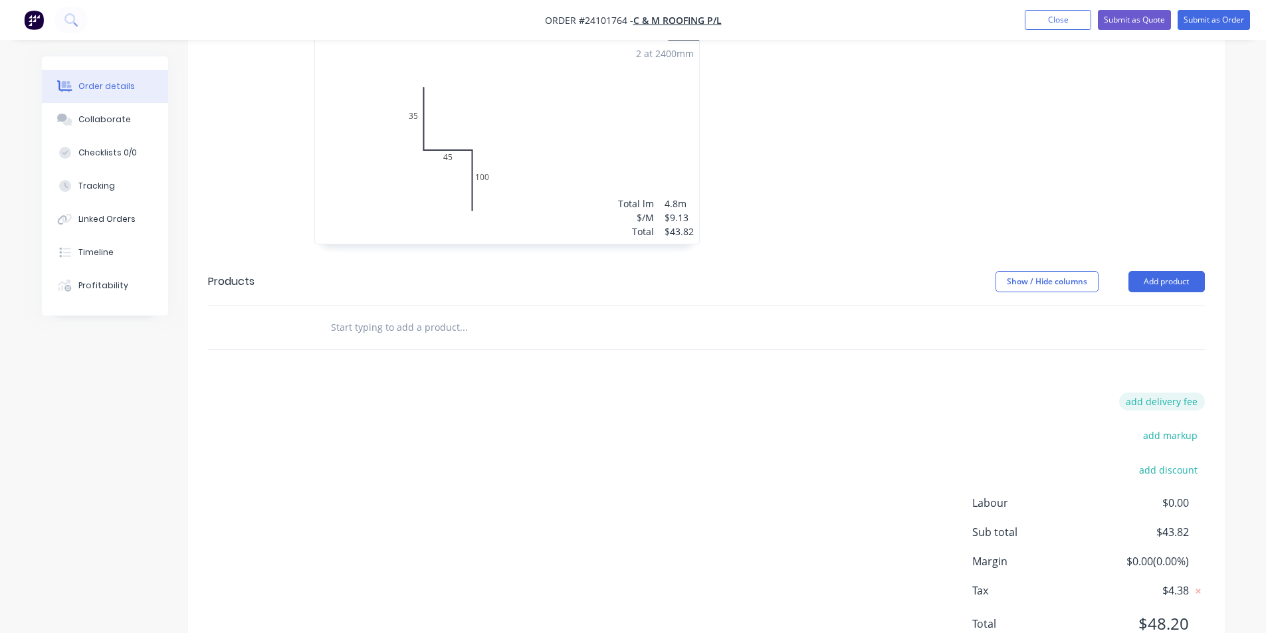
click at [1159, 393] on button "add delivery fee" at bounding box center [1162, 402] width 86 height 18
type input "60"
click input "submit" at bounding box center [0, 0] width 0 height 0
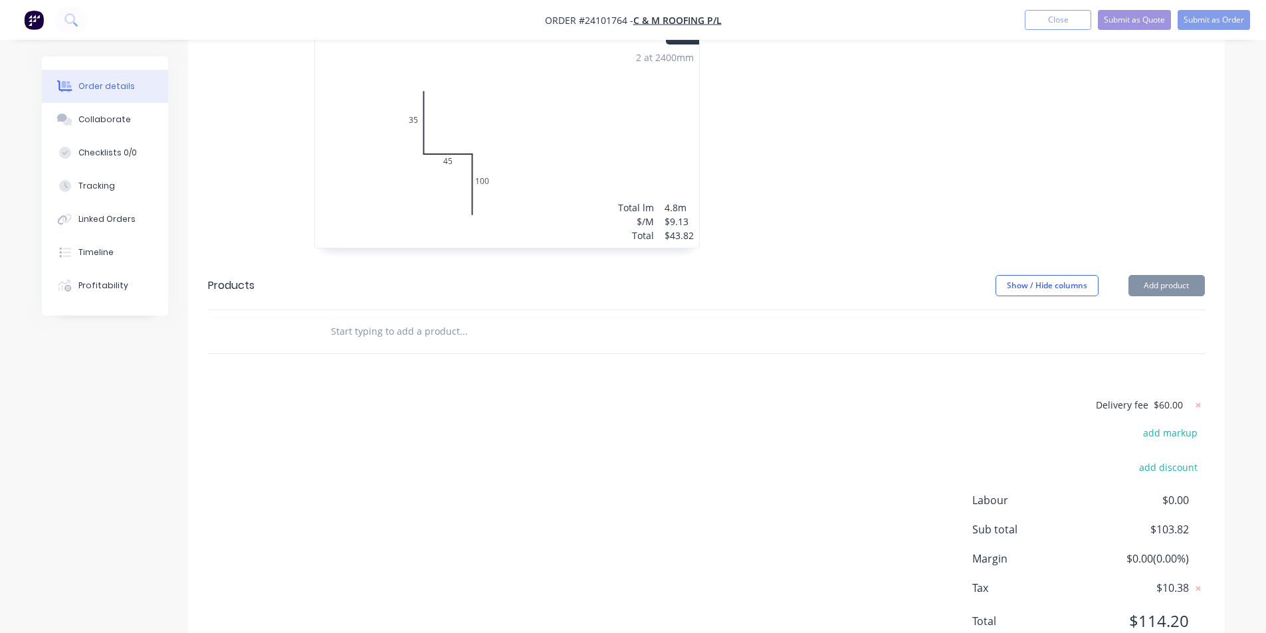
scroll to position [448, 0]
click at [1226, 21] on button "Submit as Order" at bounding box center [1213, 20] width 72 height 20
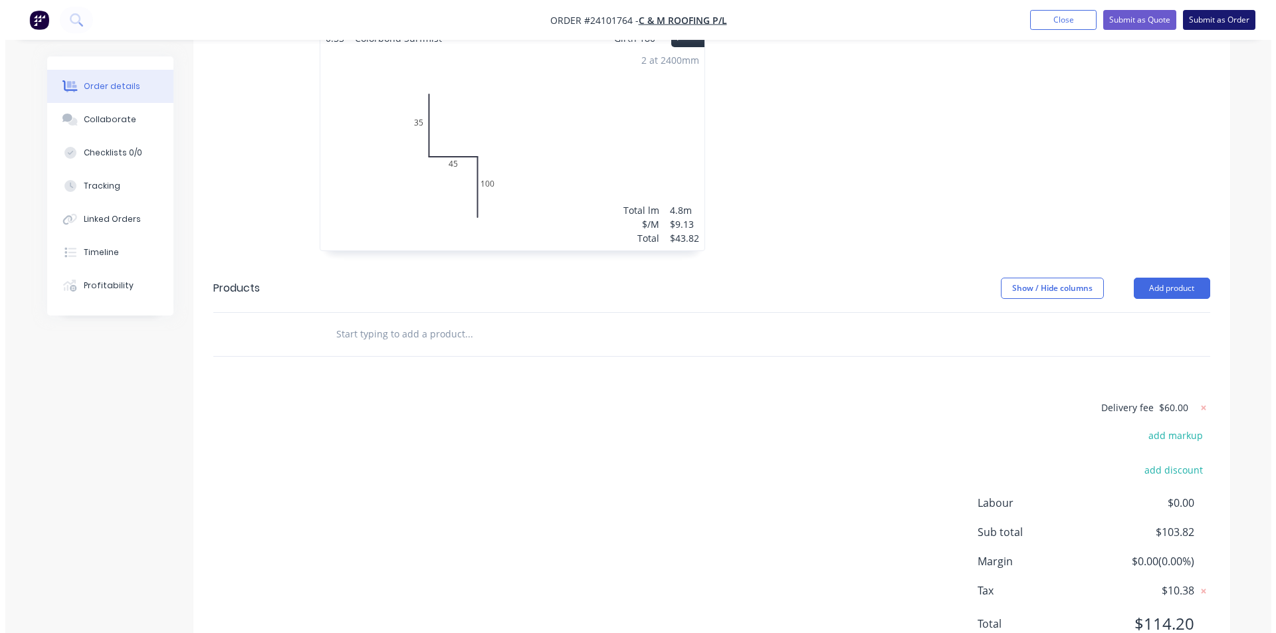
scroll to position [0, 0]
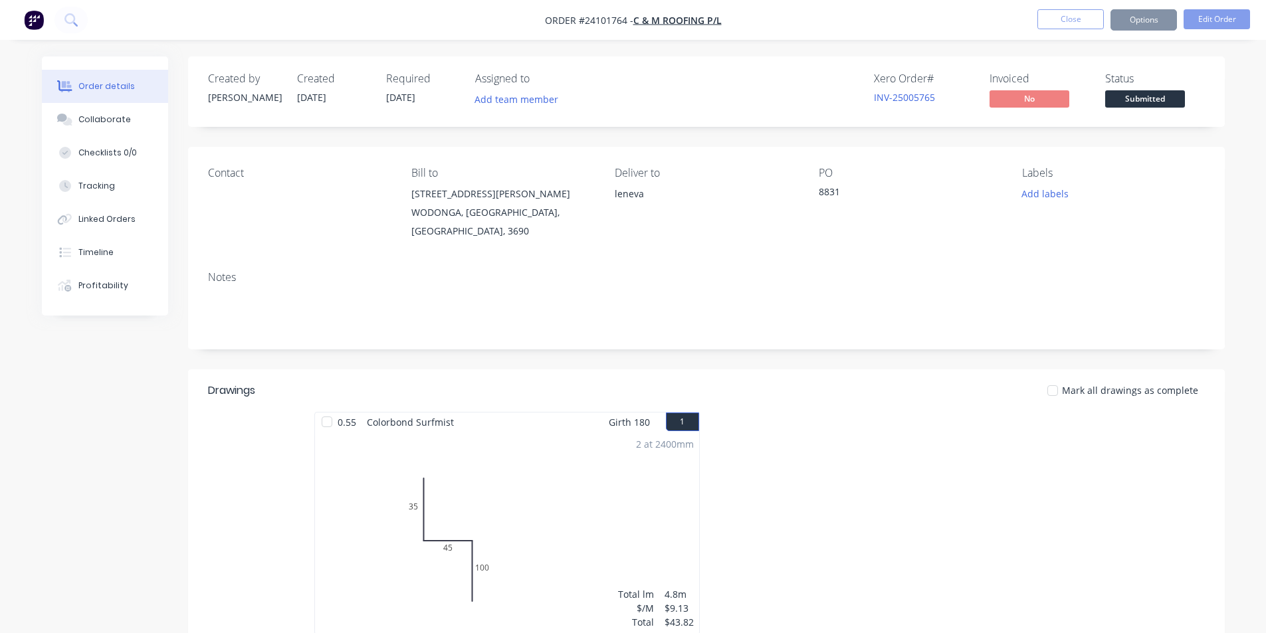
click at [27, 14] on img "button" at bounding box center [34, 20] width 20 height 20
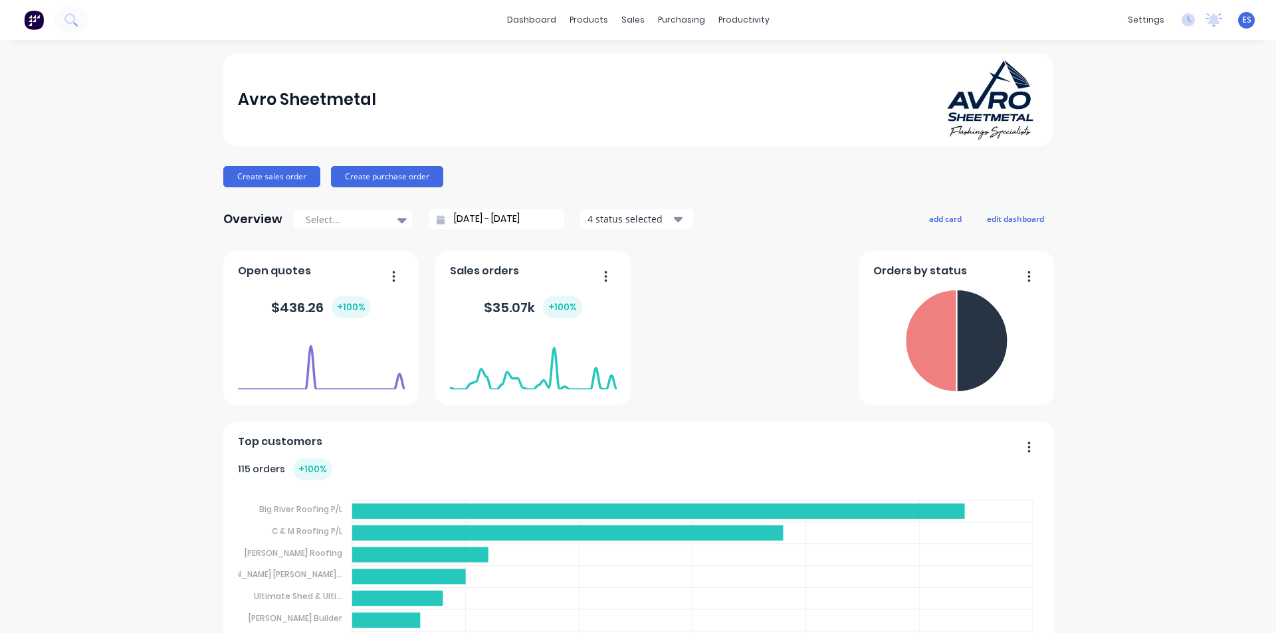
scroll to position [199, 0]
